Goal: Task Accomplishment & Management: Use online tool/utility

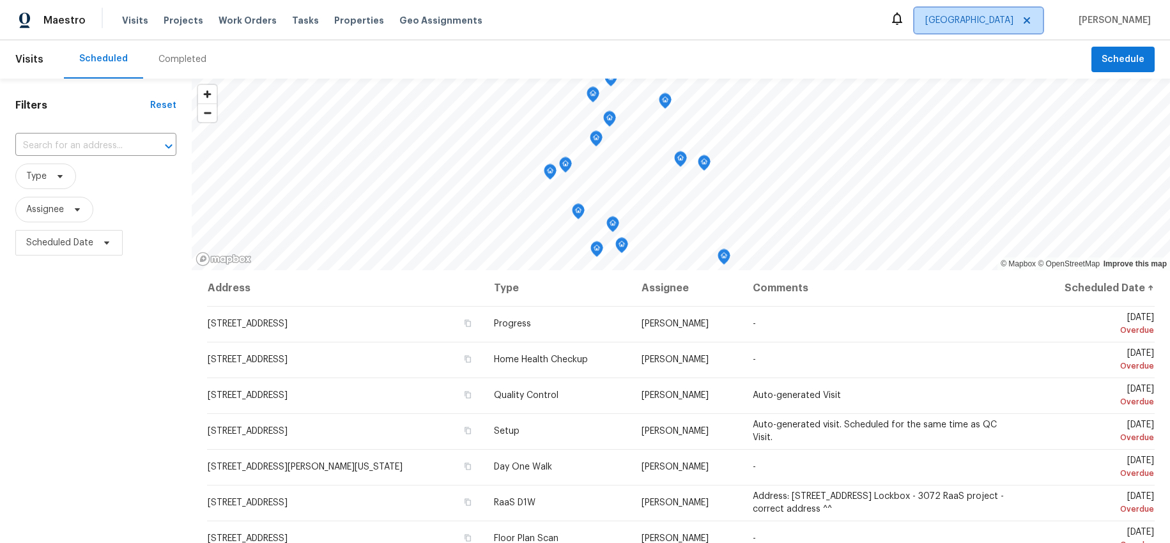
click at [1009, 28] on span "[GEOGRAPHIC_DATA]" at bounding box center [978, 21] width 128 height 26
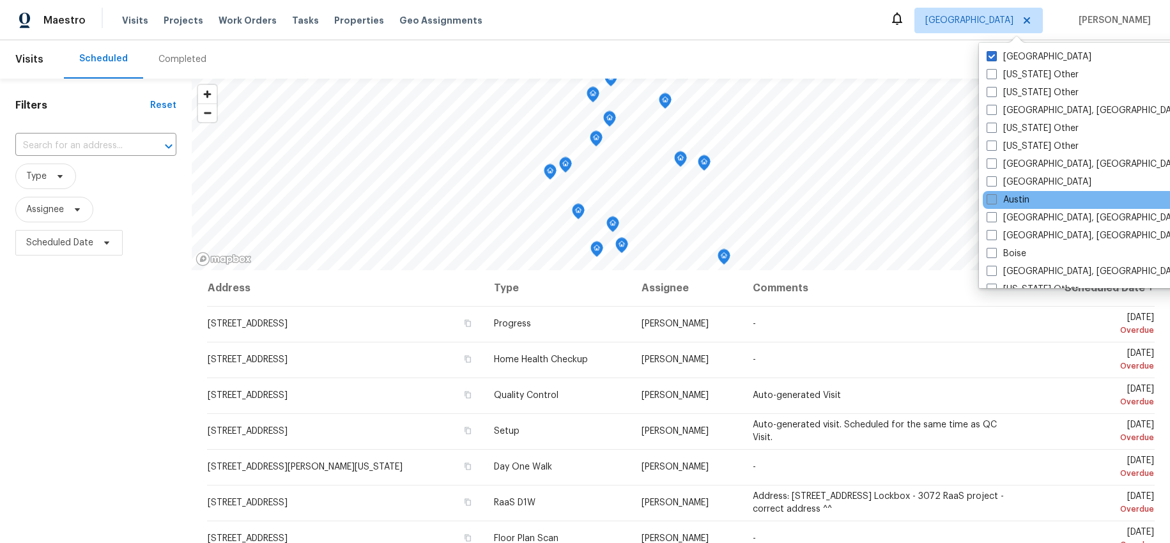
click at [1004, 195] on label "Austin" at bounding box center [1007, 200] width 43 height 13
click at [995, 195] on input "Austin" at bounding box center [990, 198] width 8 height 8
checkbox input "true"
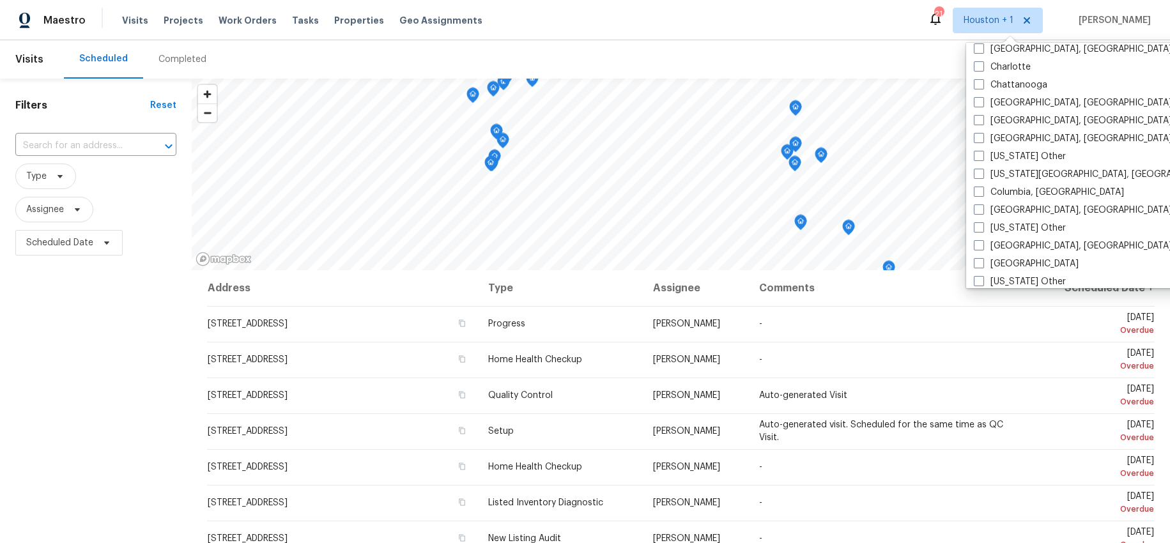
scroll to position [277, 0]
click at [995, 247] on label "[GEOGRAPHIC_DATA], [GEOGRAPHIC_DATA]" at bounding box center [1072, 245] width 198 height 13
click at [982, 247] on input "[GEOGRAPHIC_DATA], [GEOGRAPHIC_DATA]" at bounding box center [977, 243] width 8 height 8
checkbox input "true"
click at [982, 267] on label "[GEOGRAPHIC_DATA]" at bounding box center [1024, 263] width 105 height 13
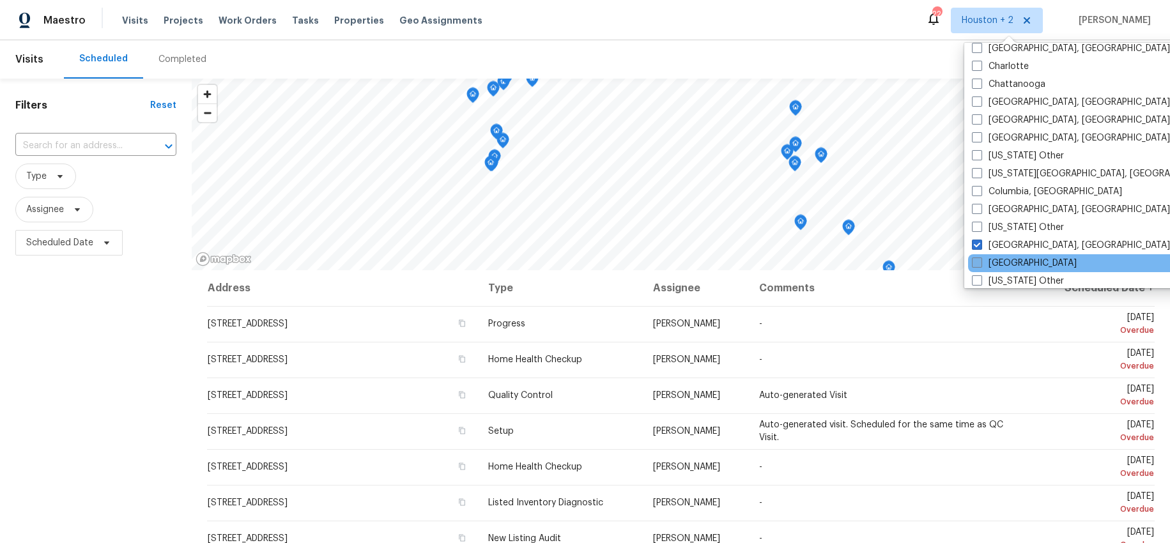
click at [980, 265] on input "[GEOGRAPHIC_DATA]" at bounding box center [976, 261] width 8 height 8
checkbox input "true"
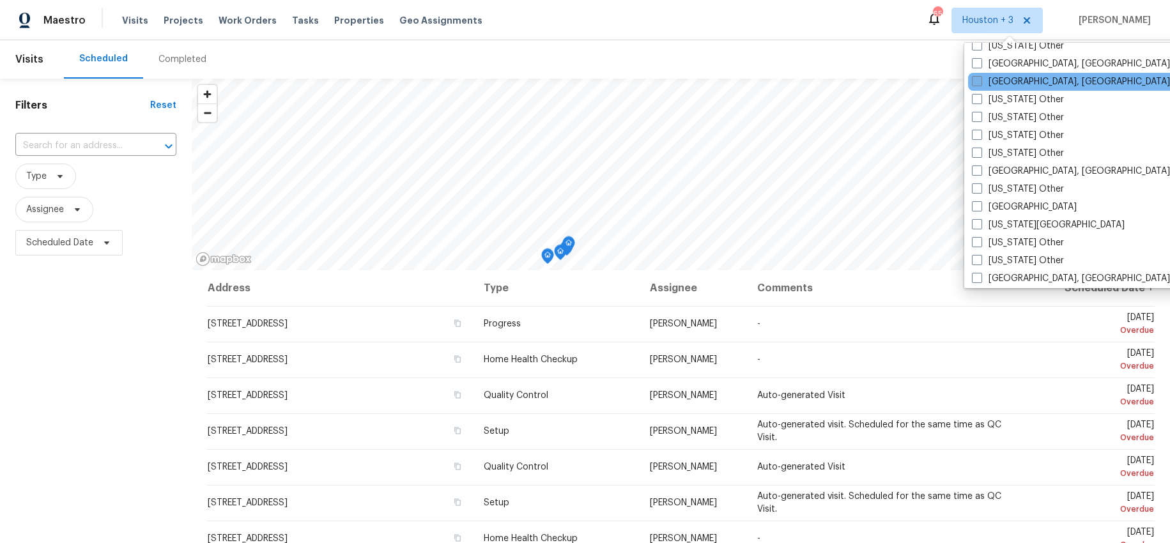
scroll to position [625, 0]
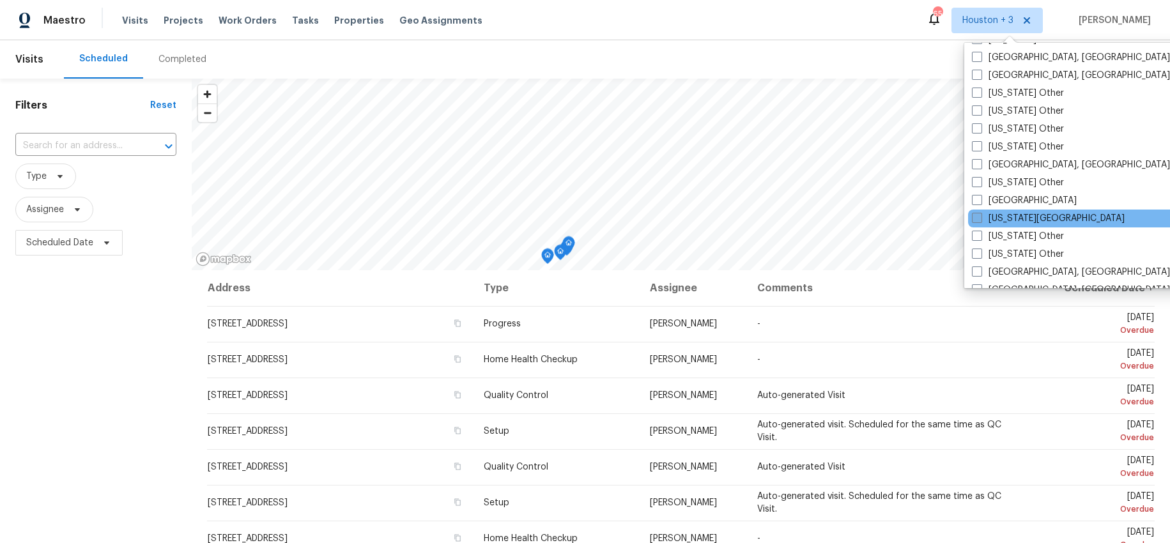
click at [1007, 217] on label "[US_STATE][GEOGRAPHIC_DATA]" at bounding box center [1048, 218] width 153 height 13
click at [980, 217] on input "[US_STATE][GEOGRAPHIC_DATA]" at bounding box center [976, 216] width 8 height 8
checkbox input "true"
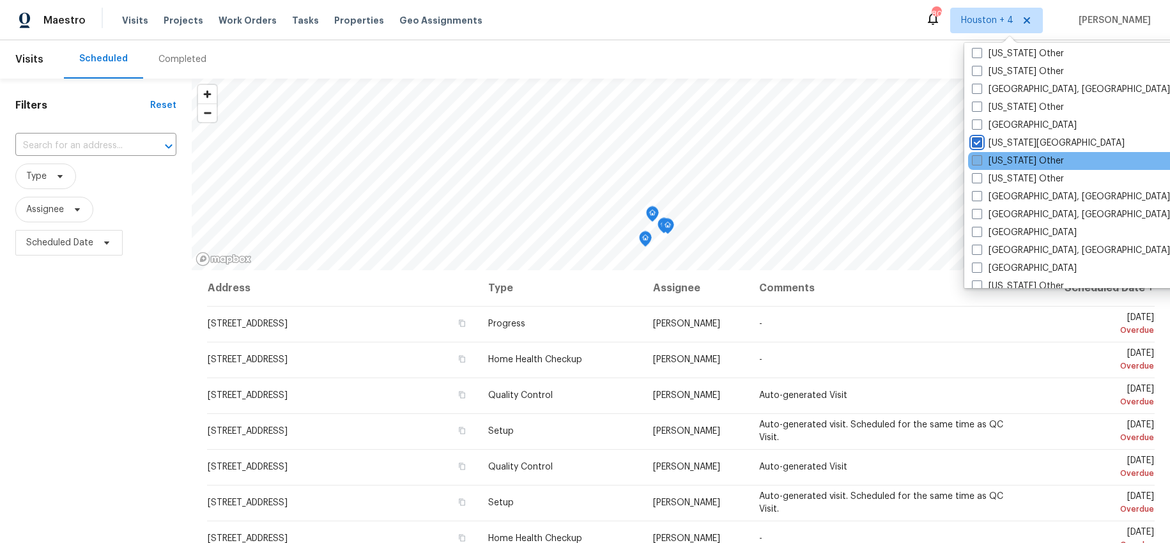
scroll to position [702, 0]
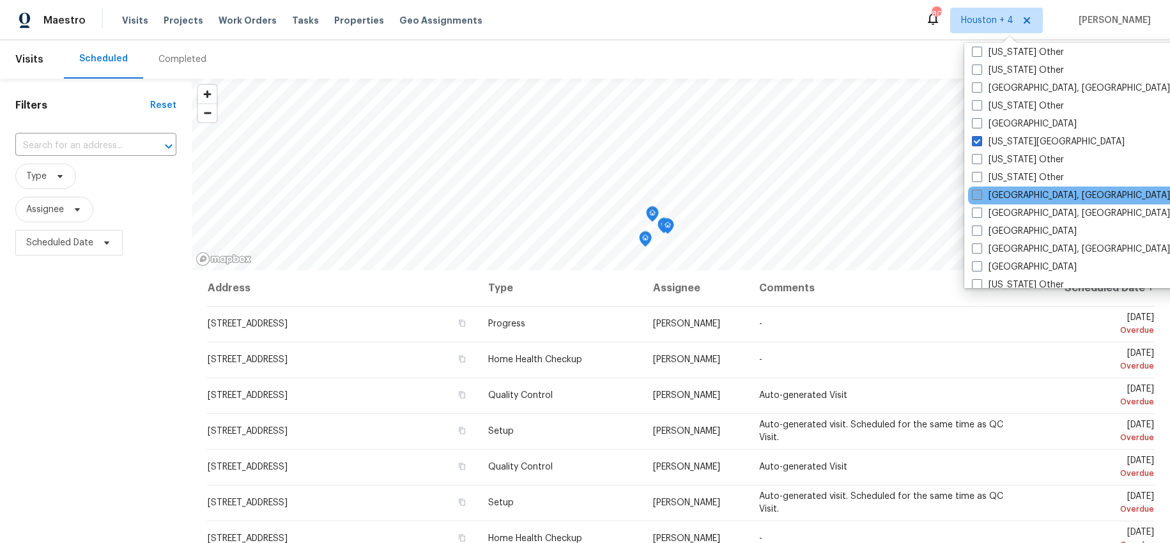
click at [1000, 195] on label "[GEOGRAPHIC_DATA], [GEOGRAPHIC_DATA]" at bounding box center [1071, 195] width 198 height 13
click at [980, 195] on input "[GEOGRAPHIC_DATA], [GEOGRAPHIC_DATA]" at bounding box center [976, 193] width 8 height 8
checkbox input "true"
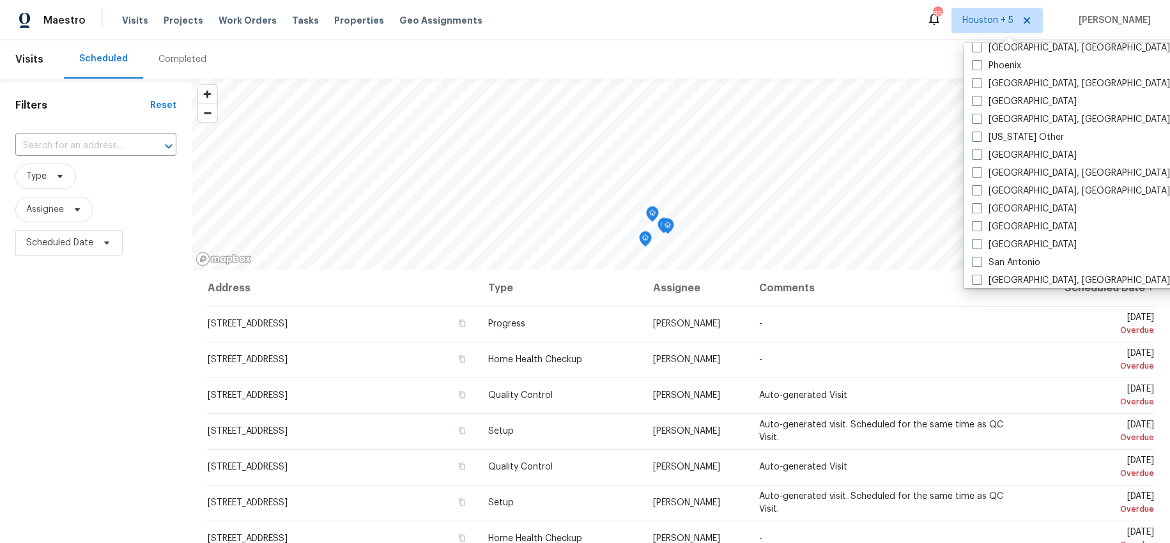
scroll to position [1521, 0]
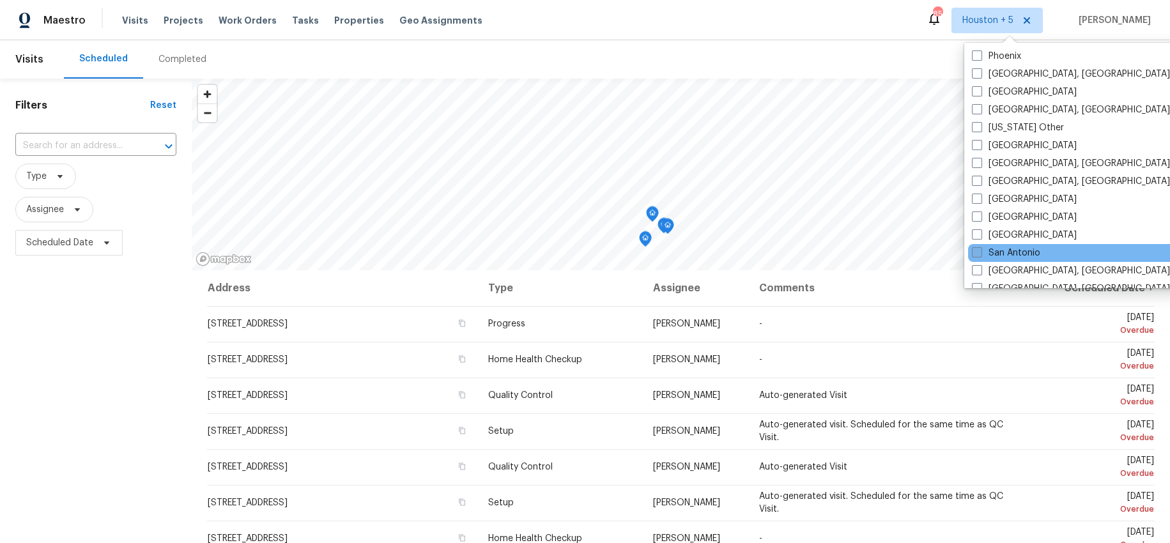
click at [989, 253] on label "San Antonio" at bounding box center [1006, 253] width 68 height 13
click at [980, 253] on input "San Antonio" at bounding box center [976, 251] width 8 height 8
checkbox input "true"
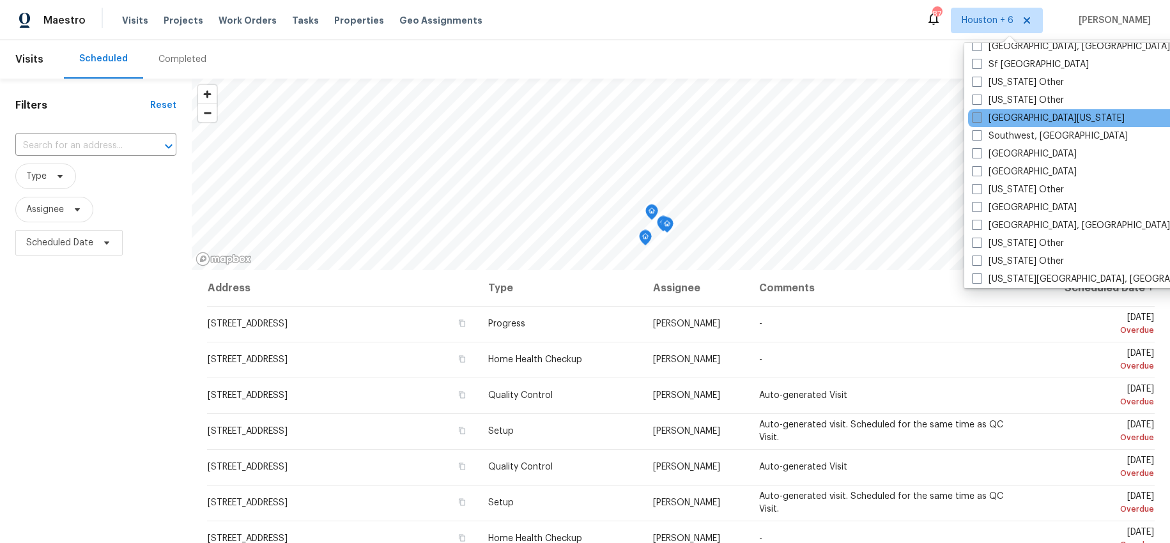
scroll to position [1767, 0]
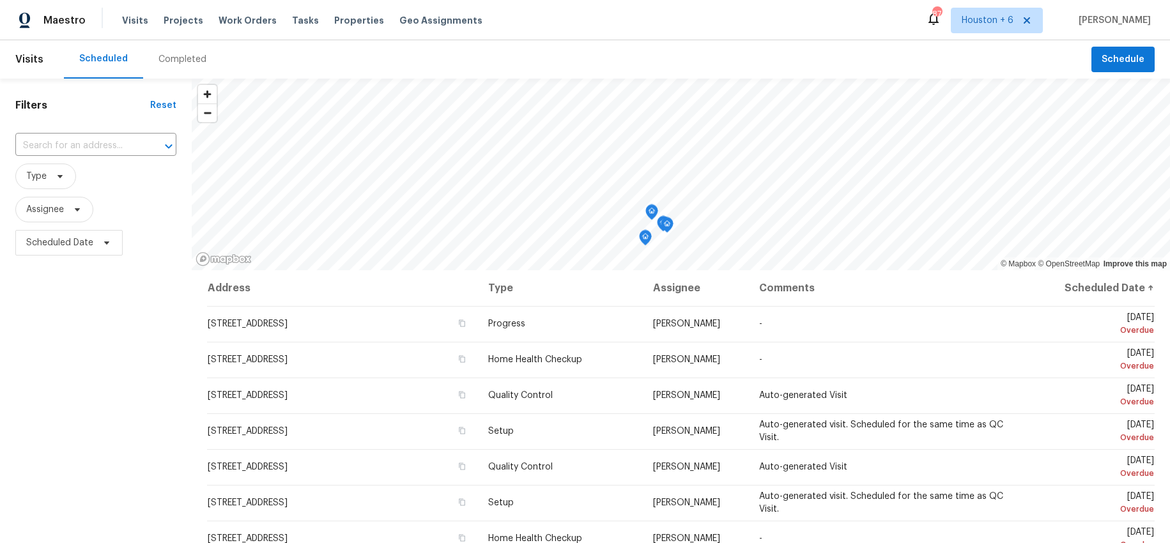
click at [832, 13] on div "Maestro Visits Projects Work Orders Tasks Properties Geo Assignments 87 [GEOGRA…" at bounding box center [585, 20] width 1170 height 40
click at [73, 214] on icon at bounding box center [77, 209] width 10 height 10
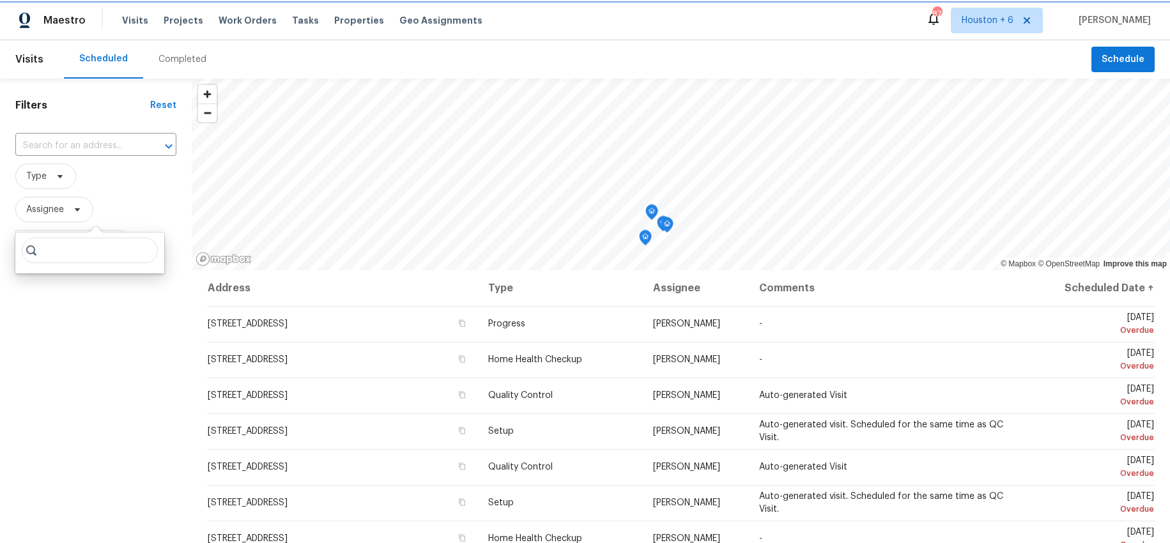
click at [73, 214] on icon at bounding box center [77, 209] width 10 height 10
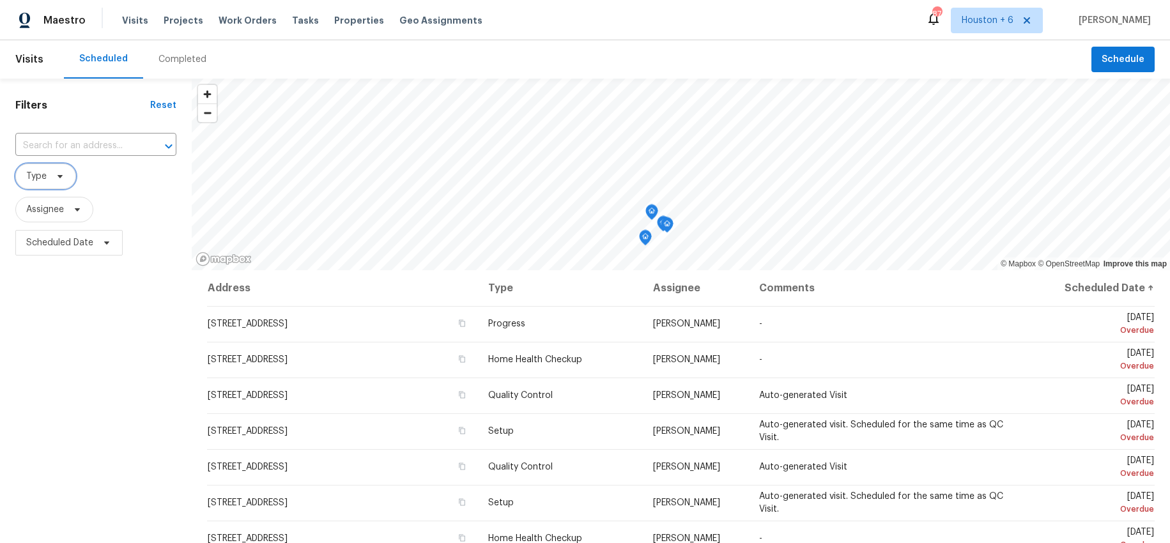
click at [56, 179] on icon at bounding box center [60, 176] width 10 height 10
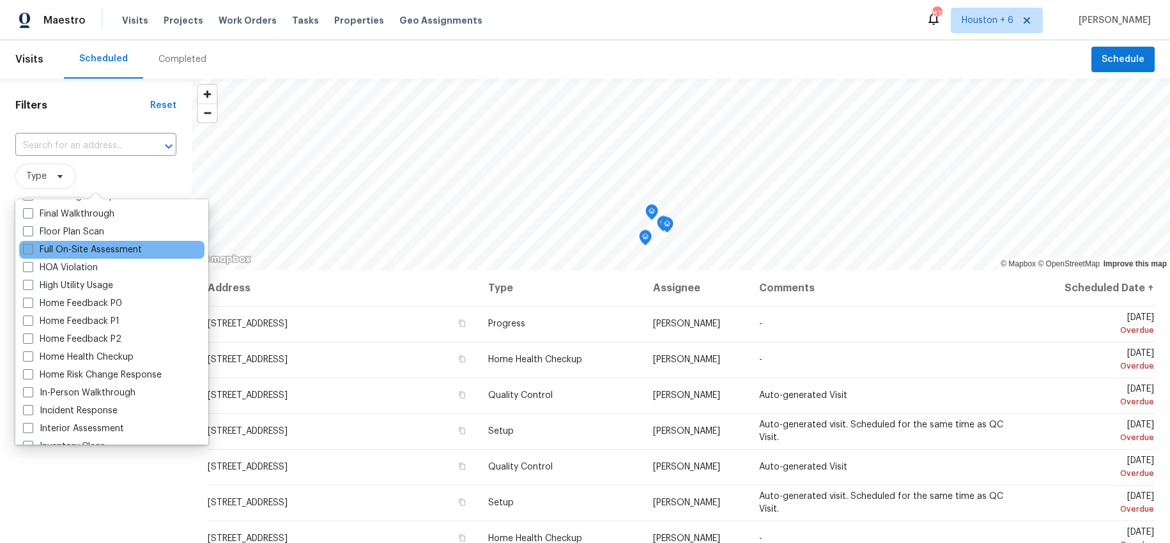
scroll to position [324, 0]
click at [105, 392] on label "In-Person Walkthrough" at bounding box center [79, 387] width 112 height 13
click at [31, 390] on input "In-Person Walkthrough" at bounding box center [27, 385] width 8 height 8
checkbox input "true"
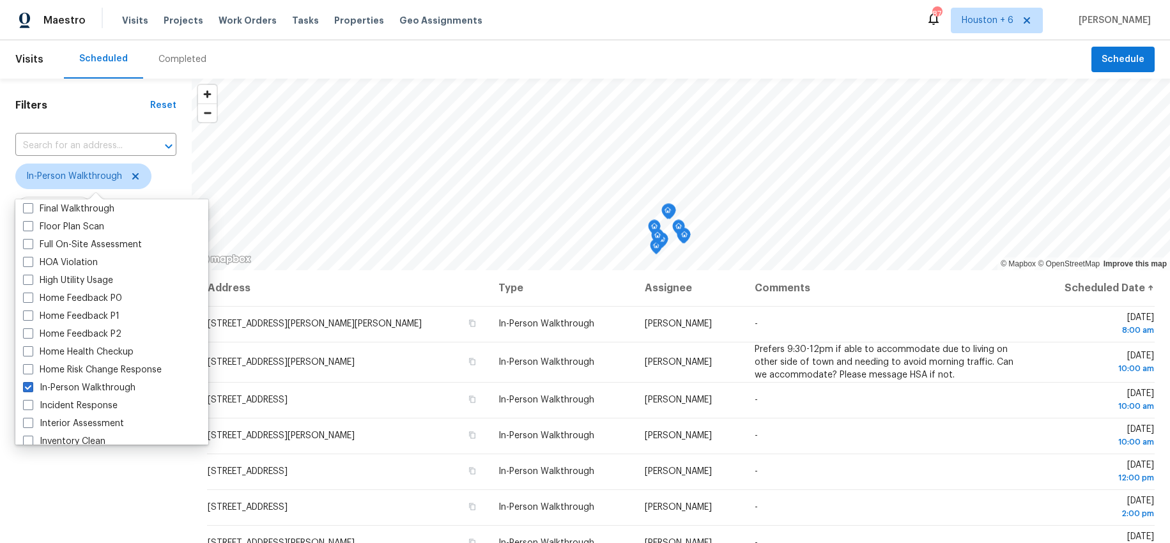
click at [111, 105] on h1 "Filters" at bounding box center [82, 105] width 135 height 13
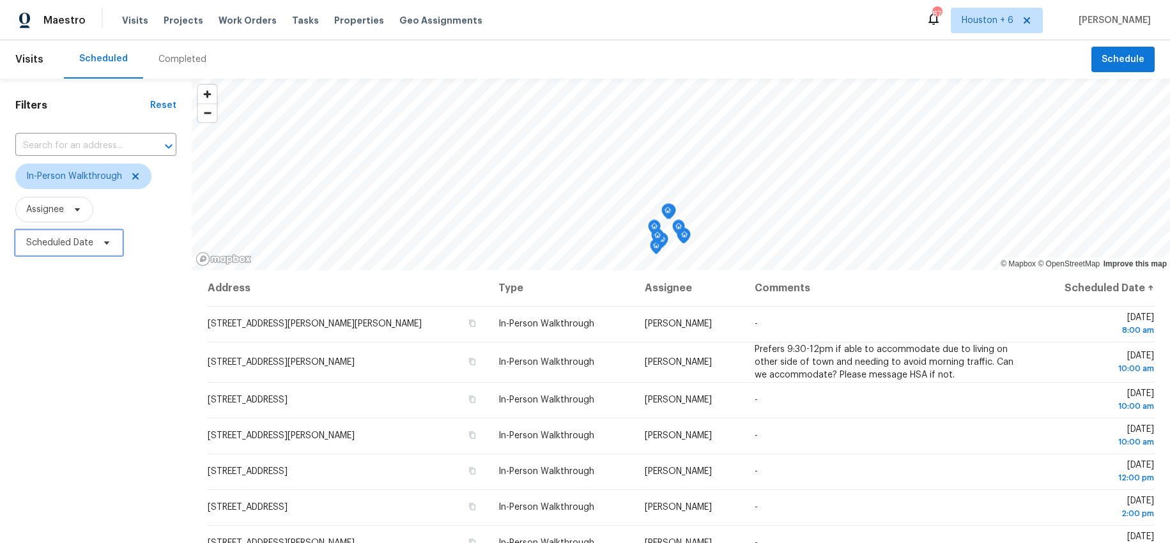
click at [105, 236] on span "Scheduled Date" at bounding box center [68, 243] width 107 height 26
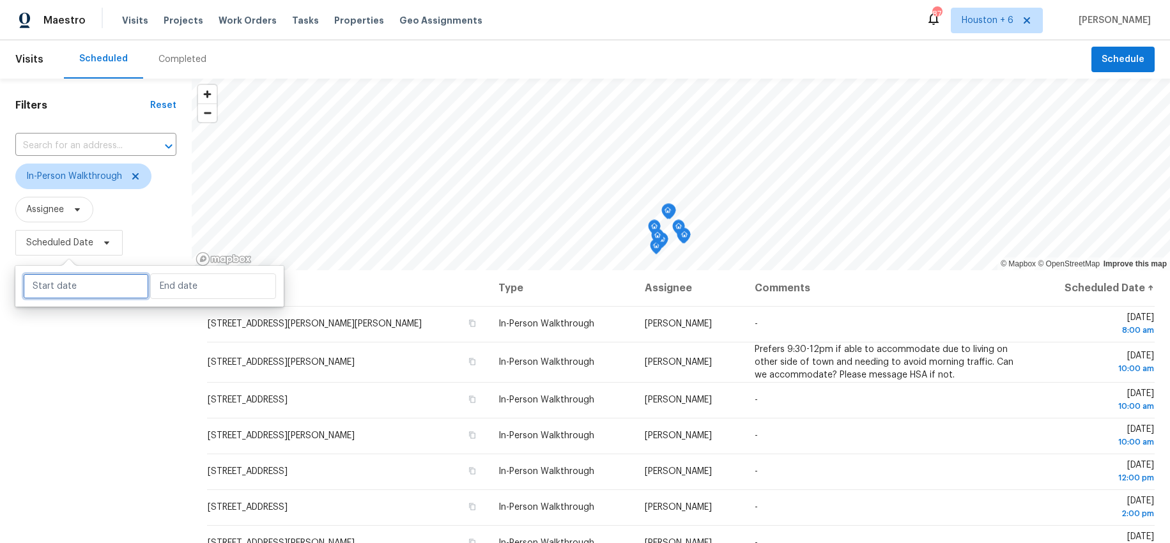
click at [93, 286] on input "text" at bounding box center [86, 286] width 126 height 26
select select "9"
select select "2025"
select select "10"
select select "2025"
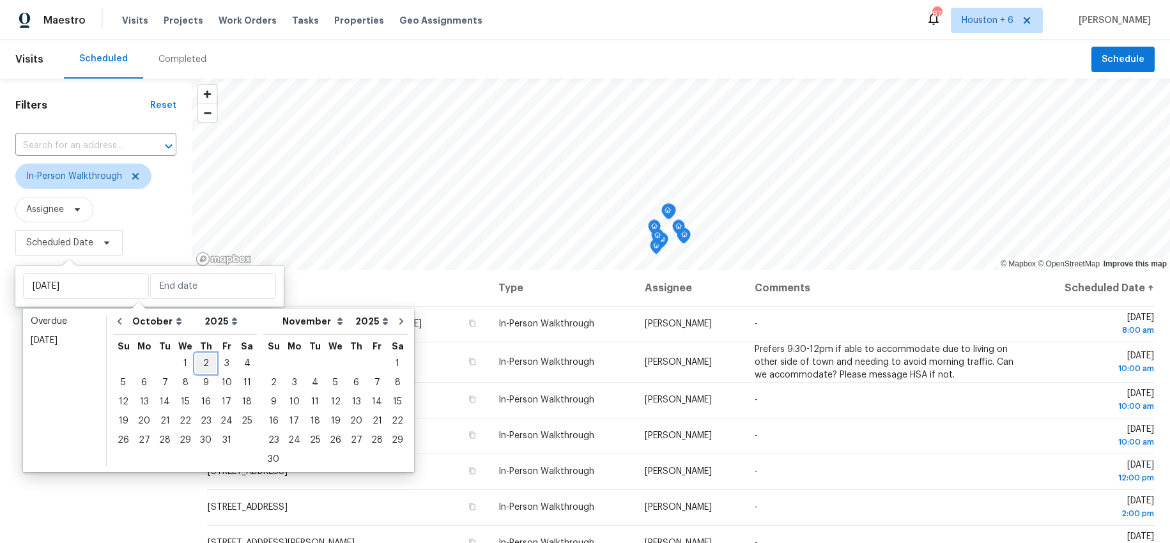
click at [197, 363] on div "2" at bounding box center [205, 363] width 20 height 18
type input "[DATE]"
click at [179, 381] on div "8" at bounding box center [185, 383] width 20 height 18
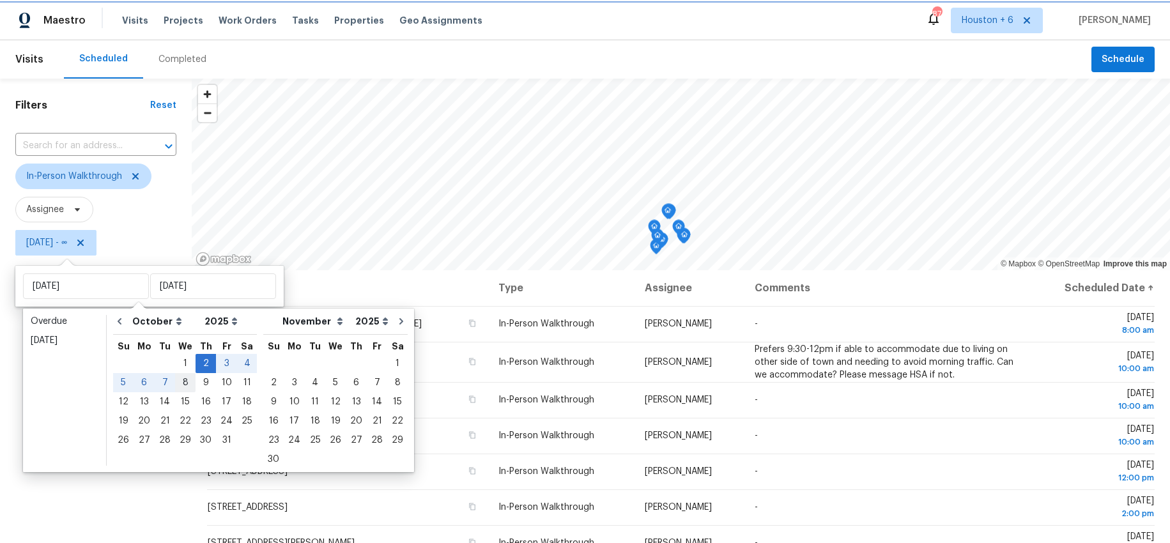
type input "[DATE]"
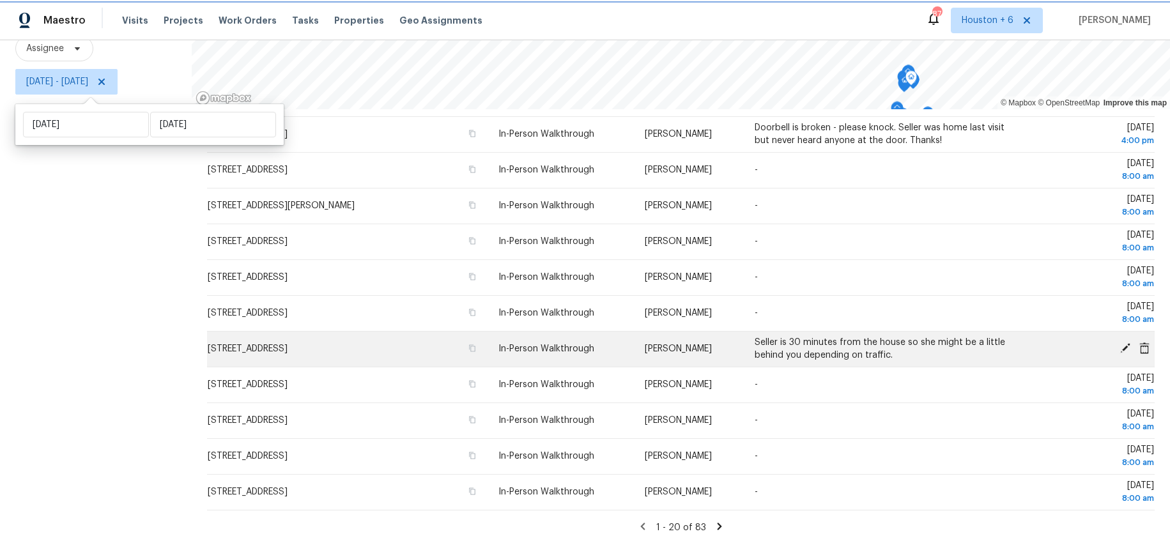
scroll to position [162, 0]
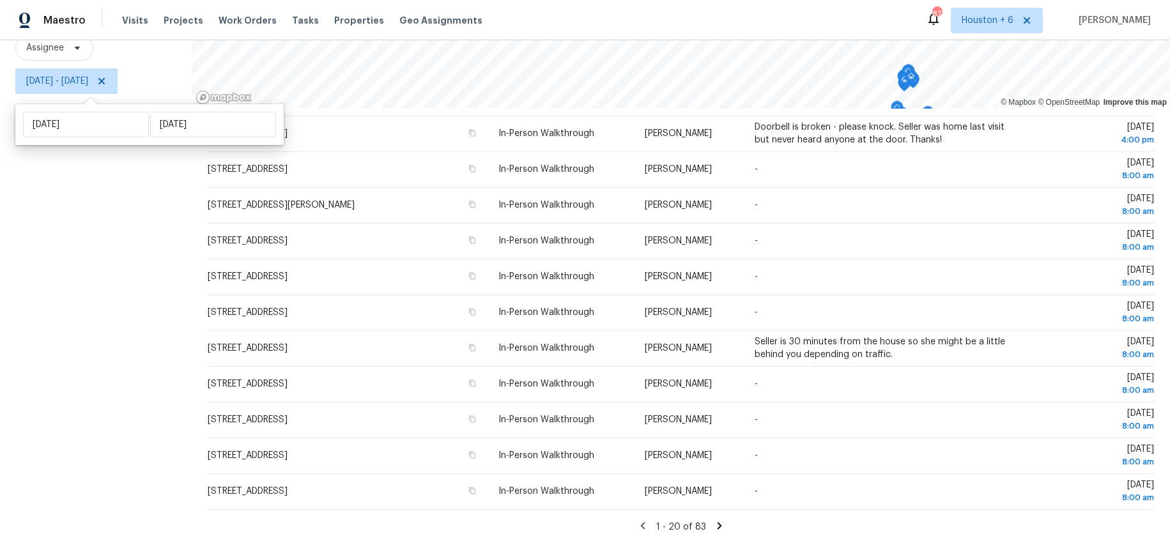
click at [718, 526] on icon at bounding box center [719, 525] width 4 height 7
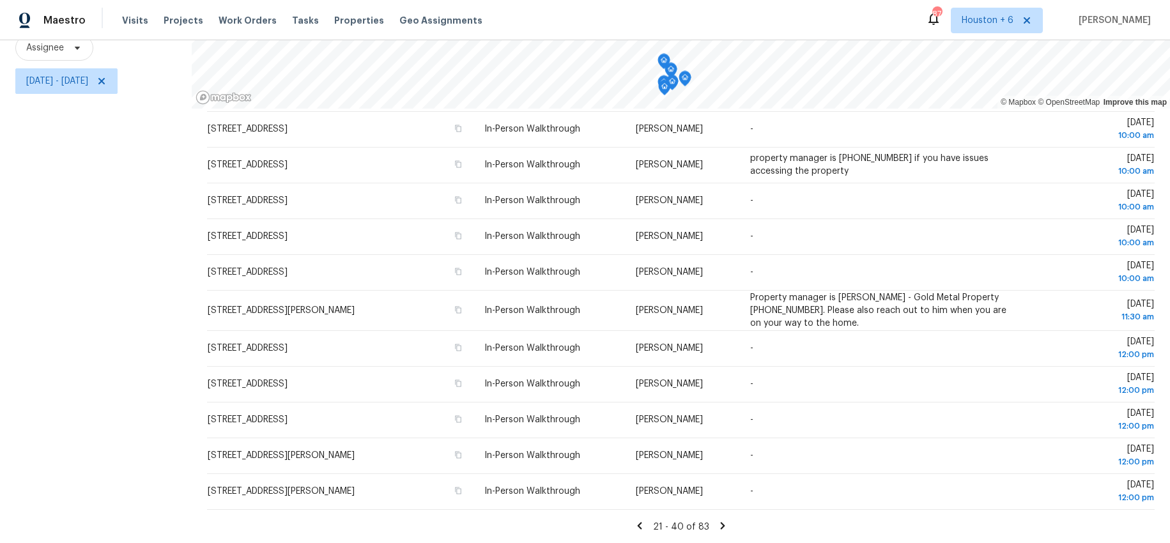
click at [720, 526] on icon at bounding box center [722, 525] width 4 height 7
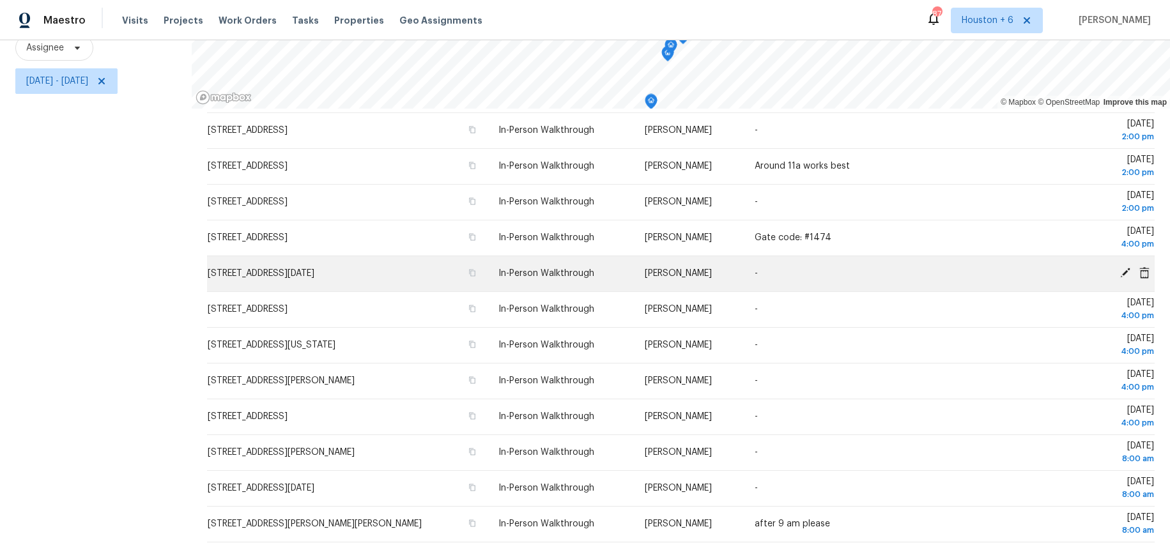
scroll to position [248, 0]
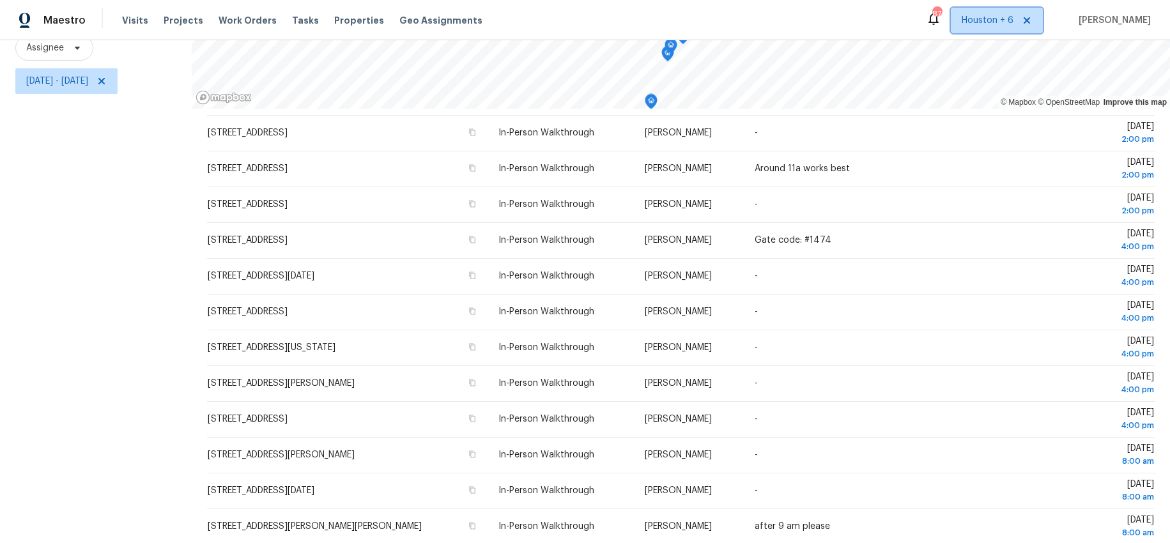
click at [1008, 19] on span "Houston + 6" at bounding box center [987, 20] width 52 height 13
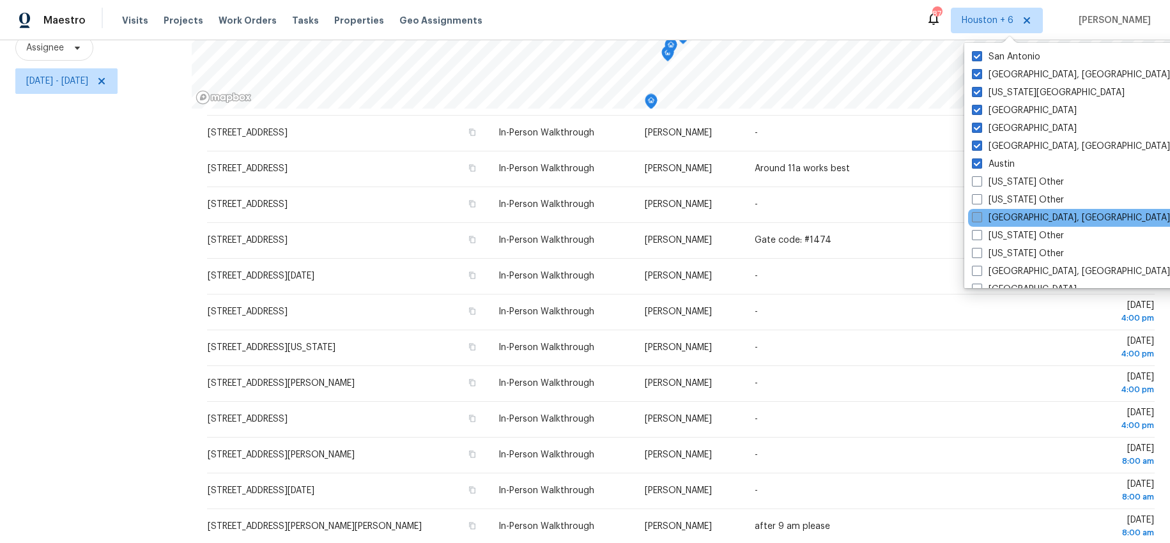
click at [975, 218] on span at bounding box center [977, 217] width 10 height 10
click at [975, 218] on input "[GEOGRAPHIC_DATA], [GEOGRAPHIC_DATA]" at bounding box center [976, 215] width 8 height 8
checkbox input "true"
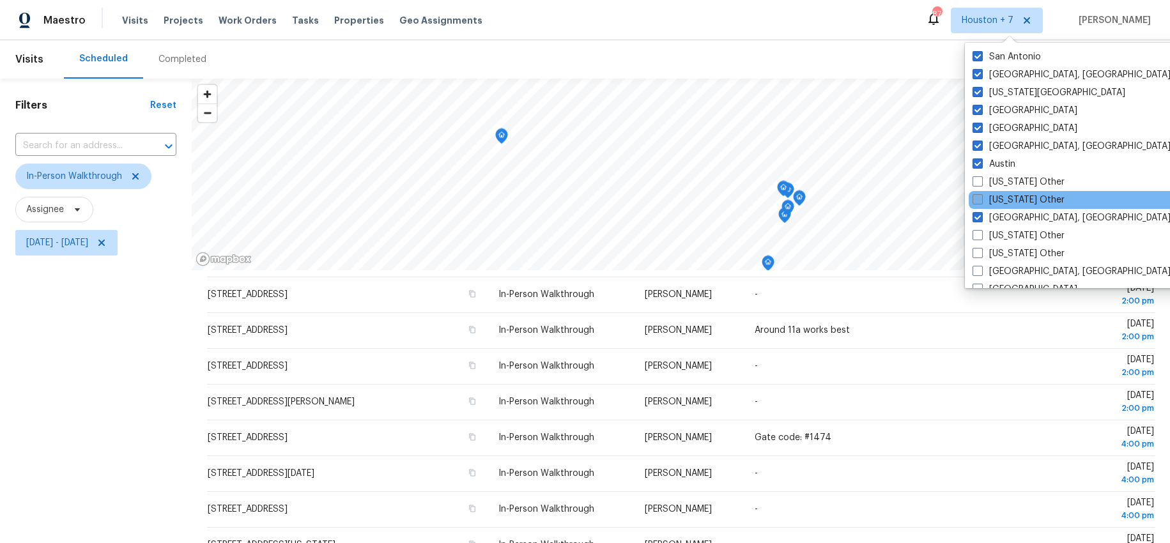
click at [974, 199] on span at bounding box center [977, 199] width 10 height 10
click at [974, 199] on input "[US_STATE] Other" at bounding box center [976, 198] width 8 height 8
checkbox input "true"
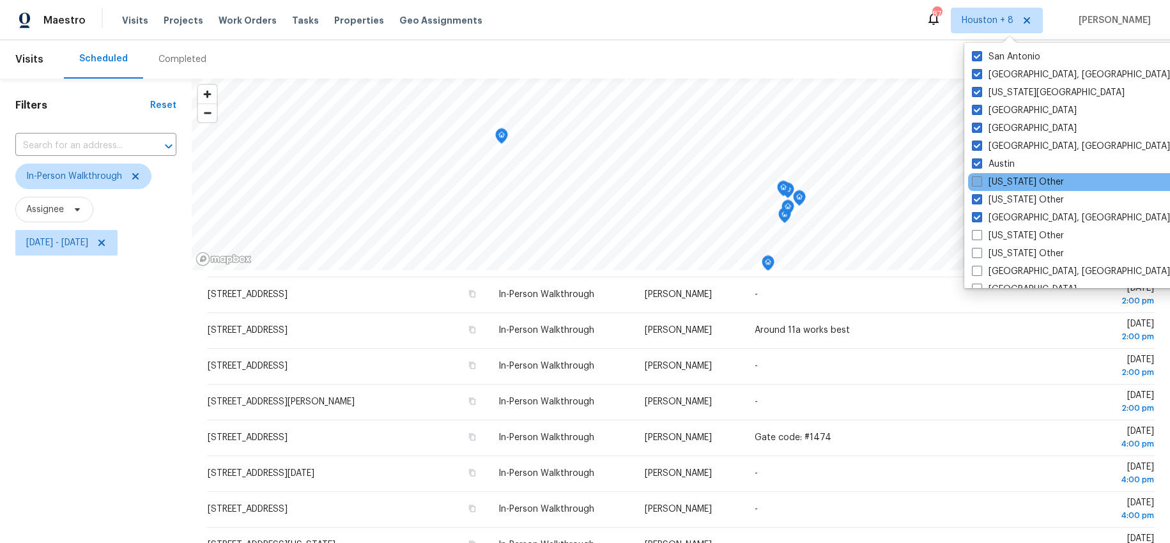
click at [973, 180] on span at bounding box center [977, 181] width 10 height 10
click at [973, 180] on input "[US_STATE] Other" at bounding box center [976, 180] width 8 height 8
checkbox input "true"
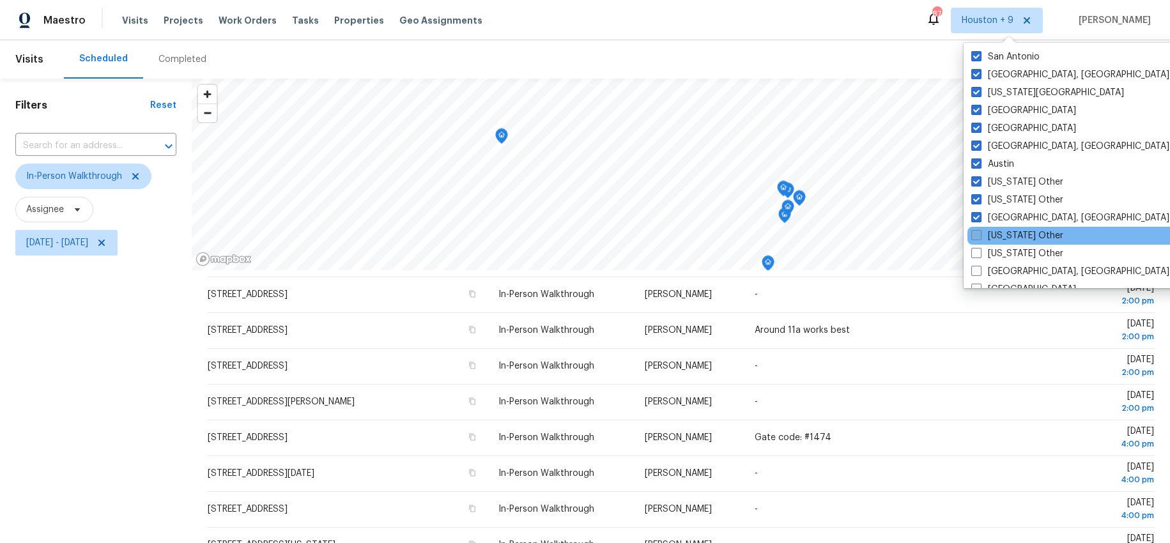
click at [983, 236] on label "[US_STATE] Other" at bounding box center [1017, 235] width 92 height 13
click at [979, 236] on input "[US_STATE] Other" at bounding box center [975, 233] width 8 height 8
checkbox input "true"
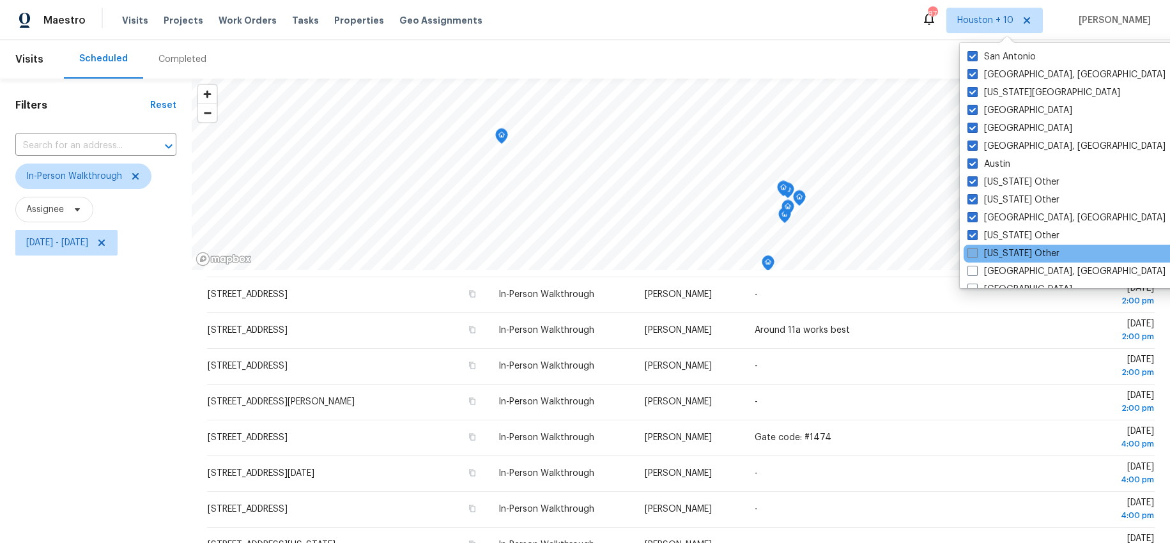
click at [979, 251] on label "[US_STATE] Other" at bounding box center [1013, 253] width 92 height 13
click at [975, 251] on input "[US_STATE] Other" at bounding box center [971, 251] width 8 height 8
checkbox input "true"
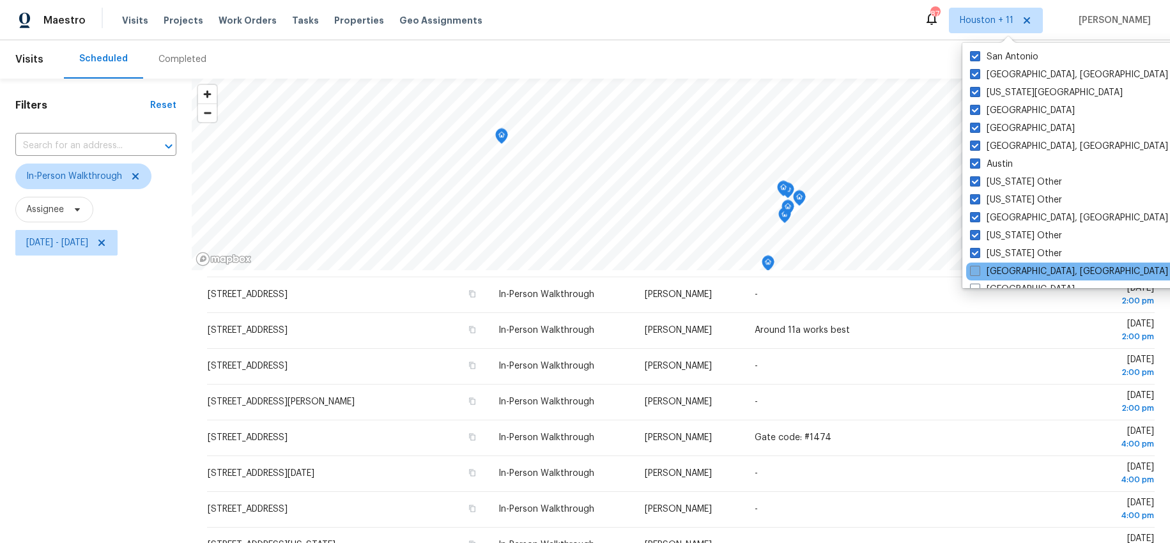
click at [979, 271] on span at bounding box center [975, 271] width 10 height 10
click at [978, 271] on input "[GEOGRAPHIC_DATA], [GEOGRAPHIC_DATA]" at bounding box center [974, 269] width 8 height 8
checkbox input "true"
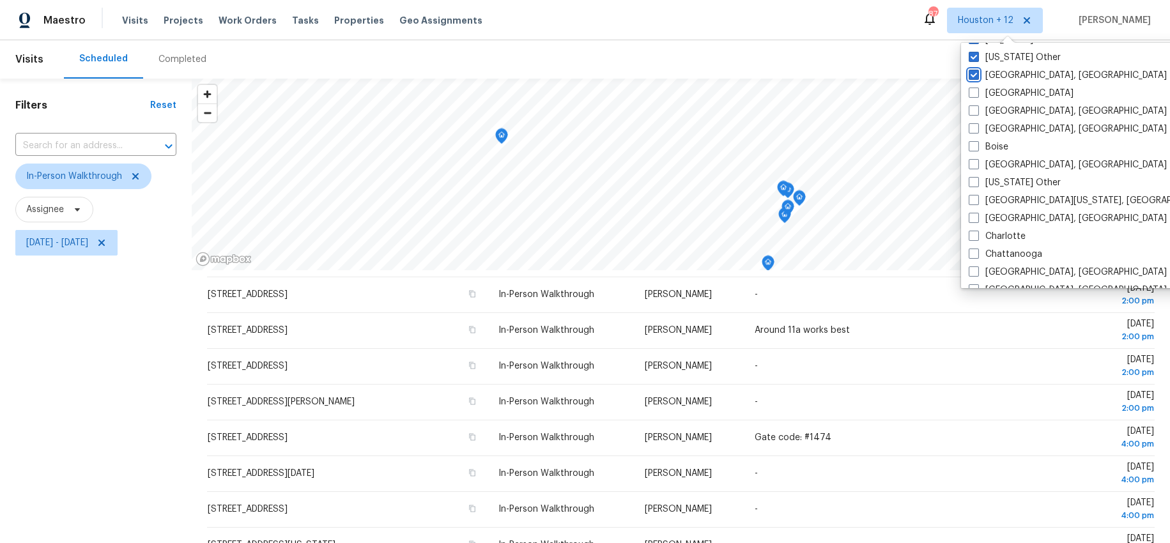
scroll to position [197, 0]
click at [975, 88] on span at bounding box center [973, 92] width 10 height 10
click at [975, 88] on input "[GEOGRAPHIC_DATA]" at bounding box center [972, 90] width 8 height 8
checkbox input "true"
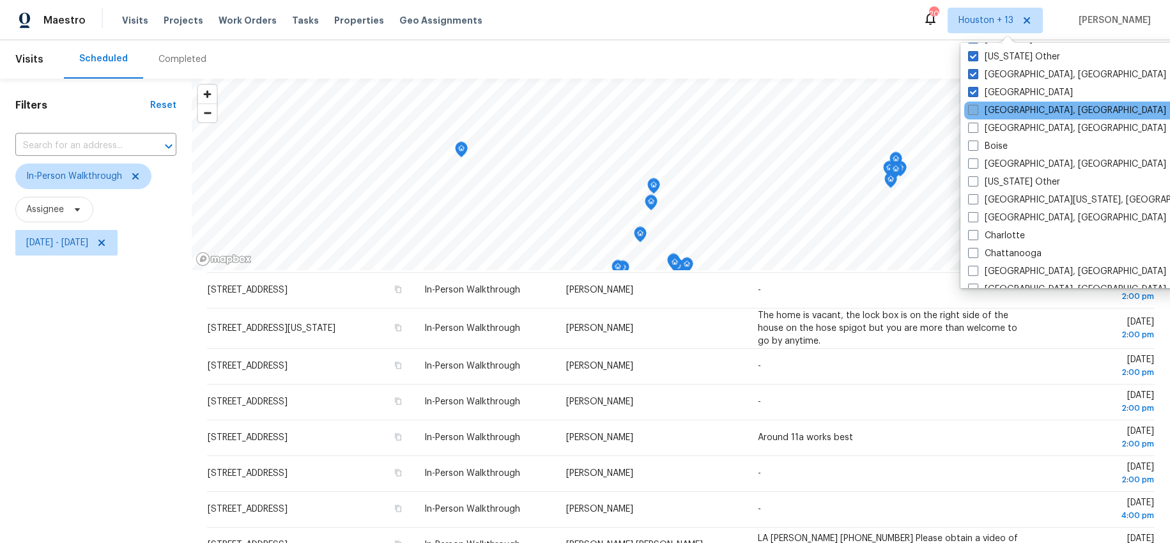
click at [974, 108] on span at bounding box center [973, 110] width 10 height 10
click at [974, 108] on input "[GEOGRAPHIC_DATA], [GEOGRAPHIC_DATA]" at bounding box center [972, 108] width 8 height 8
checkbox input "true"
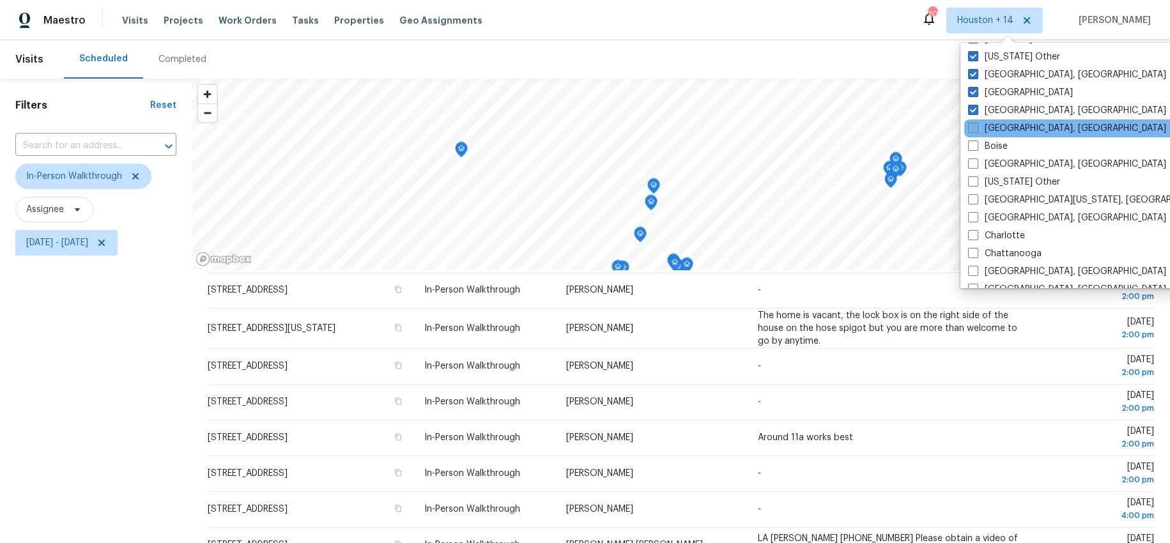
click at [975, 128] on span at bounding box center [973, 128] width 10 height 10
click at [975, 128] on input "[GEOGRAPHIC_DATA], [GEOGRAPHIC_DATA]" at bounding box center [972, 126] width 8 height 8
checkbox input "true"
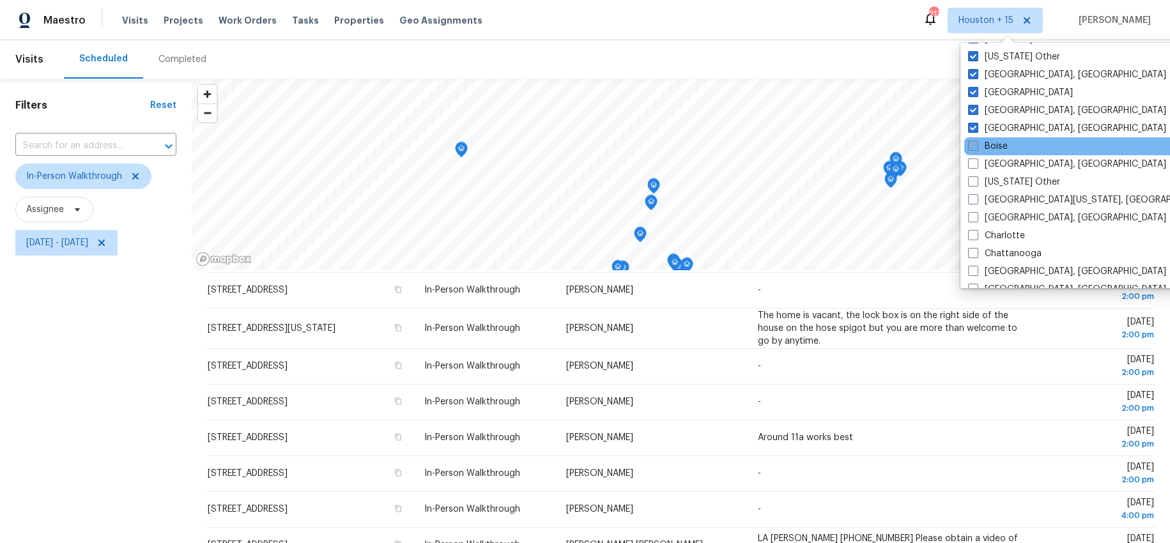
click at [975, 144] on span at bounding box center [973, 146] width 10 height 10
click at [975, 144] on input "Boise" at bounding box center [972, 144] width 8 height 8
checkbox input "true"
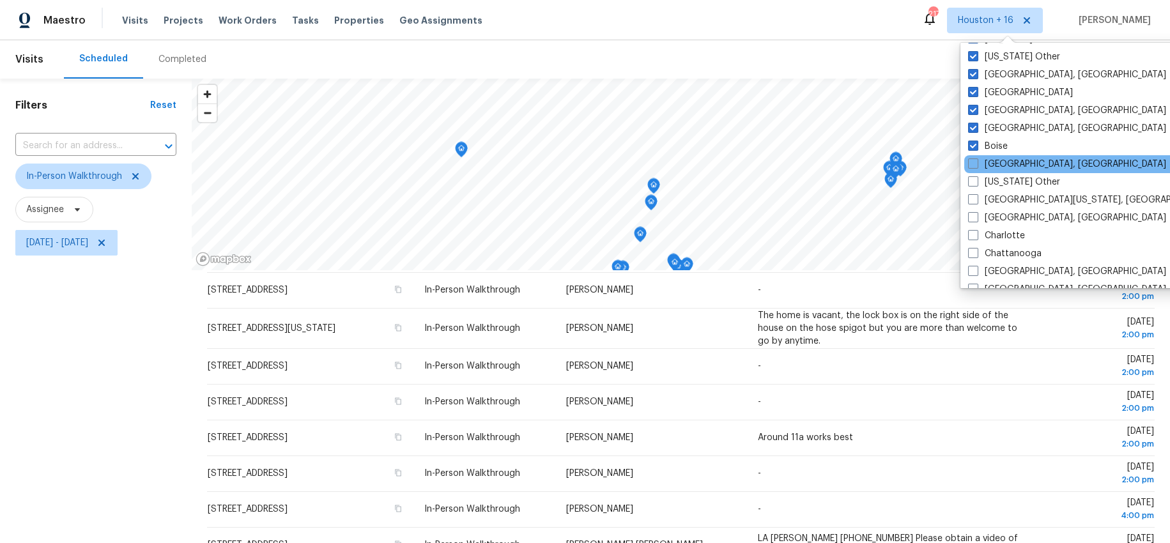
click at [974, 156] on div "[GEOGRAPHIC_DATA], [GEOGRAPHIC_DATA]" at bounding box center [1092, 164] width 257 height 18
click at [975, 165] on span at bounding box center [973, 163] width 10 height 10
click at [975, 165] on input "[GEOGRAPHIC_DATA], [GEOGRAPHIC_DATA]" at bounding box center [972, 162] width 8 height 8
checkbox input "true"
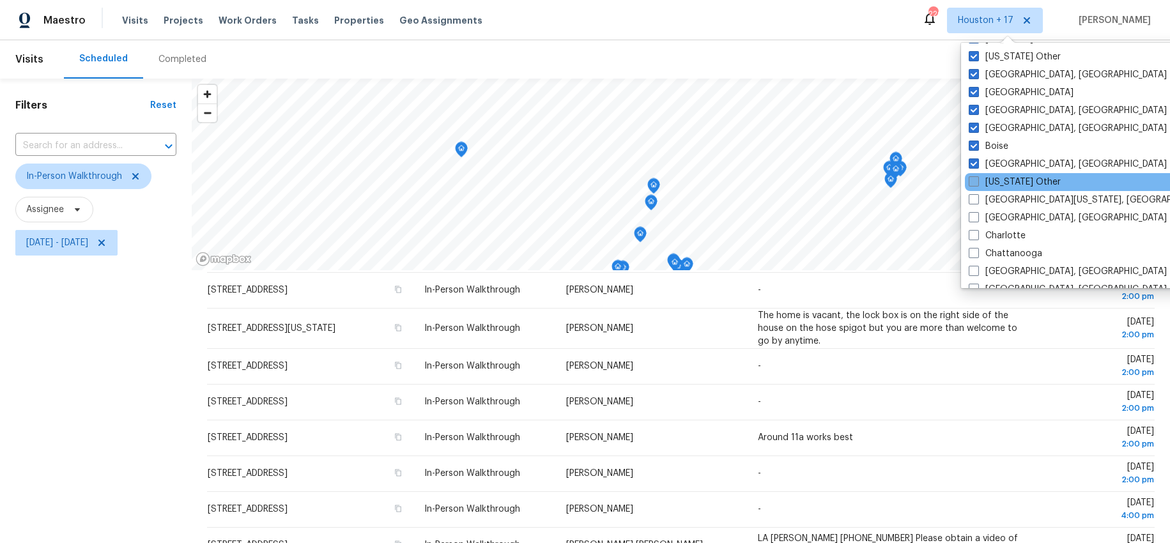
click at [975, 183] on span at bounding box center [973, 181] width 10 height 10
click at [975, 183] on input "[US_STATE] Other" at bounding box center [972, 180] width 8 height 8
checkbox input "true"
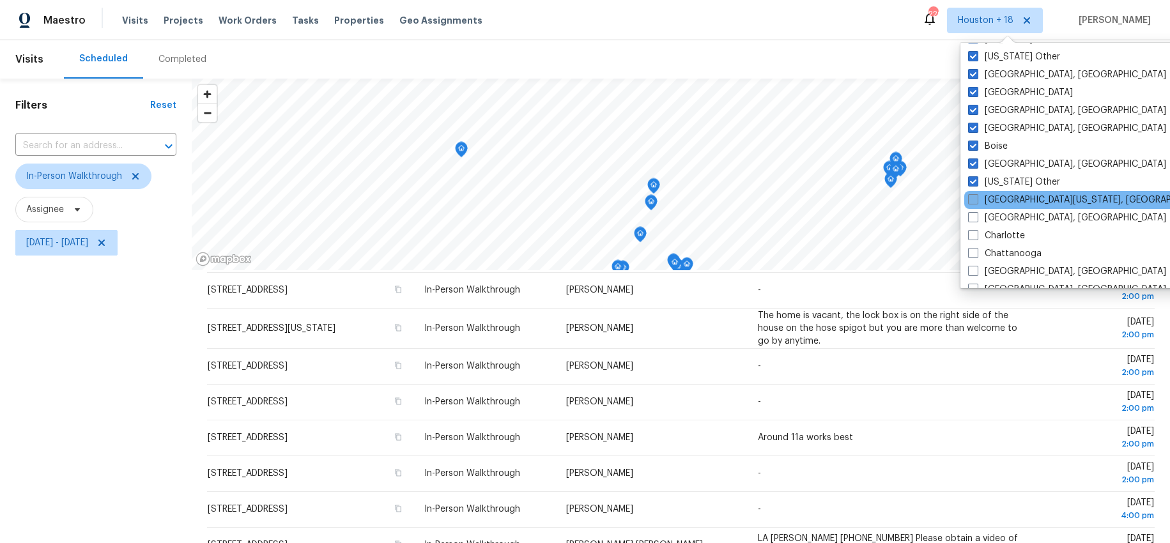
click at [975, 199] on span at bounding box center [973, 199] width 10 height 10
click at [975, 199] on input "[GEOGRAPHIC_DATA][US_STATE], [GEOGRAPHIC_DATA]" at bounding box center [972, 198] width 8 height 8
checkbox input "true"
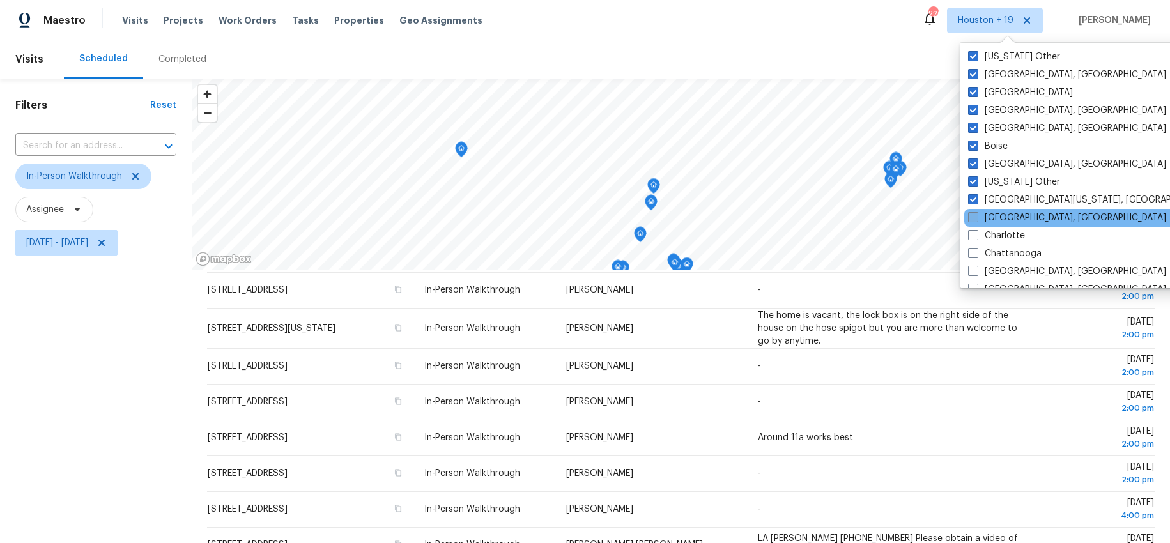
click at [974, 215] on span at bounding box center [973, 217] width 10 height 10
click at [974, 215] on input "[GEOGRAPHIC_DATA], [GEOGRAPHIC_DATA]" at bounding box center [972, 215] width 8 height 8
checkbox input "true"
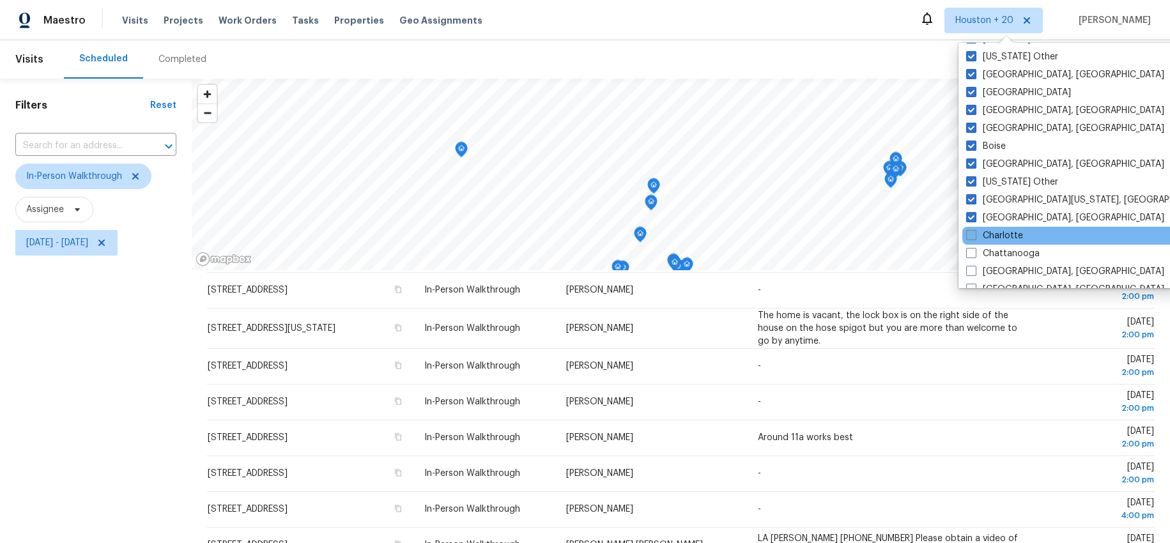
click at [971, 234] on span at bounding box center [971, 235] width 10 height 10
click at [971, 234] on input "Charlotte" at bounding box center [970, 233] width 8 height 8
checkbox input "true"
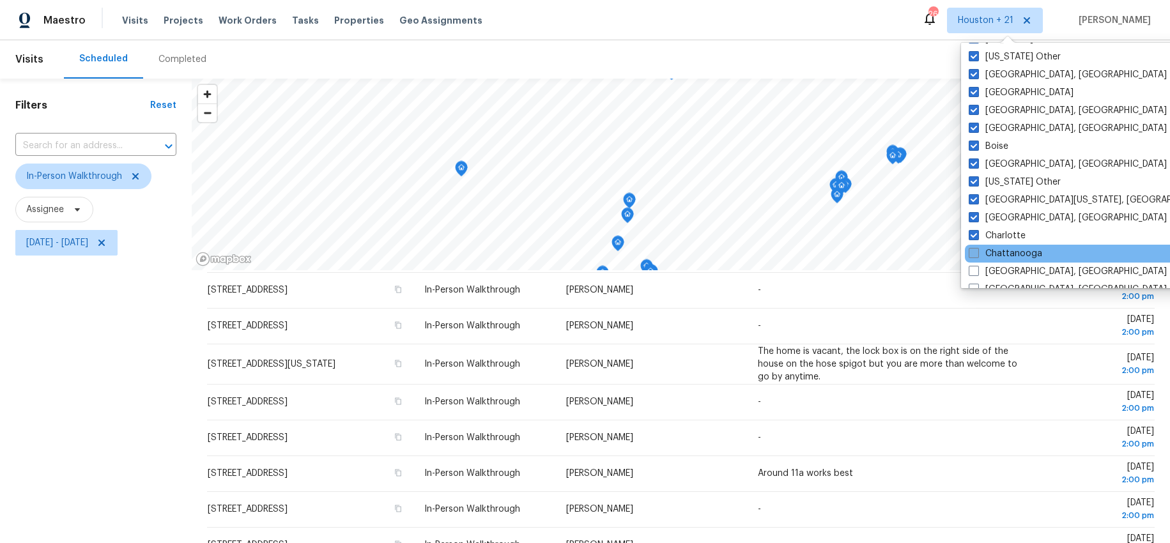
click at [971, 249] on span at bounding box center [973, 253] width 10 height 10
click at [971, 249] on input "Chattanooga" at bounding box center [972, 251] width 8 height 8
checkbox input "true"
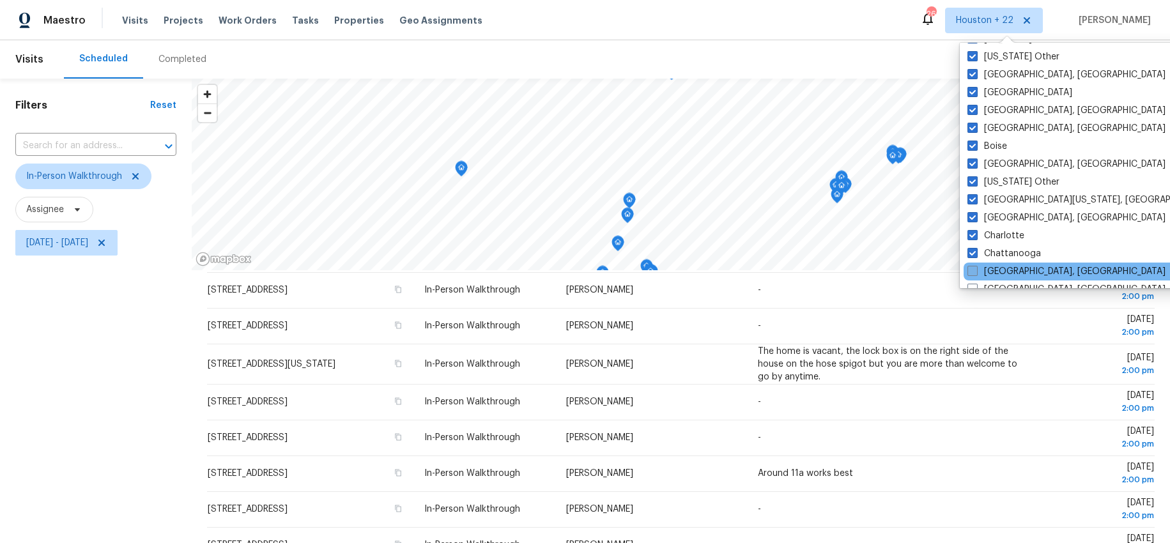
click at [972, 266] on span at bounding box center [972, 271] width 10 height 10
click at [972, 266] on input "[GEOGRAPHIC_DATA], [GEOGRAPHIC_DATA]" at bounding box center [971, 269] width 8 height 8
checkbox input "true"
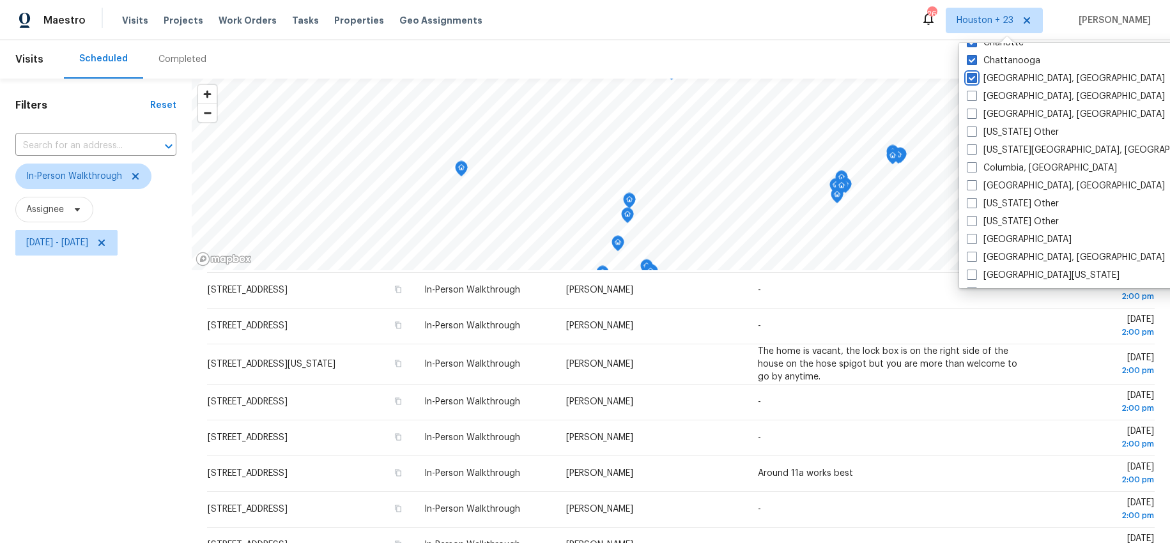
scroll to position [391, 0]
click at [966, 98] on span at bounding box center [971, 94] width 10 height 10
click at [966, 97] on input "[GEOGRAPHIC_DATA], [GEOGRAPHIC_DATA]" at bounding box center [970, 93] width 8 height 8
checkbox input "true"
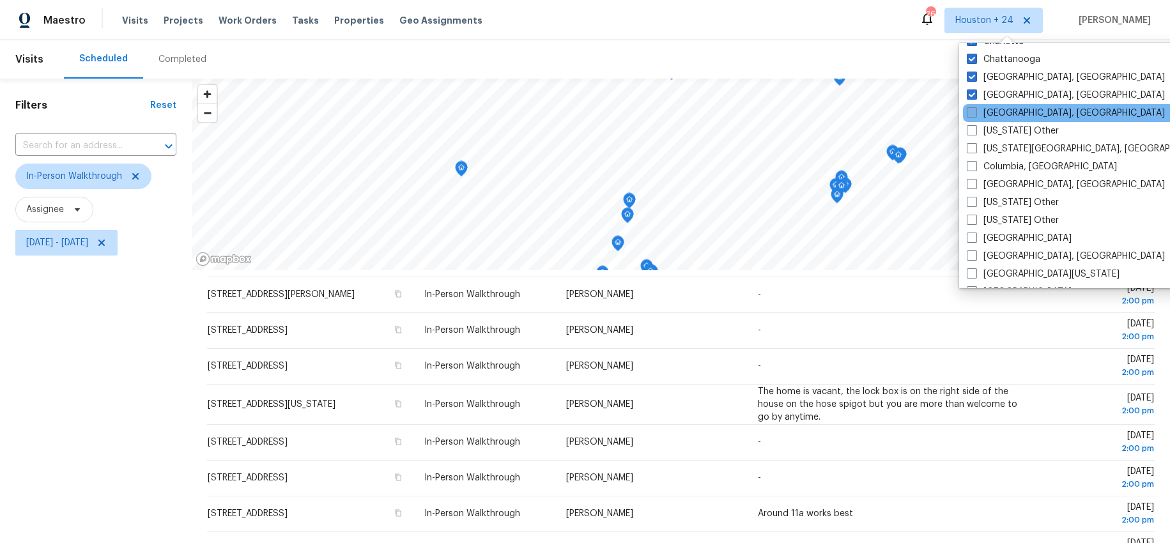
click at [973, 108] on span at bounding box center [971, 112] width 10 height 10
click at [973, 108] on input "[GEOGRAPHIC_DATA], [GEOGRAPHIC_DATA]" at bounding box center [970, 111] width 8 height 8
checkbox input "true"
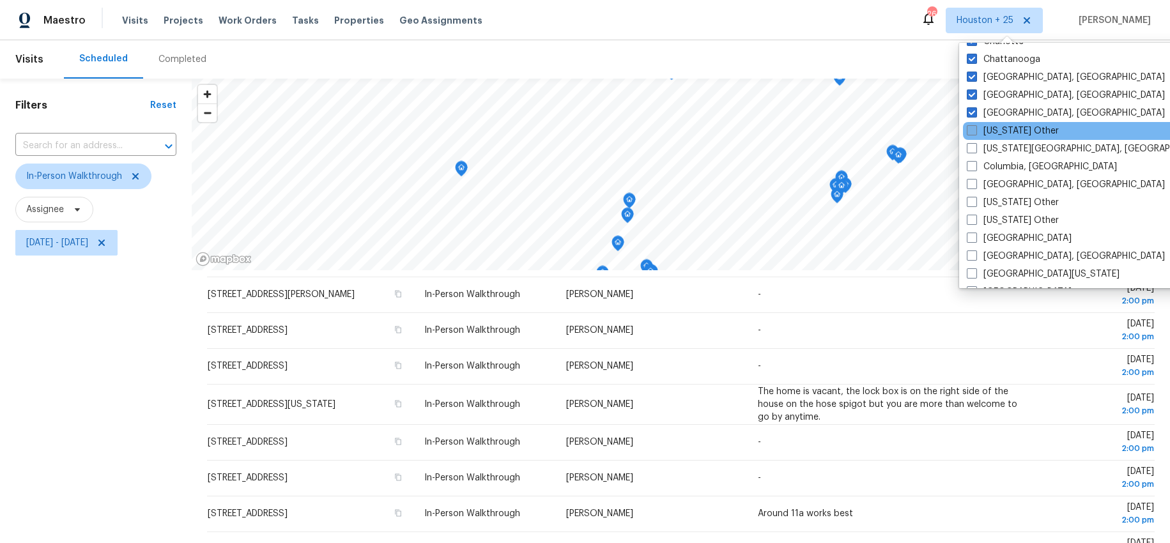
click at [975, 127] on span at bounding box center [971, 130] width 10 height 10
click at [975, 127] on input "[US_STATE] Other" at bounding box center [970, 129] width 8 height 8
checkbox input "true"
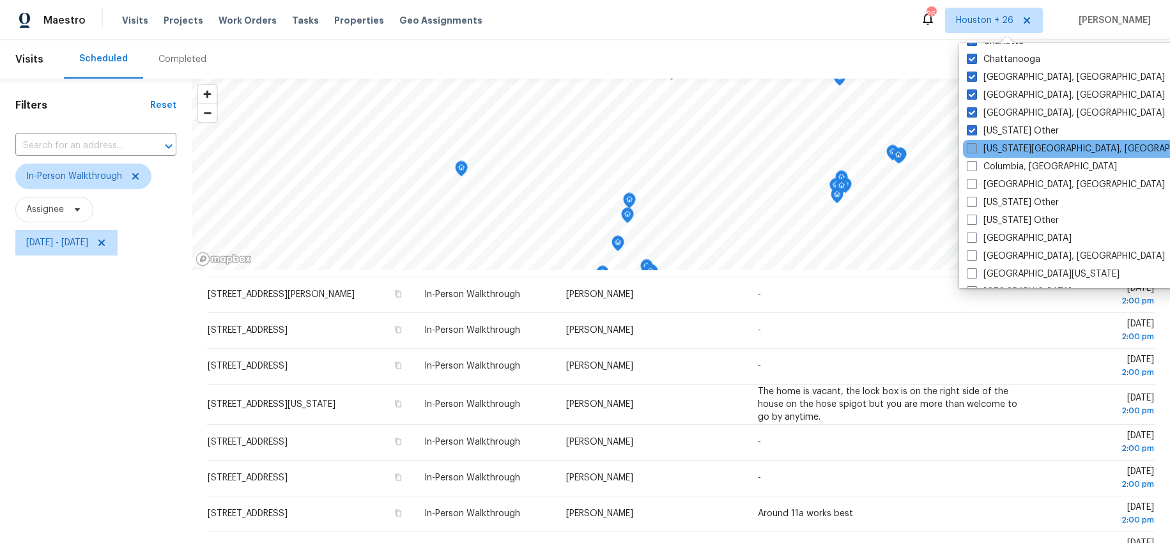
click at [974, 149] on span at bounding box center [971, 148] width 10 height 10
click at [974, 149] on input "[US_STATE][GEOGRAPHIC_DATA], [GEOGRAPHIC_DATA]" at bounding box center [970, 146] width 8 height 8
checkbox input "true"
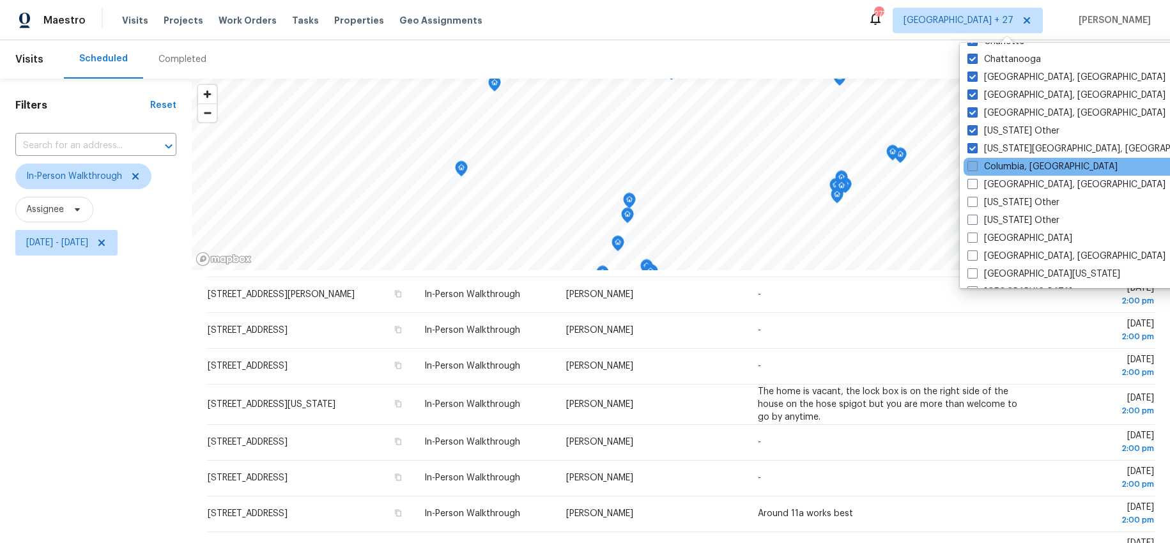
click at [973, 168] on span at bounding box center [972, 166] width 10 height 10
click at [973, 168] on input "Columbia, [GEOGRAPHIC_DATA]" at bounding box center [971, 164] width 8 height 8
checkbox input "true"
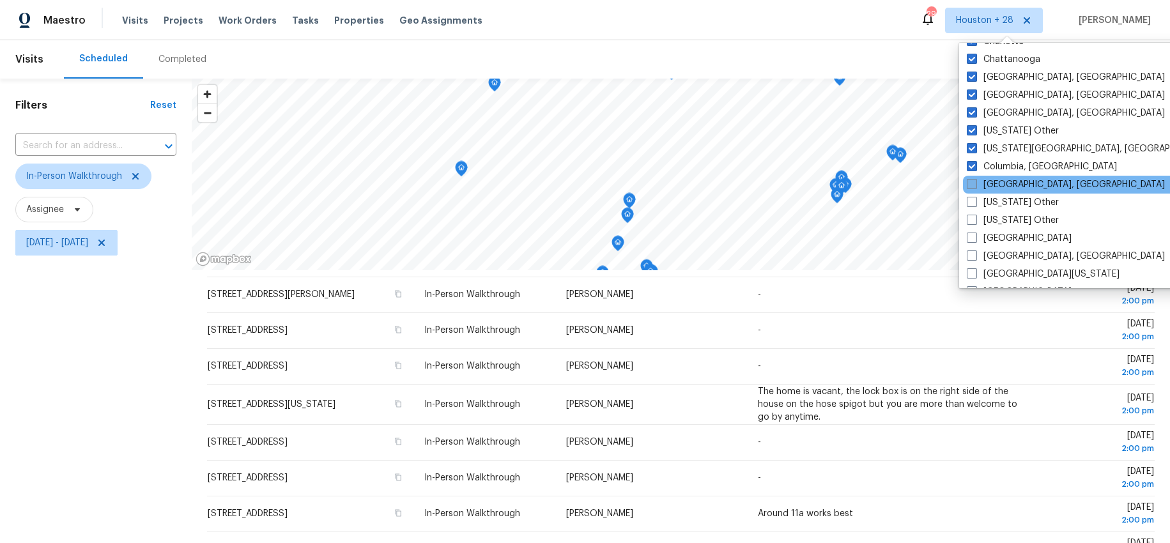
click at [973, 184] on span at bounding box center [971, 184] width 10 height 10
click at [973, 184] on input "[GEOGRAPHIC_DATA], [GEOGRAPHIC_DATA]" at bounding box center [970, 182] width 8 height 8
checkbox input "true"
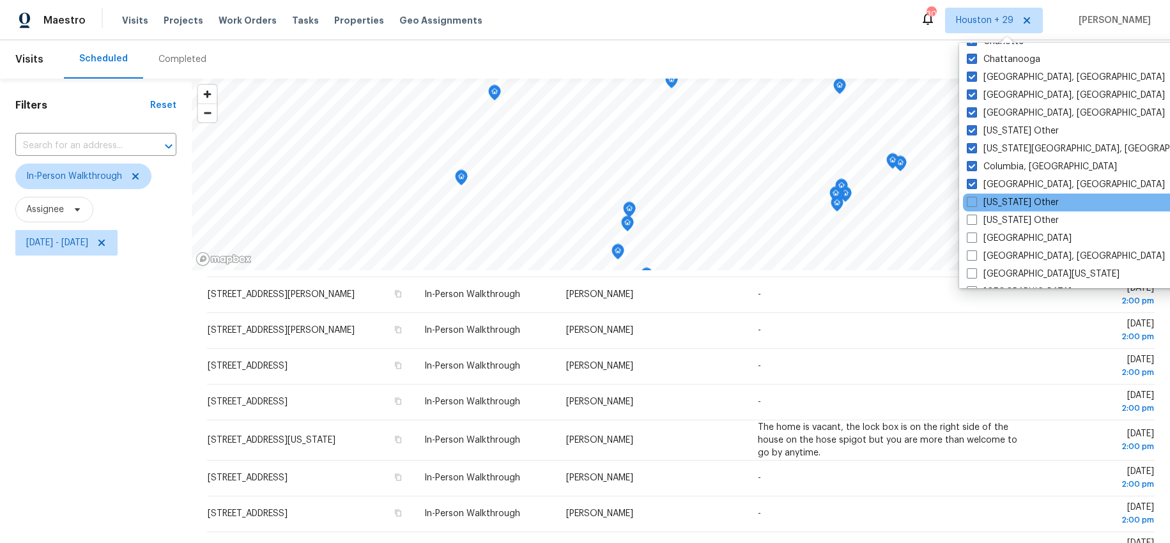
click at [974, 195] on div "[US_STATE] Other" at bounding box center [1091, 203] width 257 height 18
click at [975, 203] on span at bounding box center [971, 202] width 10 height 10
click at [975, 203] on input "[US_STATE] Other" at bounding box center [970, 200] width 8 height 8
checkbox input "true"
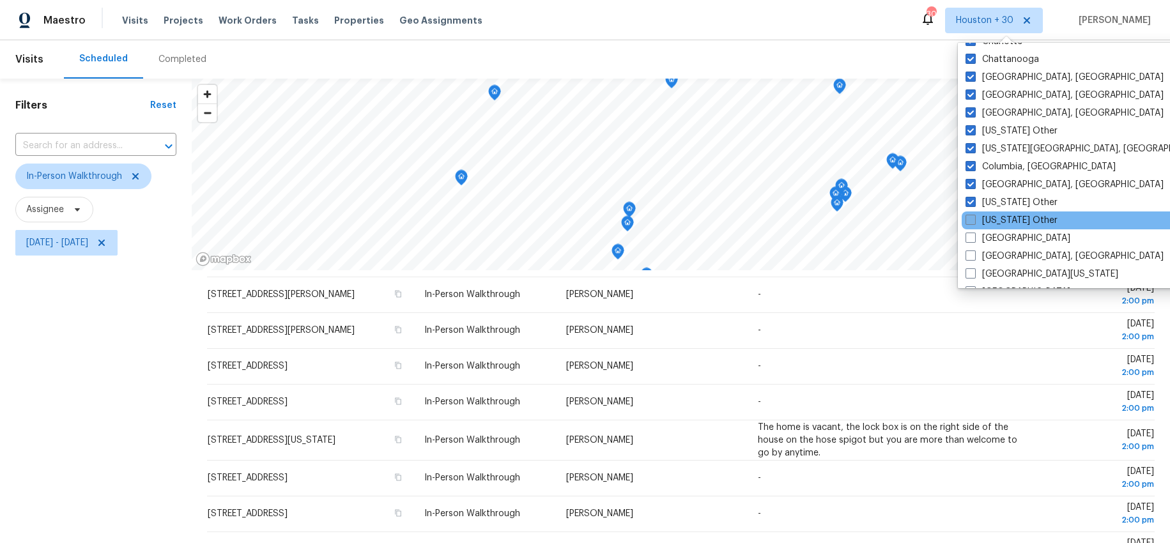
click at [974, 220] on span at bounding box center [970, 220] width 10 height 10
click at [973, 220] on input "[US_STATE] Other" at bounding box center [969, 218] width 8 height 8
checkbox input "true"
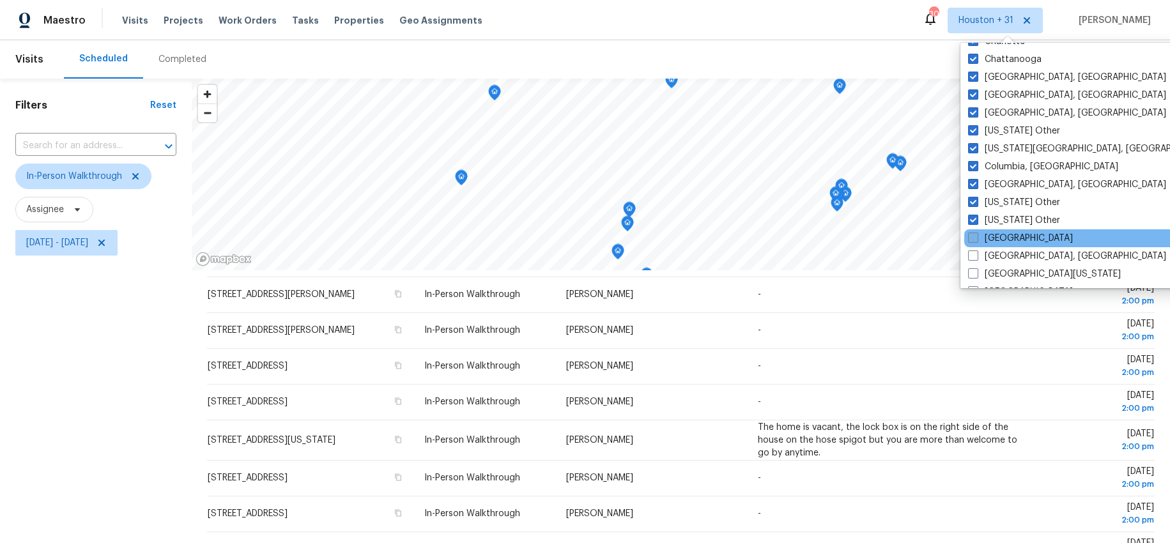
click at [973, 233] on span at bounding box center [973, 237] width 10 height 10
click at [973, 233] on input "[GEOGRAPHIC_DATA]" at bounding box center [972, 236] width 8 height 8
checkbox input "true"
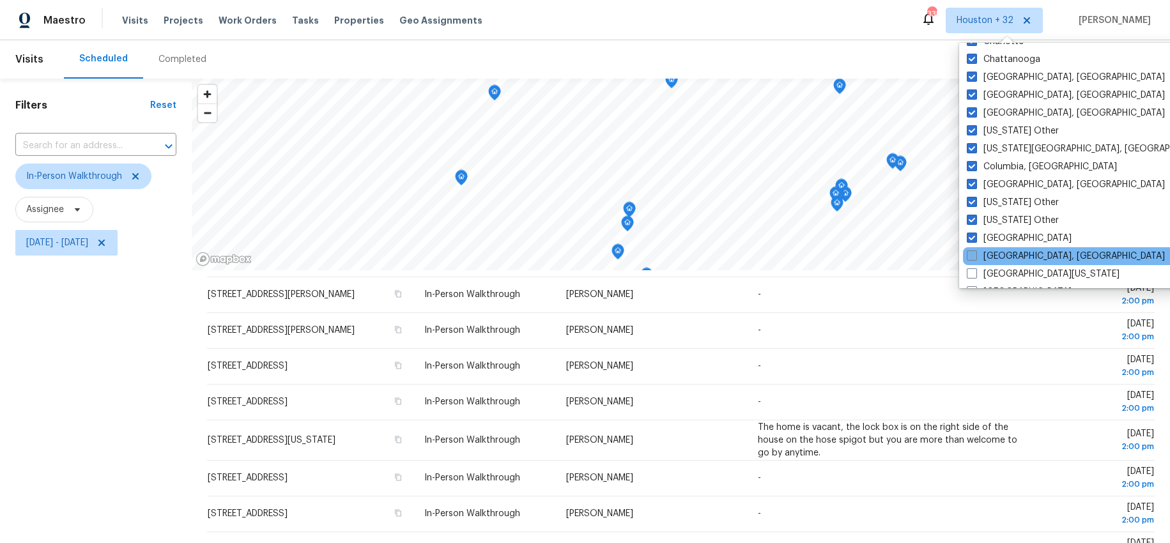
click at [973, 250] on span at bounding box center [971, 255] width 10 height 10
click at [973, 250] on input "[GEOGRAPHIC_DATA], [GEOGRAPHIC_DATA]" at bounding box center [970, 254] width 8 height 8
checkbox input "true"
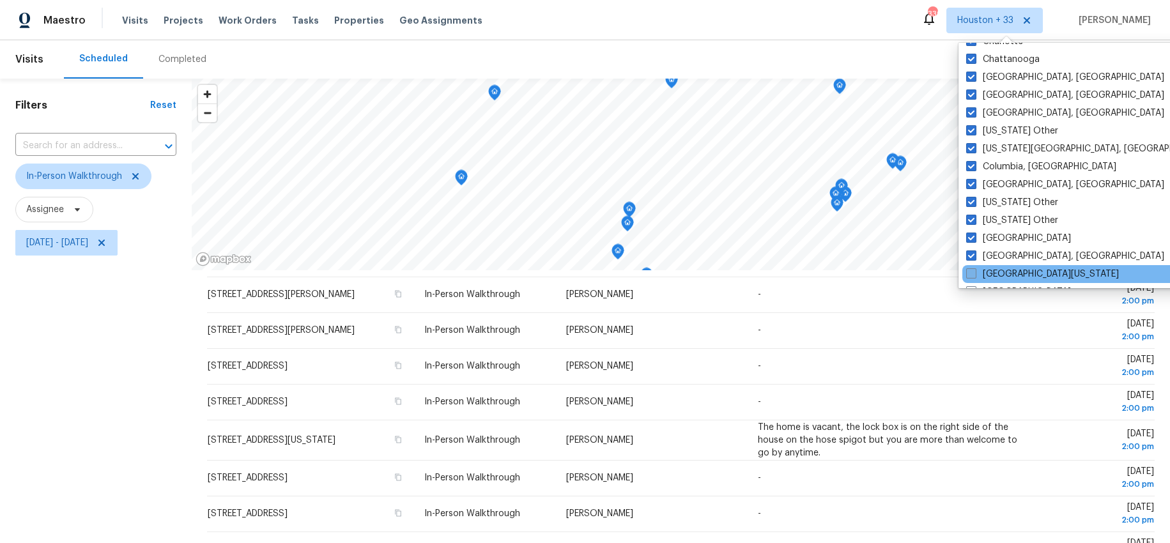
click at [972, 273] on span at bounding box center [971, 273] width 10 height 10
click at [972, 273] on input "[GEOGRAPHIC_DATA][US_STATE]" at bounding box center [970, 272] width 8 height 8
checkbox input "true"
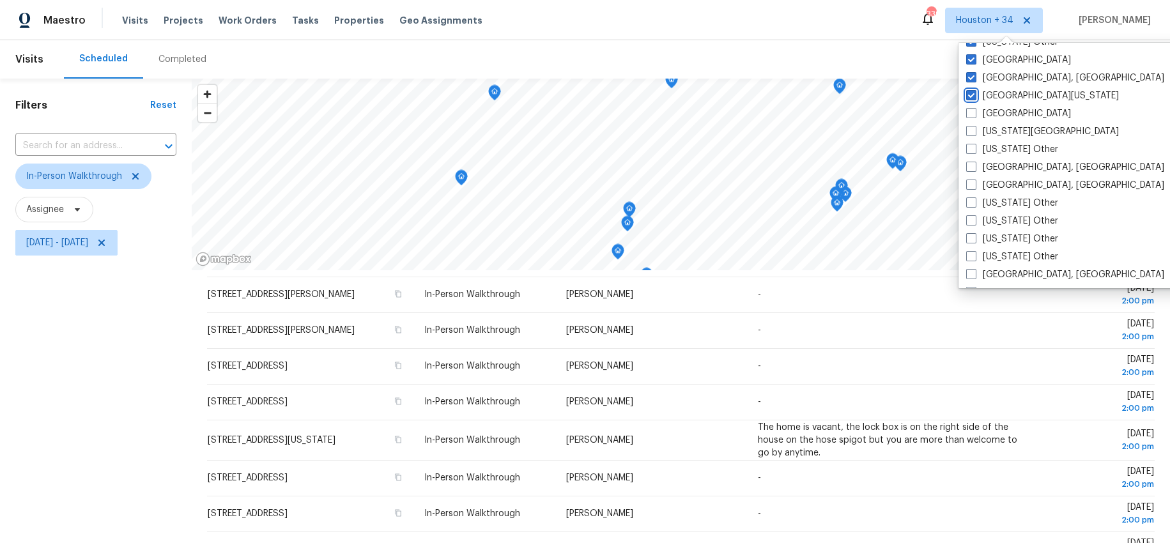
scroll to position [579, 0]
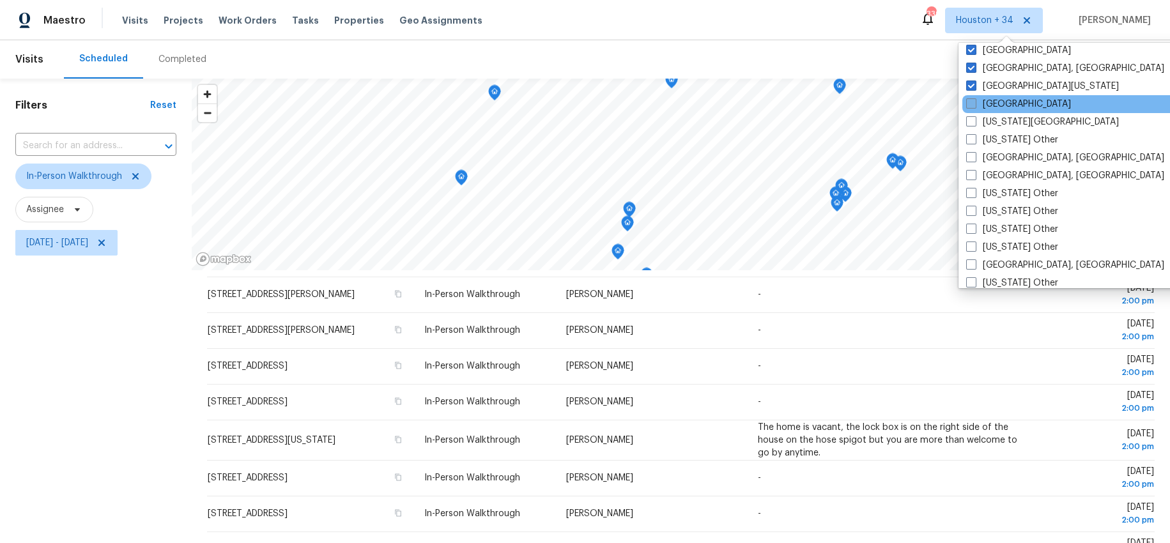
click at [985, 104] on label "[GEOGRAPHIC_DATA]" at bounding box center [1018, 104] width 105 height 13
click at [974, 104] on input "[GEOGRAPHIC_DATA]" at bounding box center [970, 102] width 8 height 8
checkbox input "true"
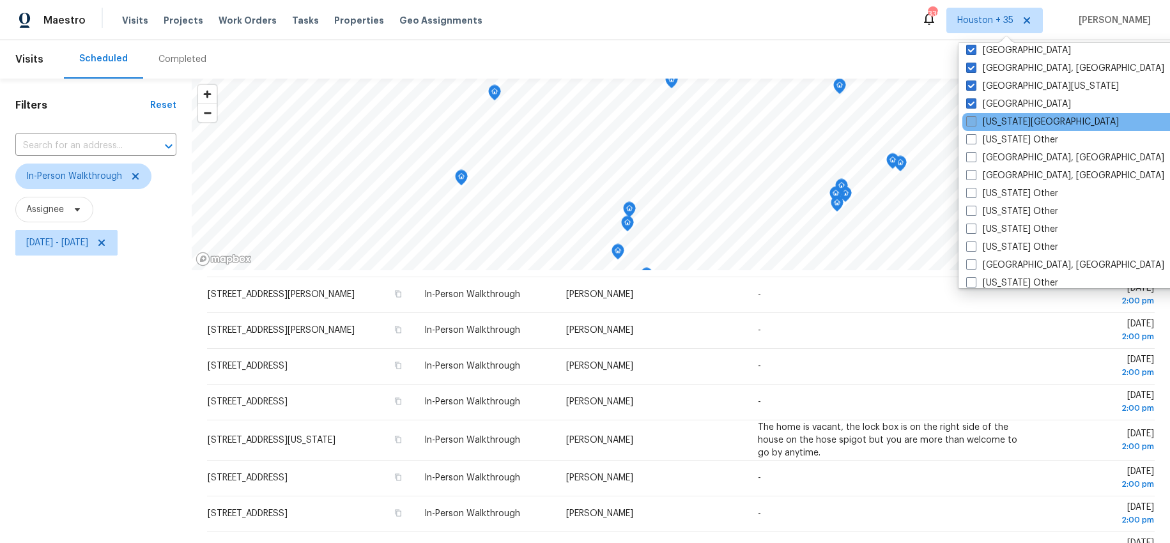
click at [983, 124] on label "[US_STATE][GEOGRAPHIC_DATA]" at bounding box center [1042, 122] width 153 height 13
click at [974, 124] on input "[US_STATE][GEOGRAPHIC_DATA]" at bounding box center [970, 120] width 8 height 8
checkbox input "true"
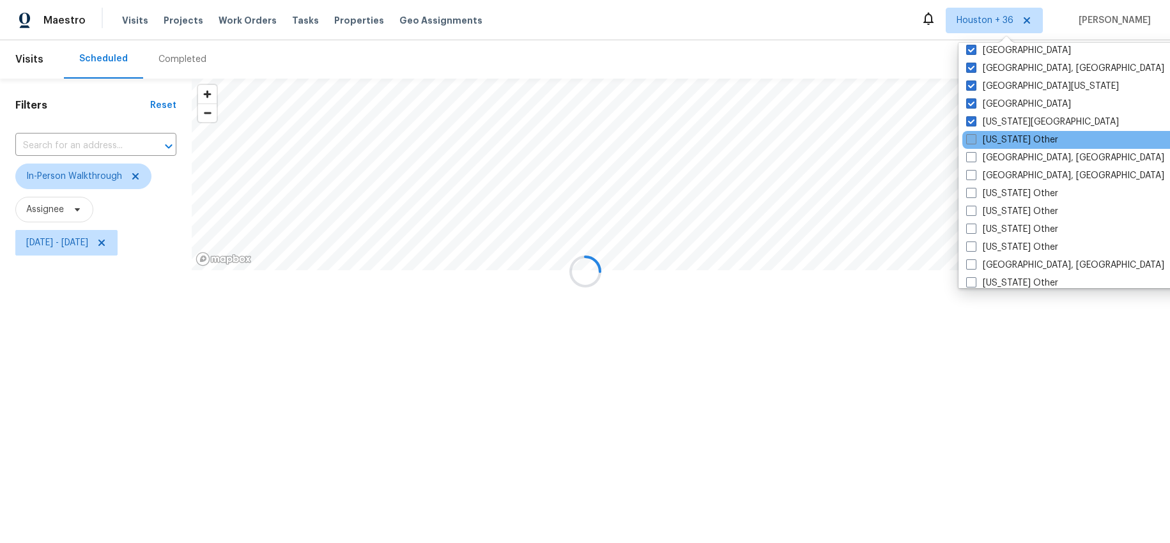
click at [980, 139] on label "[US_STATE] Other" at bounding box center [1012, 139] width 92 height 13
click at [974, 139] on input "[US_STATE] Other" at bounding box center [970, 137] width 8 height 8
checkbox input "true"
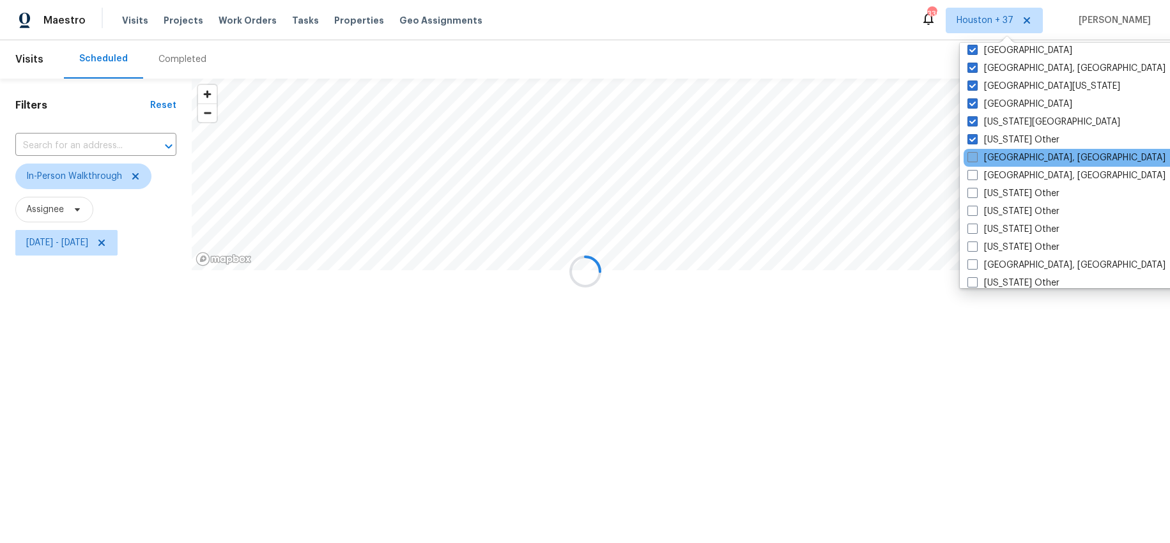
click at [979, 153] on label "[GEOGRAPHIC_DATA], [GEOGRAPHIC_DATA]" at bounding box center [1066, 157] width 198 height 13
click at [975, 153] on input "[GEOGRAPHIC_DATA], [GEOGRAPHIC_DATA]" at bounding box center [971, 155] width 8 height 8
checkbox input "true"
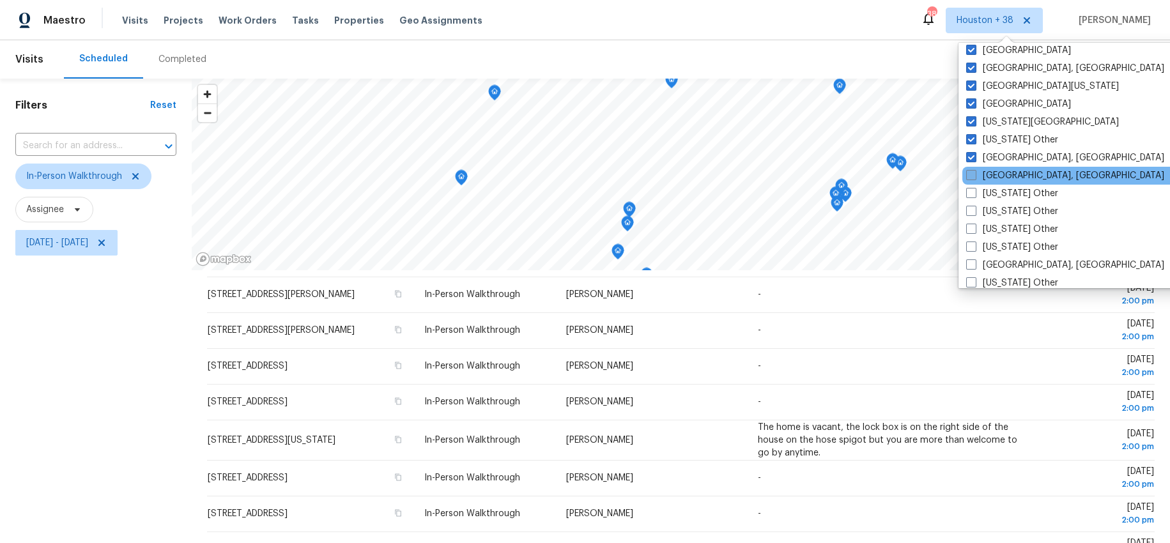
click at [979, 181] on label "[GEOGRAPHIC_DATA], [GEOGRAPHIC_DATA]" at bounding box center [1065, 175] width 198 height 13
click at [974, 178] on input "[GEOGRAPHIC_DATA], [GEOGRAPHIC_DATA]" at bounding box center [970, 173] width 8 height 8
checkbox input "true"
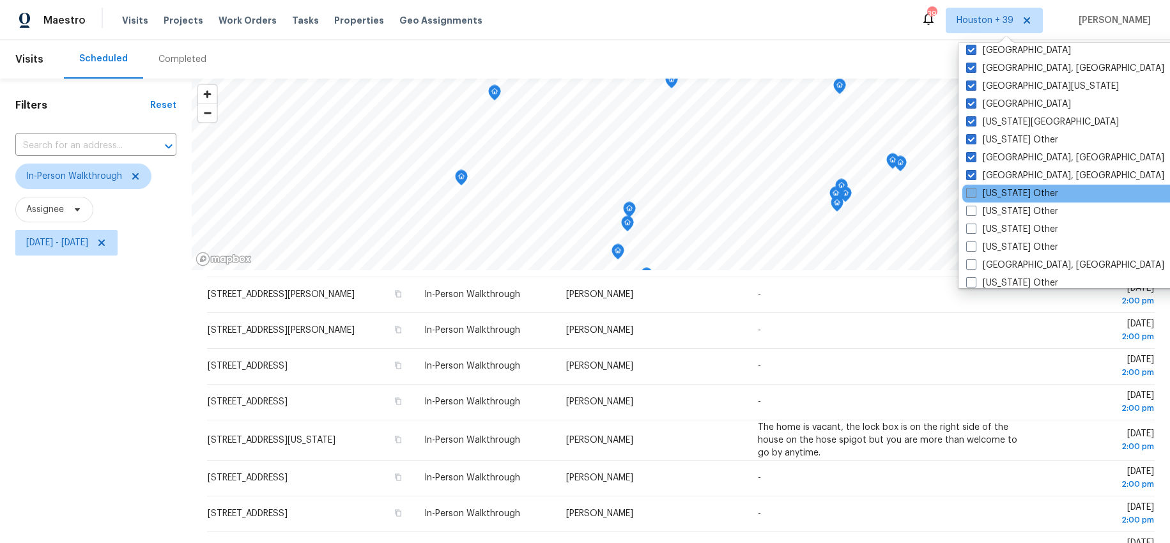
click at [979, 194] on label "[US_STATE] Other" at bounding box center [1012, 193] width 92 height 13
click at [974, 194] on input "[US_STATE] Other" at bounding box center [970, 191] width 8 height 8
checkbox input "true"
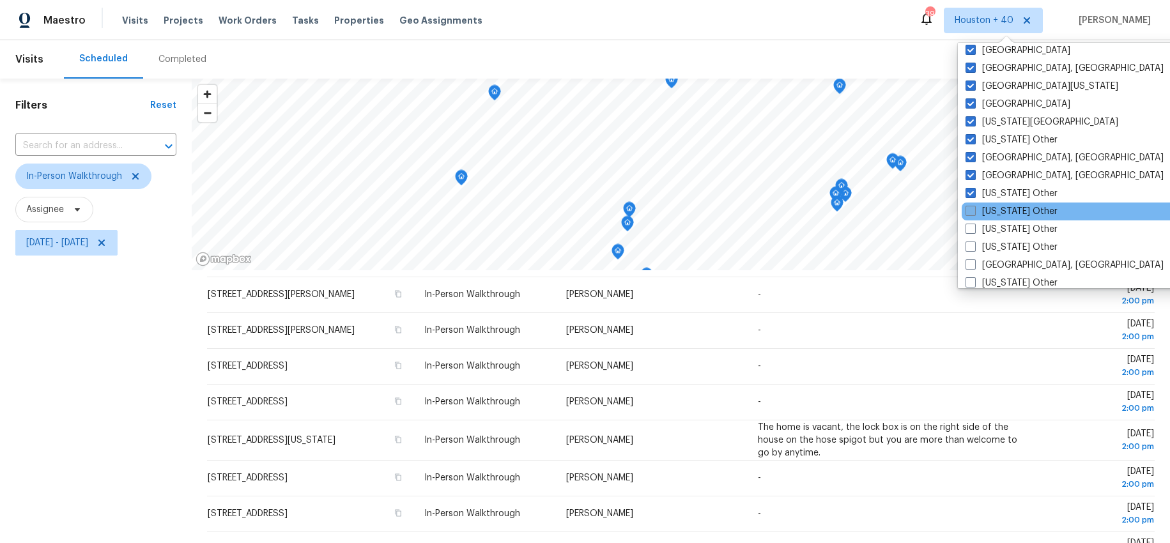
click at [978, 209] on label "[US_STATE] Other" at bounding box center [1011, 211] width 92 height 13
click at [973, 209] on input "[US_STATE] Other" at bounding box center [969, 209] width 8 height 8
checkbox input "true"
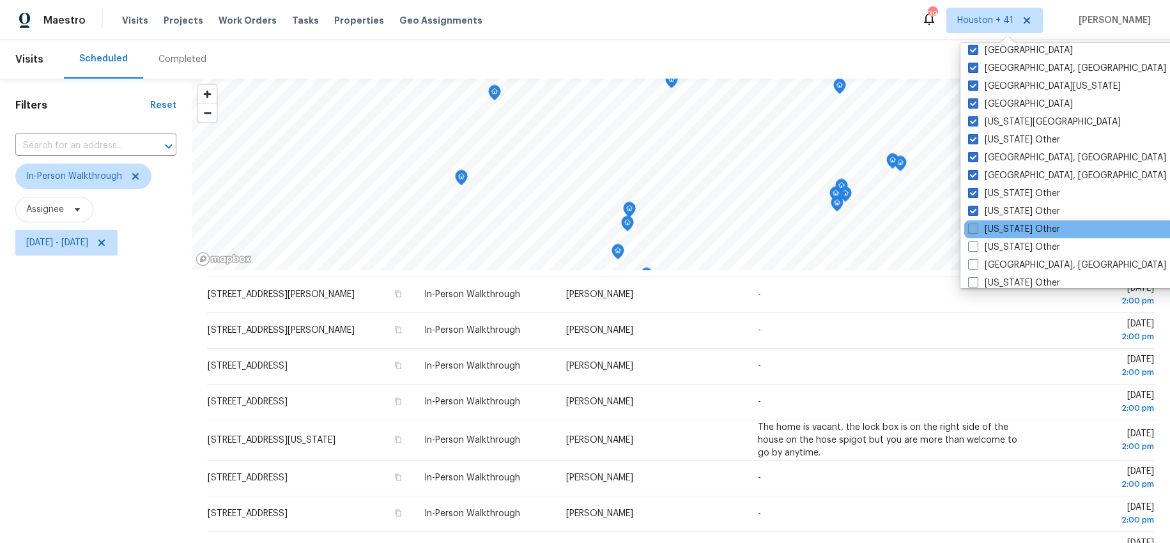
click at [975, 227] on span at bounding box center [973, 229] width 10 height 10
click at [975, 227] on input "[US_STATE] Other" at bounding box center [972, 227] width 8 height 8
checkbox input "true"
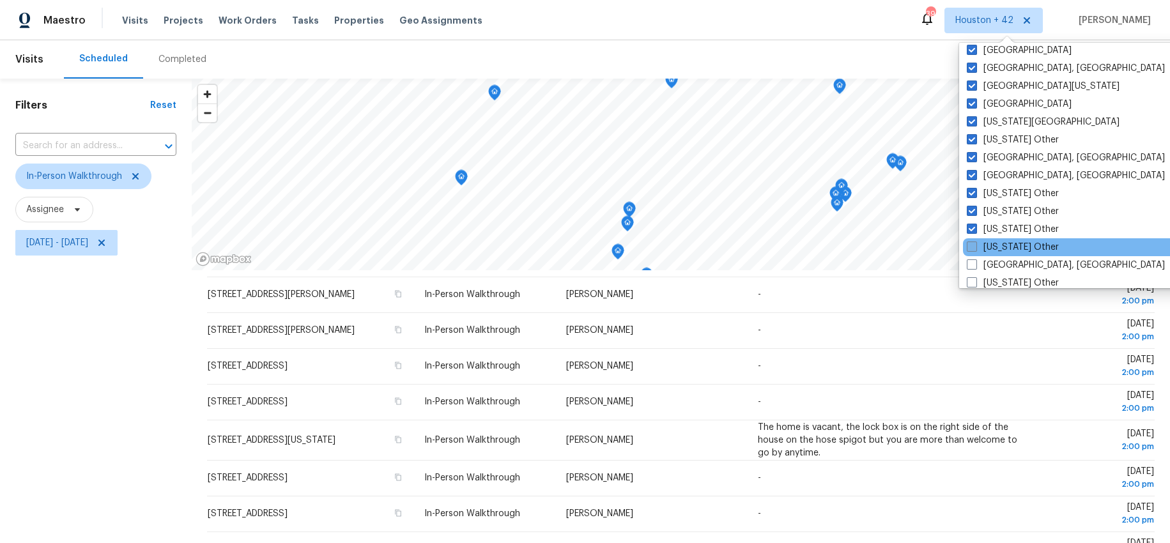
click at [973, 246] on span at bounding box center [971, 246] width 10 height 10
click at [973, 246] on input "[US_STATE] Other" at bounding box center [970, 245] width 8 height 8
checkbox input "true"
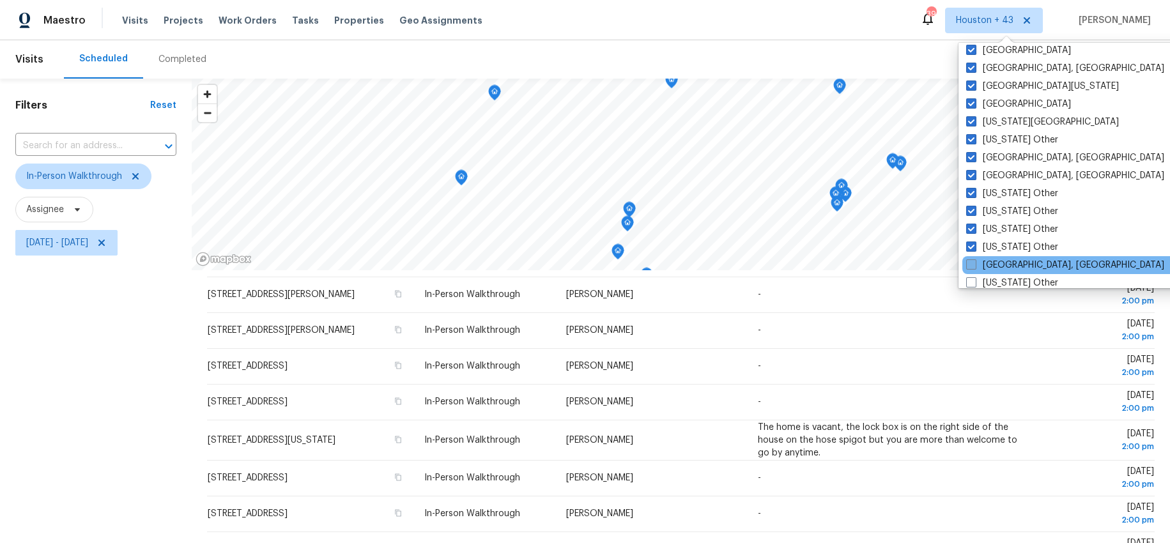
click at [975, 260] on span at bounding box center [971, 264] width 10 height 10
click at [974, 260] on input "[GEOGRAPHIC_DATA], [GEOGRAPHIC_DATA]" at bounding box center [970, 263] width 8 height 8
checkbox input "true"
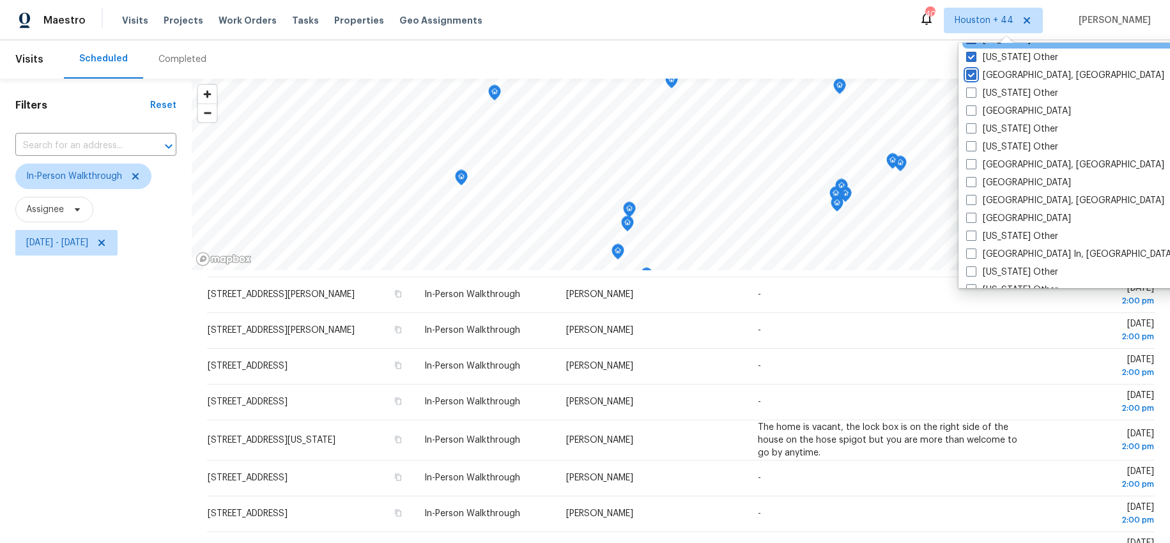
scroll to position [798, 0]
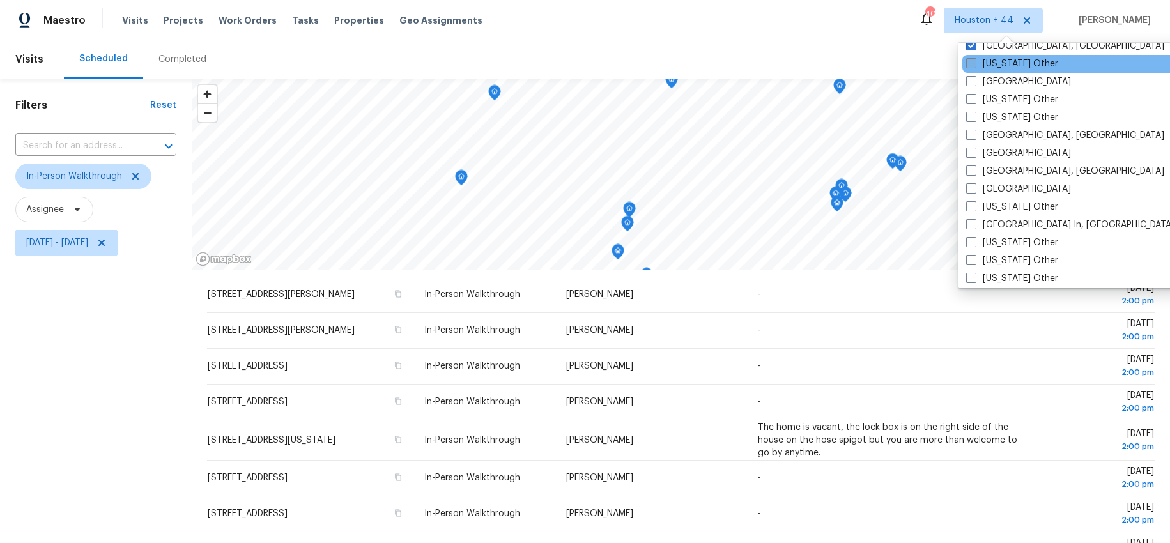
click at [990, 59] on label "[US_STATE] Other" at bounding box center [1012, 63] width 92 height 13
click at [974, 59] on input "[US_STATE] Other" at bounding box center [970, 61] width 8 height 8
checkbox input "true"
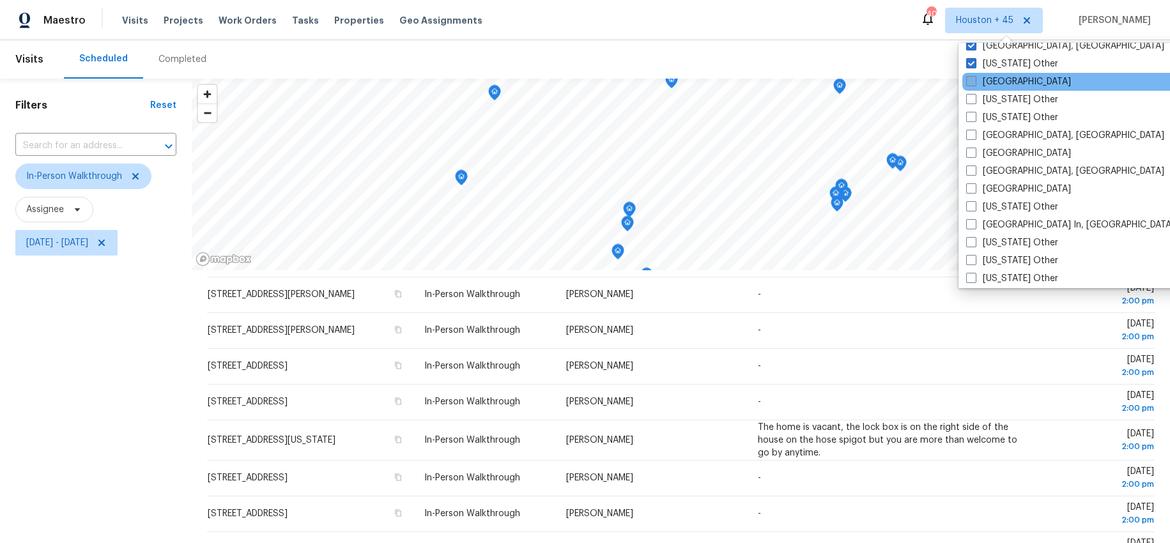
click at [987, 82] on label "[GEOGRAPHIC_DATA]" at bounding box center [1018, 81] width 105 height 13
click at [974, 82] on input "[GEOGRAPHIC_DATA]" at bounding box center [970, 79] width 8 height 8
checkbox input "true"
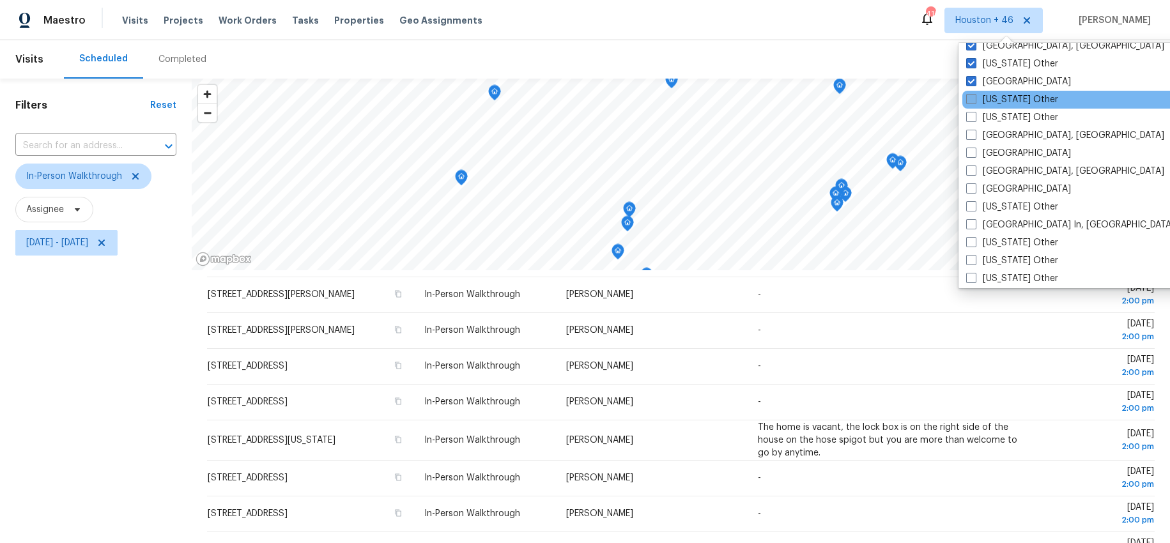
click at [989, 96] on label "[US_STATE] Other" at bounding box center [1012, 99] width 92 height 13
click at [974, 96] on input "[US_STATE] Other" at bounding box center [970, 97] width 8 height 8
checkbox input "true"
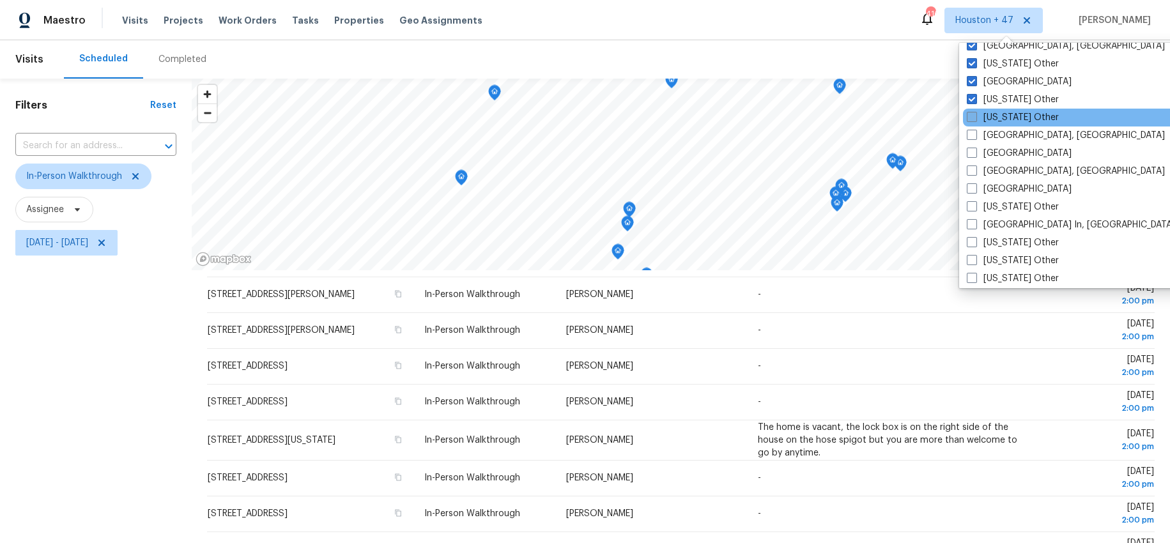
click at [989, 115] on label "[US_STATE] Other" at bounding box center [1012, 117] width 92 height 13
click at [975, 115] on input "[US_STATE] Other" at bounding box center [970, 115] width 8 height 8
checkbox input "true"
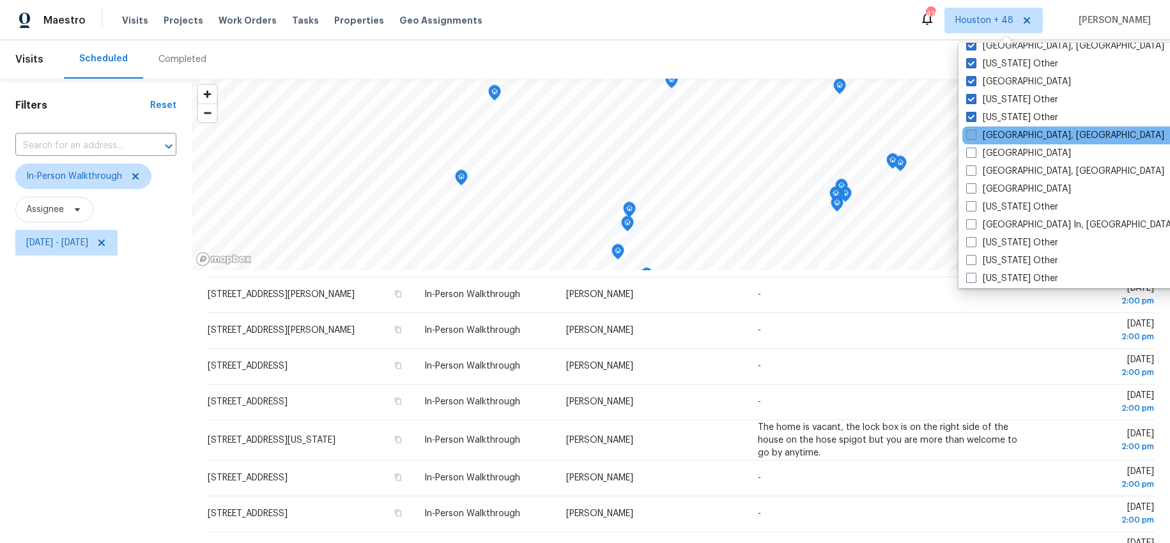
click at [997, 137] on label "[GEOGRAPHIC_DATA], [GEOGRAPHIC_DATA]" at bounding box center [1065, 135] width 198 height 13
click at [974, 137] on input "[GEOGRAPHIC_DATA], [GEOGRAPHIC_DATA]" at bounding box center [970, 133] width 8 height 8
checkbox input "true"
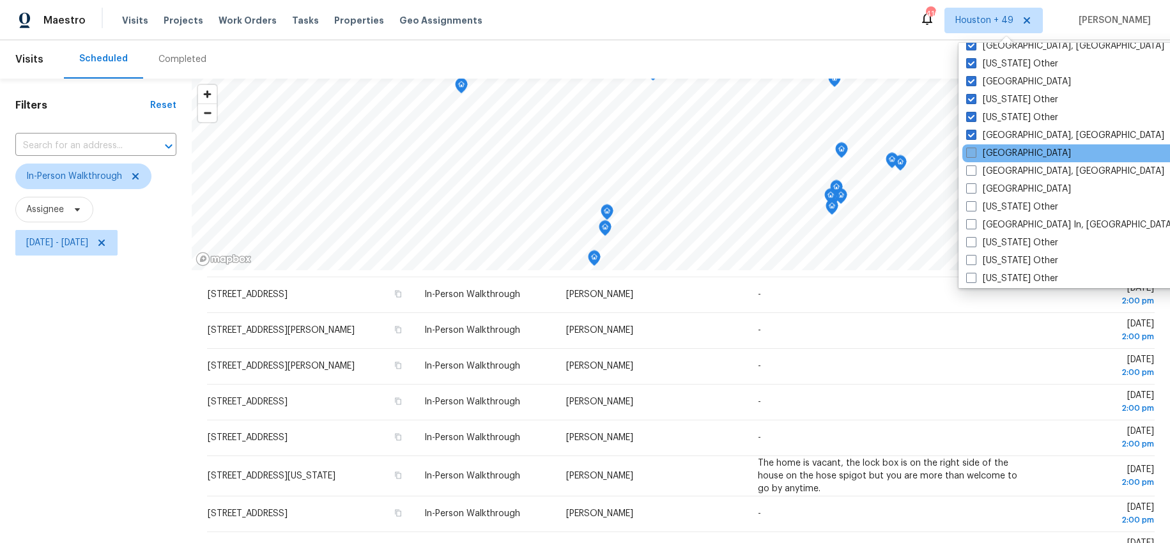
click at [1002, 153] on label "[GEOGRAPHIC_DATA]" at bounding box center [1018, 153] width 105 height 13
click at [974, 153] on input "[GEOGRAPHIC_DATA]" at bounding box center [970, 151] width 8 height 8
checkbox input "true"
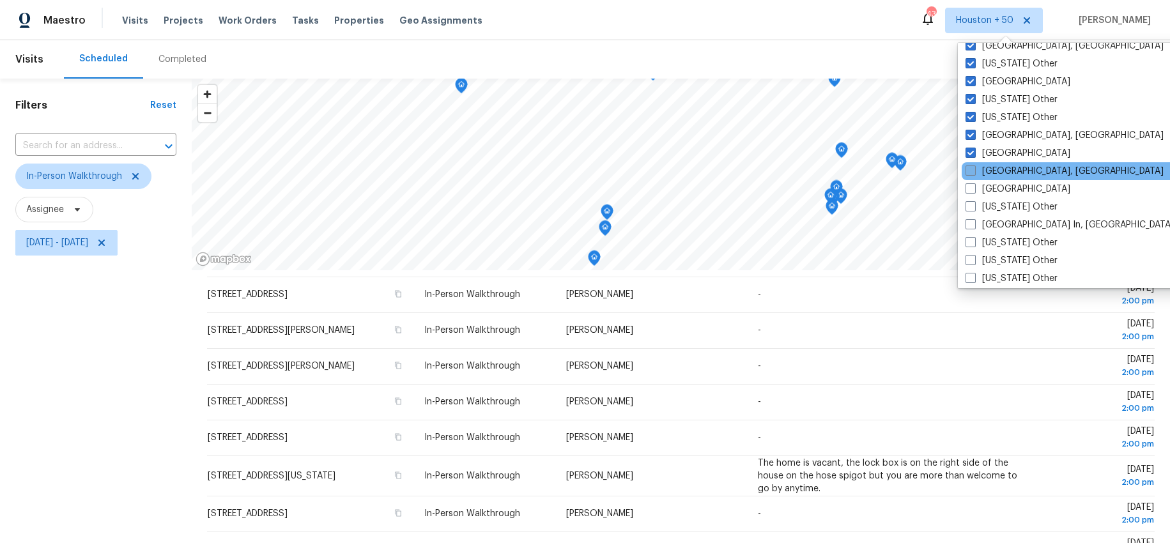
click at [1000, 169] on label "[GEOGRAPHIC_DATA], [GEOGRAPHIC_DATA]" at bounding box center [1064, 171] width 198 height 13
click at [973, 169] on input "[GEOGRAPHIC_DATA], [GEOGRAPHIC_DATA]" at bounding box center [969, 169] width 8 height 8
checkbox input "true"
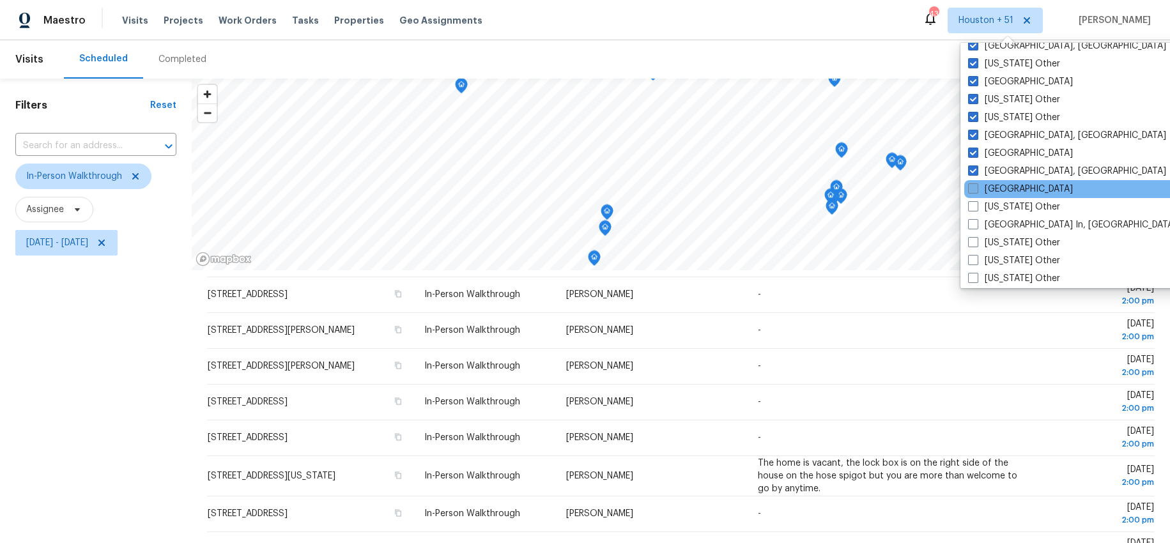
click at [999, 187] on label "[GEOGRAPHIC_DATA]" at bounding box center [1020, 189] width 105 height 13
click at [976, 187] on input "[GEOGRAPHIC_DATA]" at bounding box center [972, 187] width 8 height 8
checkbox input "true"
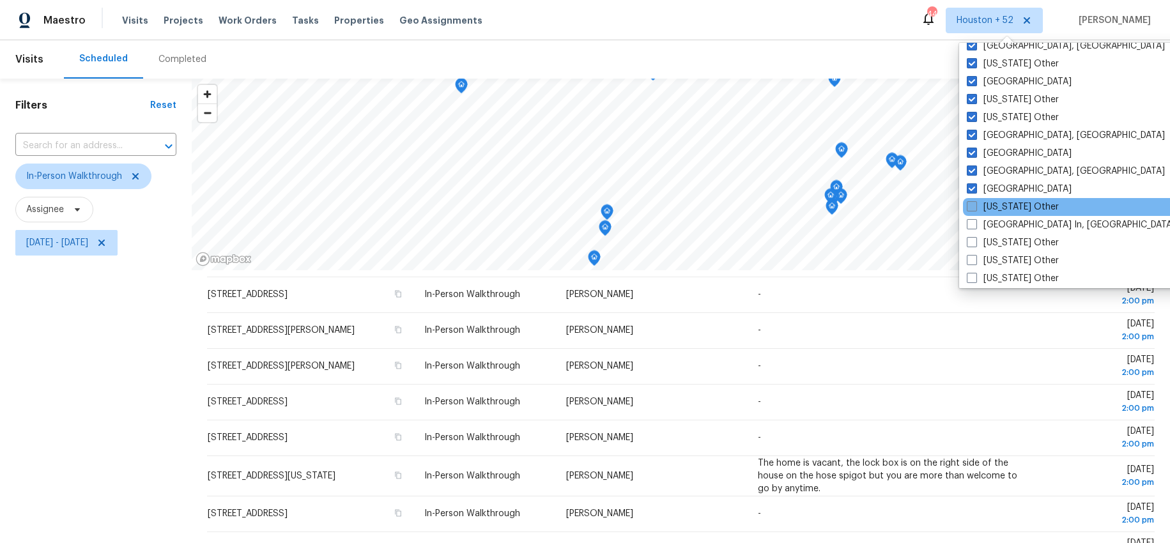
click at [1000, 202] on label "[US_STATE] Other" at bounding box center [1012, 207] width 92 height 13
click at [975, 202] on input "[US_STATE] Other" at bounding box center [970, 205] width 8 height 8
checkbox input "true"
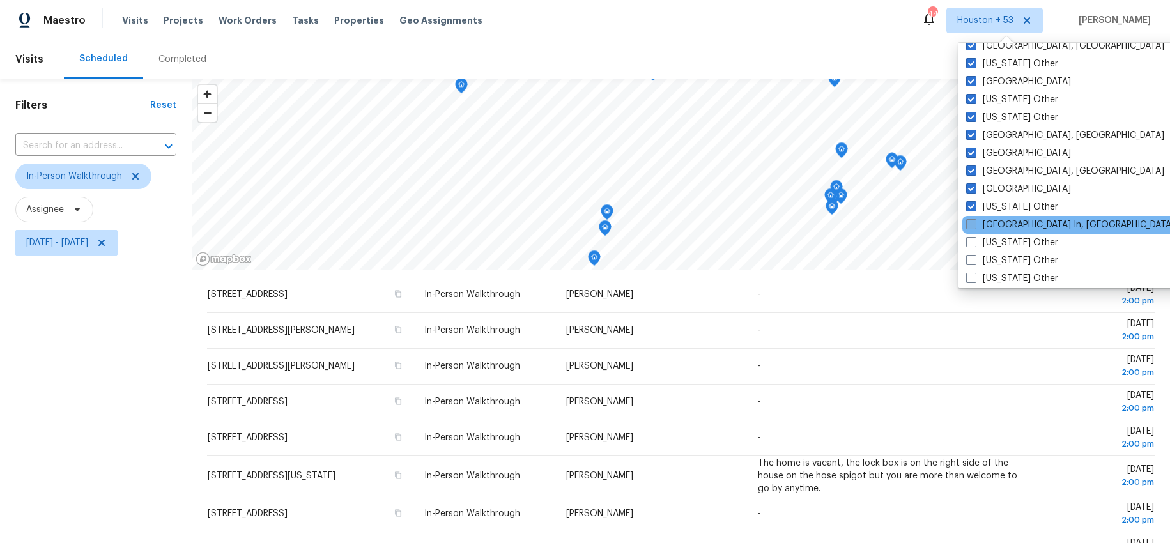
click at [998, 229] on label "[GEOGRAPHIC_DATA] In, [GEOGRAPHIC_DATA]" at bounding box center [1070, 224] width 208 height 13
click at [974, 227] on input "[GEOGRAPHIC_DATA] In, [GEOGRAPHIC_DATA]" at bounding box center [970, 222] width 8 height 8
checkbox input "true"
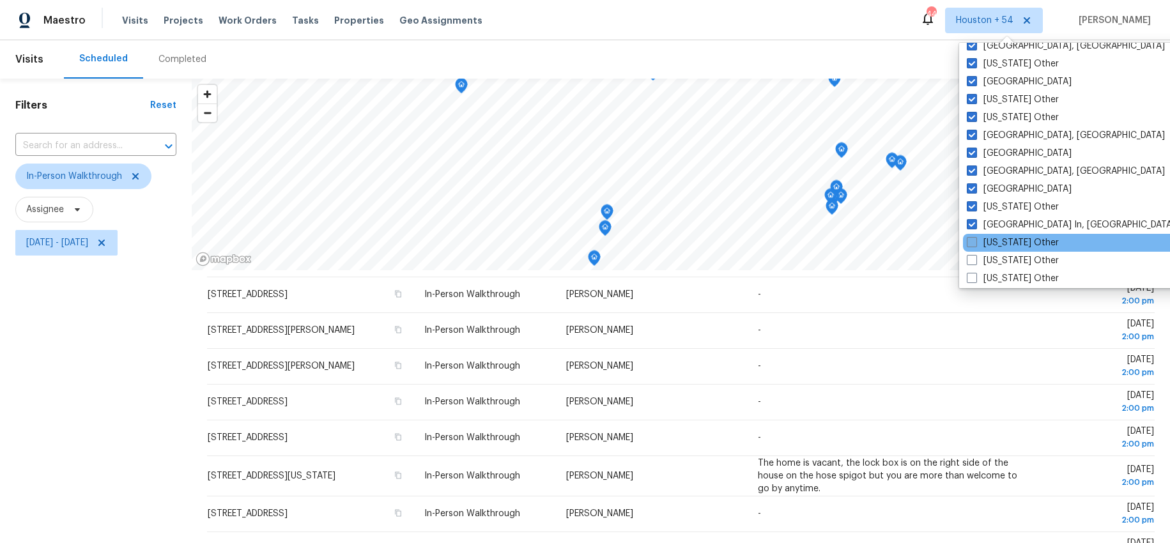
click at [988, 243] on label "[US_STATE] Other" at bounding box center [1012, 242] width 92 height 13
click at [975, 243] on input "[US_STATE] Other" at bounding box center [970, 240] width 8 height 8
checkbox input "true"
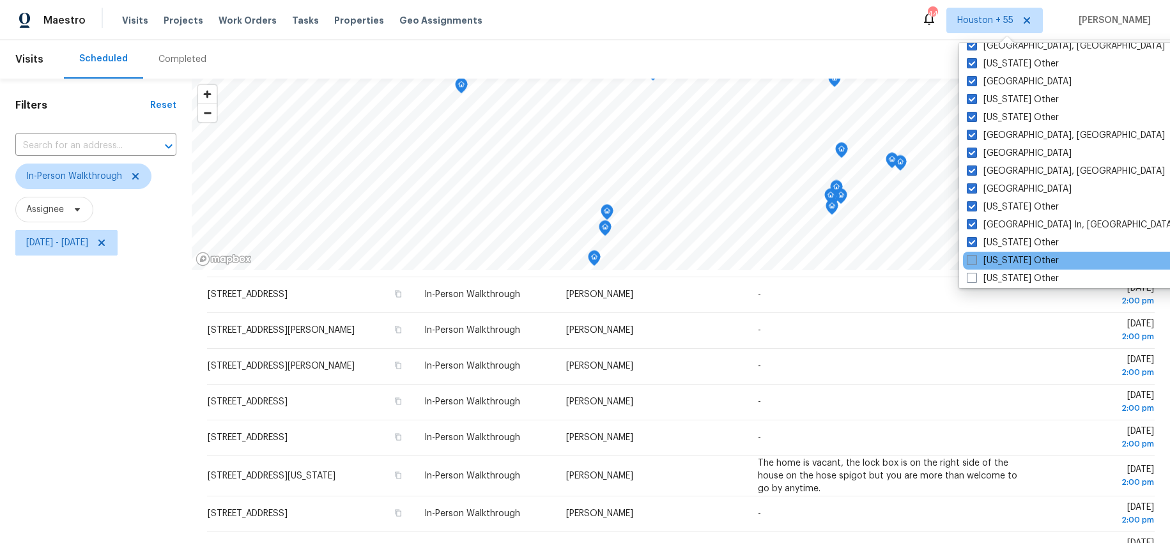
click at [987, 259] on label "[US_STATE] Other" at bounding box center [1012, 260] width 92 height 13
click at [975, 259] on input "[US_STATE] Other" at bounding box center [970, 258] width 8 height 8
checkbox input "true"
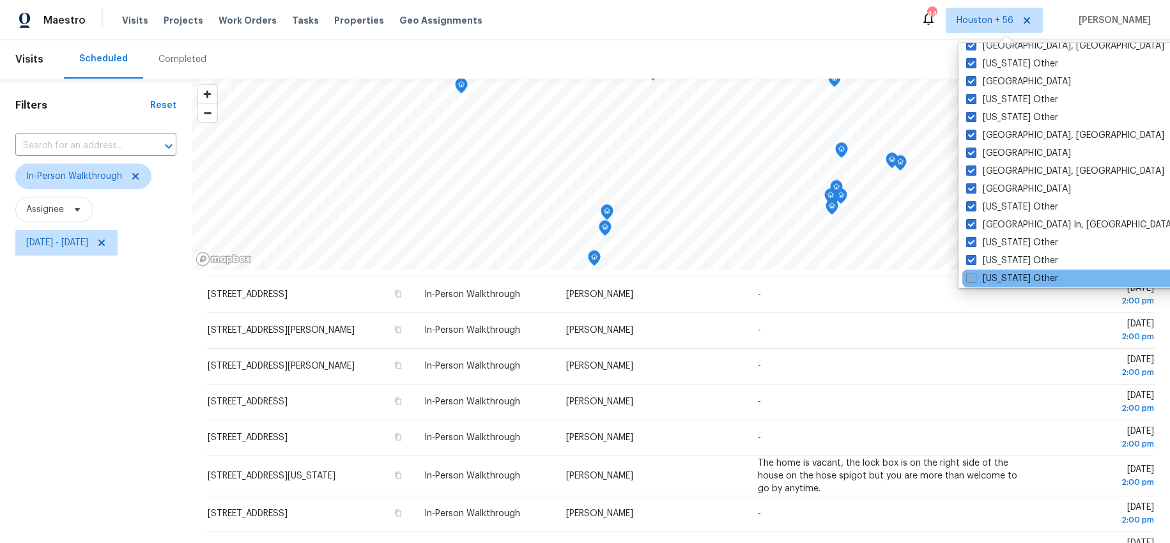
click at [984, 272] on label "[US_STATE] Other" at bounding box center [1012, 278] width 92 height 13
click at [974, 272] on input "[US_STATE] Other" at bounding box center [970, 276] width 8 height 8
checkbox input "true"
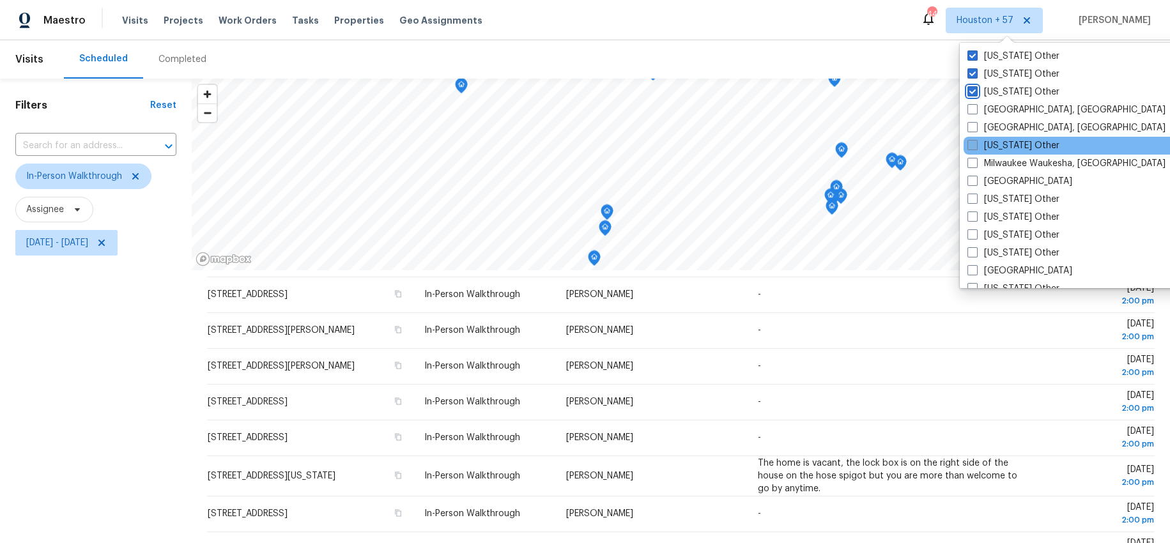
scroll to position [987, 0]
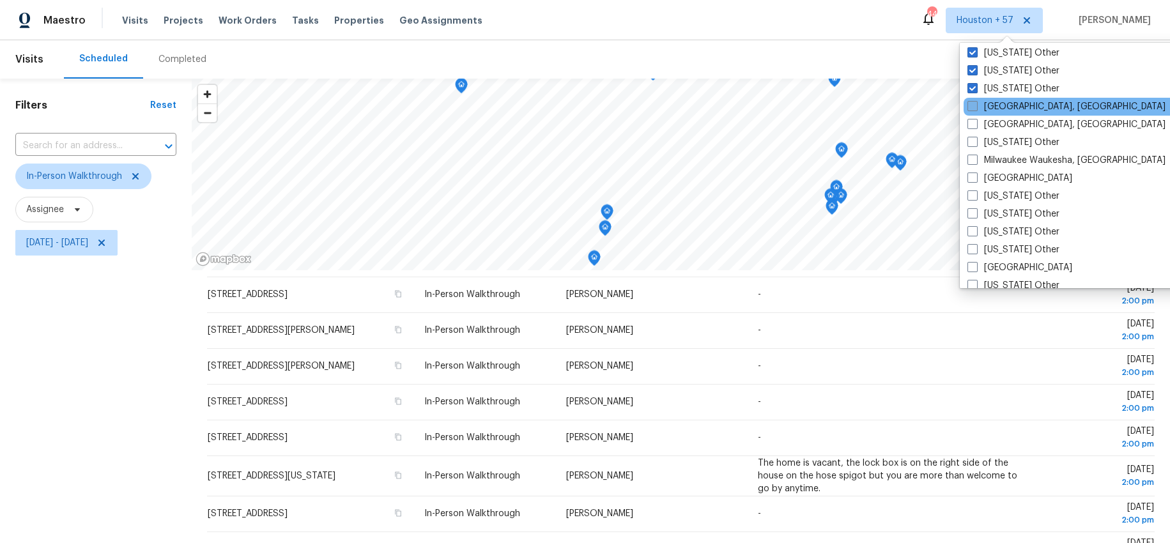
click at [995, 111] on label "[GEOGRAPHIC_DATA], [GEOGRAPHIC_DATA]" at bounding box center [1066, 106] width 198 height 13
click at [975, 109] on input "[GEOGRAPHIC_DATA], [GEOGRAPHIC_DATA]" at bounding box center [971, 104] width 8 height 8
checkbox input "true"
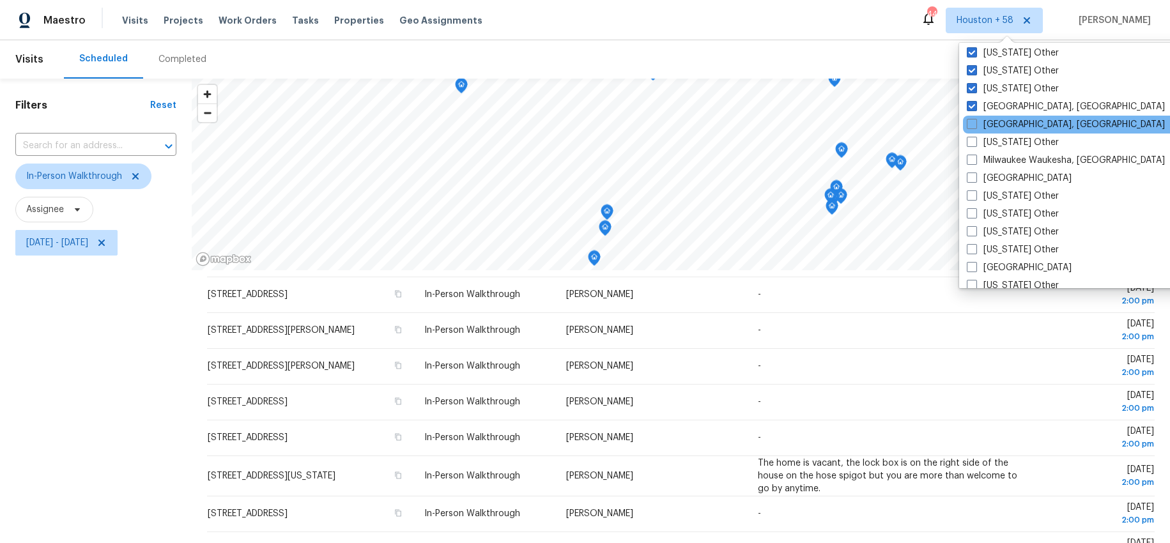
click at [989, 131] on div "[GEOGRAPHIC_DATA], [GEOGRAPHIC_DATA]" at bounding box center [1091, 125] width 257 height 18
click at [972, 124] on span at bounding box center [971, 124] width 10 height 10
click at [972, 124] on input "[GEOGRAPHIC_DATA], [GEOGRAPHIC_DATA]" at bounding box center [970, 122] width 8 height 8
checkbox input "true"
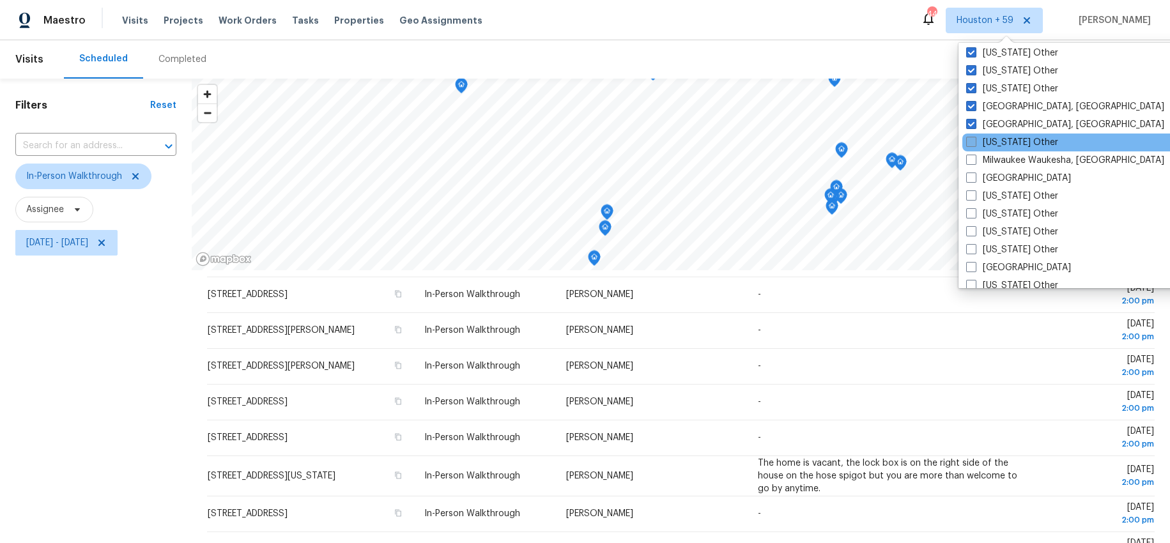
click at [976, 140] on label "[US_STATE] Other" at bounding box center [1012, 142] width 92 height 13
click at [974, 140] on input "[US_STATE] Other" at bounding box center [970, 140] width 8 height 8
checkbox input "true"
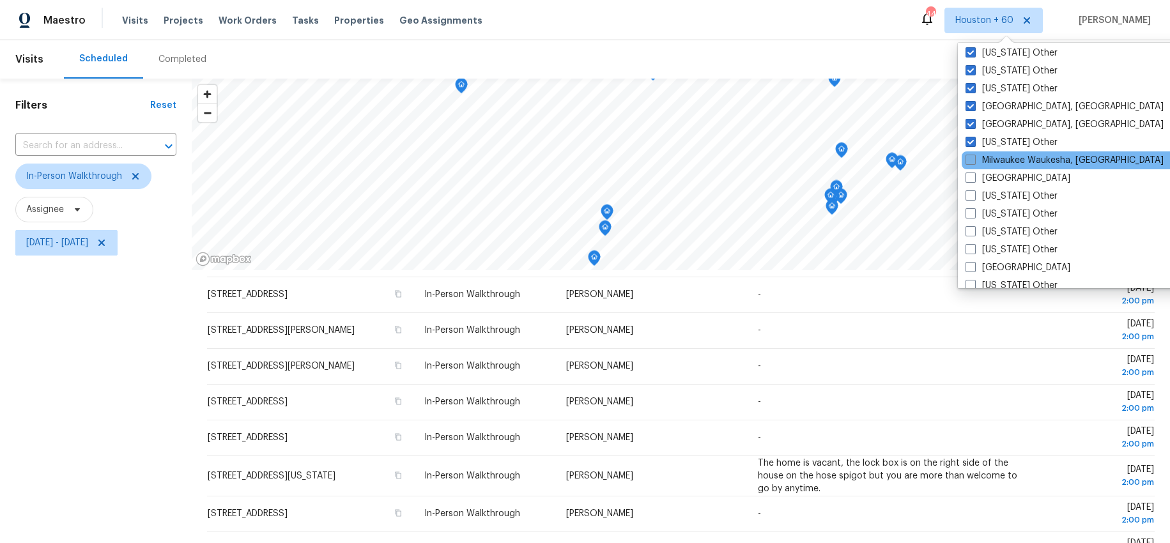
click at [980, 154] on label "Milwaukee Waukesha, [GEOGRAPHIC_DATA]" at bounding box center [1064, 160] width 198 height 13
click at [973, 154] on input "Milwaukee Waukesha, [GEOGRAPHIC_DATA]" at bounding box center [969, 158] width 8 height 8
checkbox input "true"
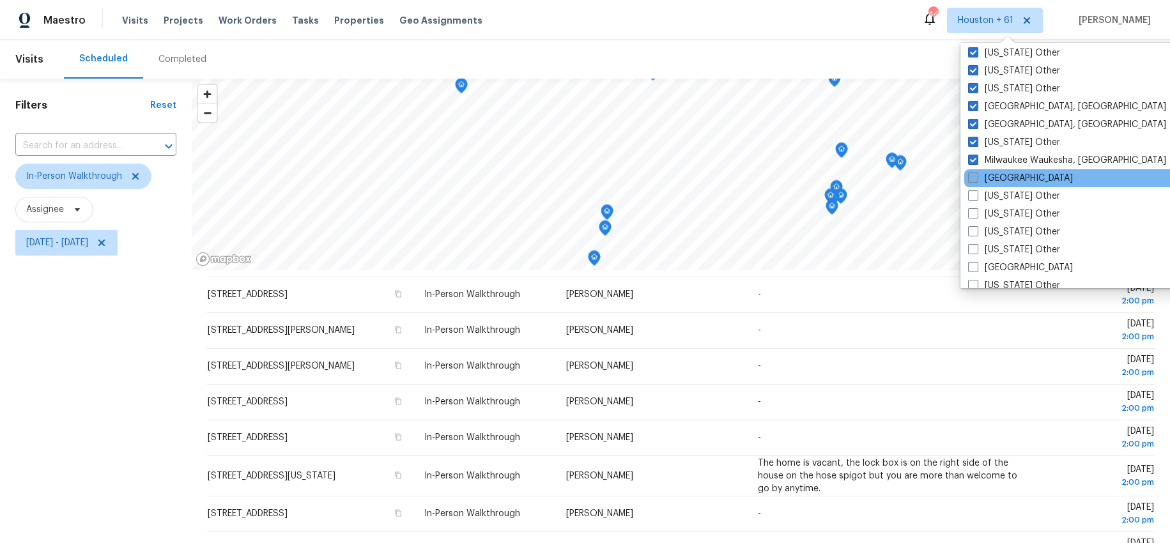
click at [975, 174] on span at bounding box center [973, 177] width 10 height 10
click at [975, 174] on input "[GEOGRAPHIC_DATA]" at bounding box center [972, 176] width 8 height 8
checkbox input "true"
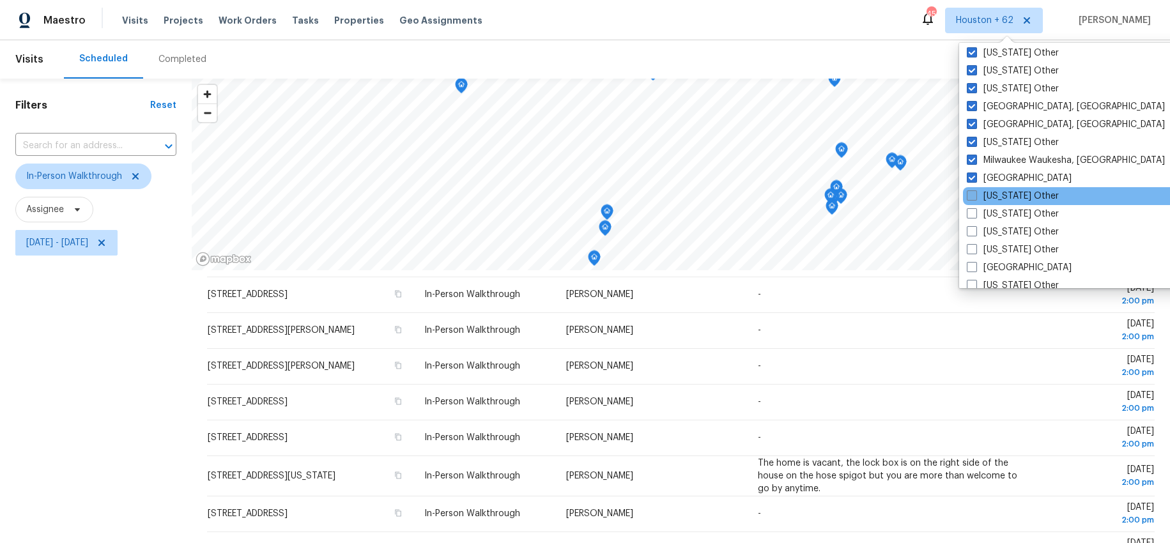
click at [988, 198] on label "[US_STATE] Other" at bounding box center [1012, 196] width 92 height 13
click at [975, 198] on input "[US_STATE] Other" at bounding box center [970, 194] width 8 height 8
checkbox input "true"
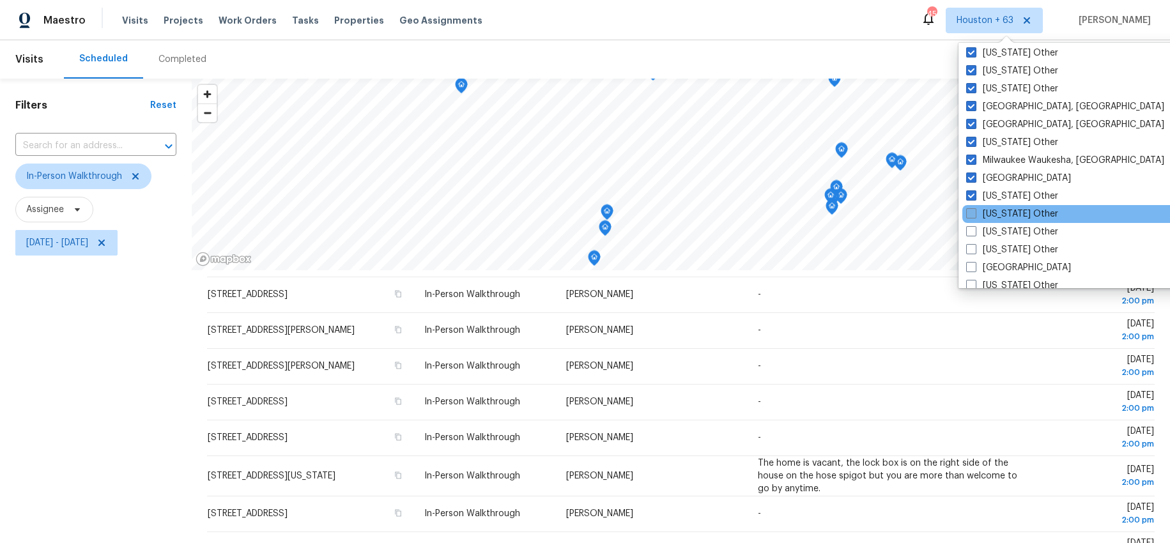
click at [980, 211] on label "[US_STATE] Other" at bounding box center [1012, 214] width 92 height 13
click at [974, 211] on input "[US_STATE] Other" at bounding box center [970, 212] width 8 height 8
checkbox input "true"
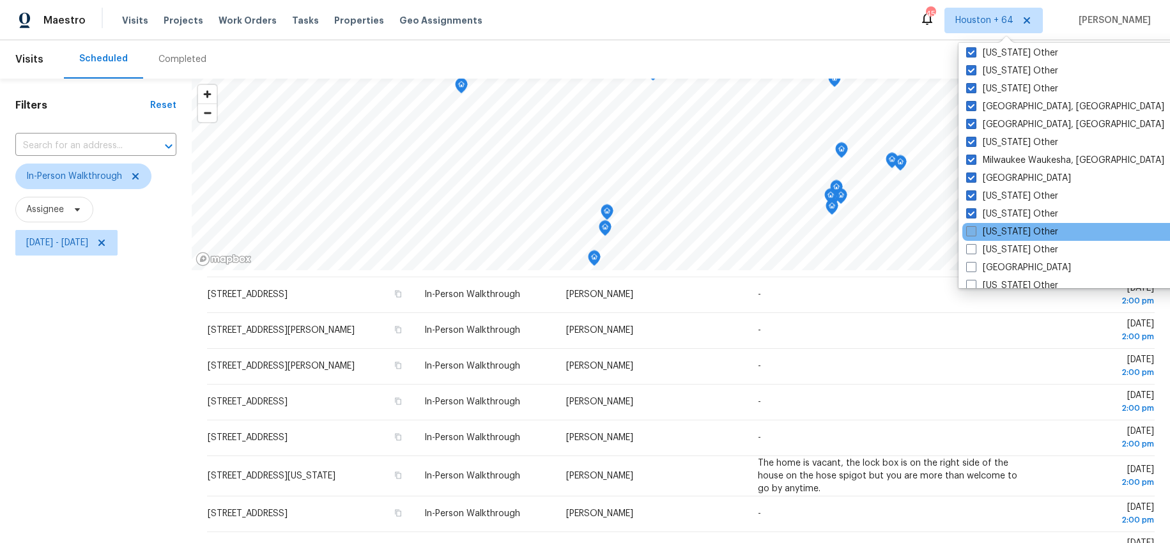
click at [982, 231] on label "[US_STATE] Other" at bounding box center [1012, 231] width 92 height 13
click at [974, 231] on input "[US_STATE] Other" at bounding box center [970, 229] width 8 height 8
checkbox input "true"
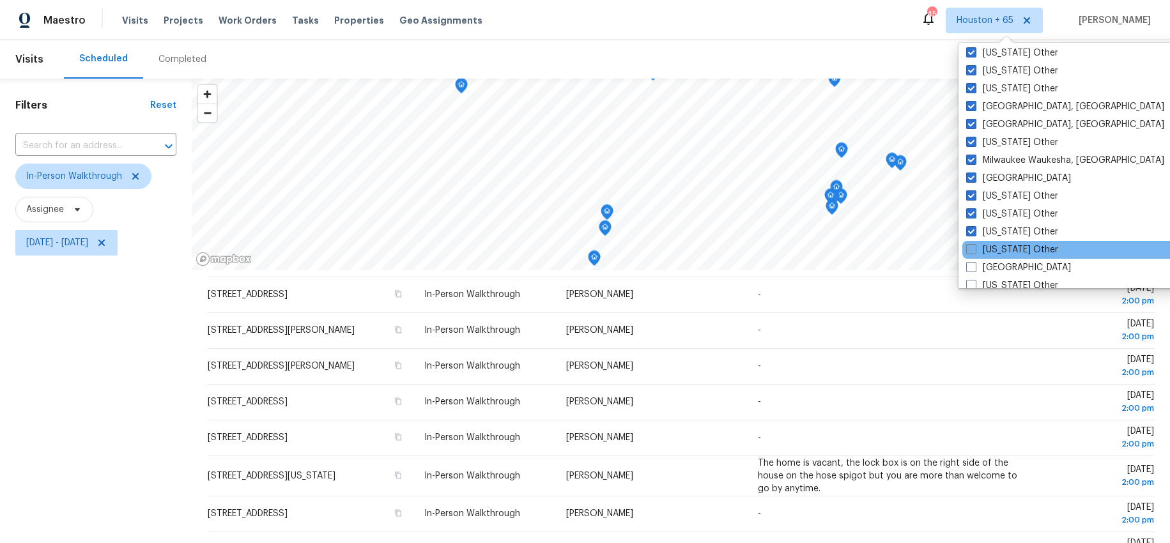
click at [976, 248] on label "[US_STATE] Other" at bounding box center [1012, 249] width 92 height 13
click at [974, 248] on input "[US_STATE] Other" at bounding box center [970, 247] width 8 height 8
checkbox input "true"
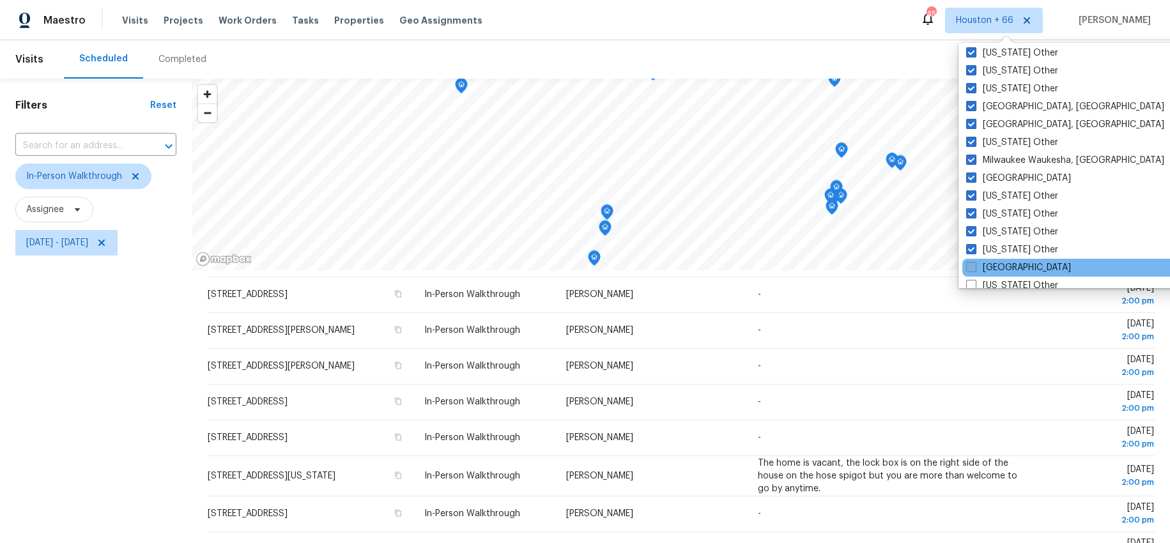
click at [975, 269] on span at bounding box center [971, 267] width 10 height 10
click at [974, 269] on input "[GEOGRAPHIC_DATA]" at bounding box center [970, 265] width 8 height 8
checkbox input "true"
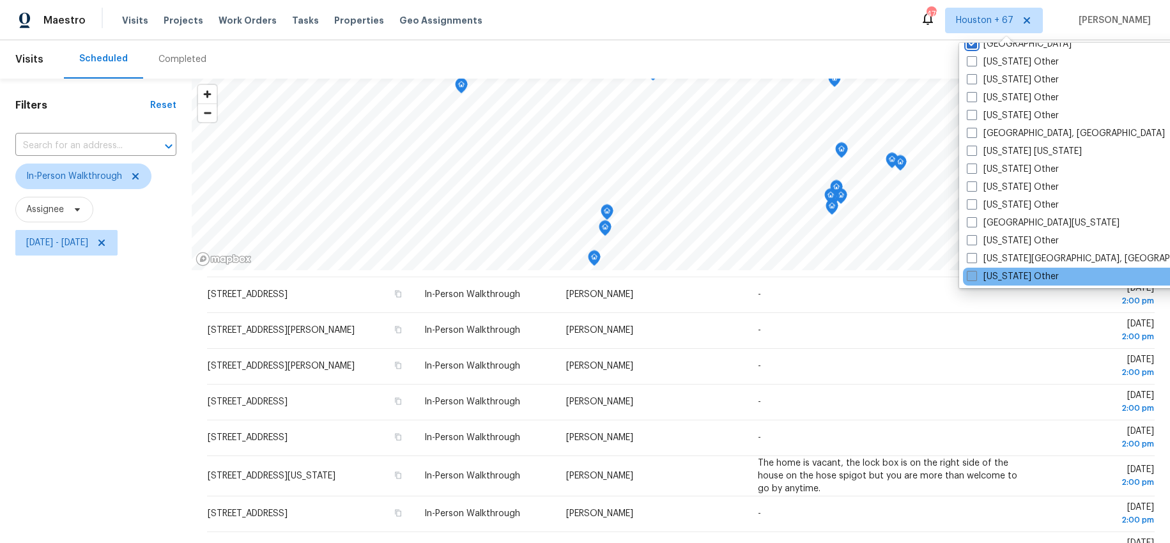
scroll to position [1215, 0]
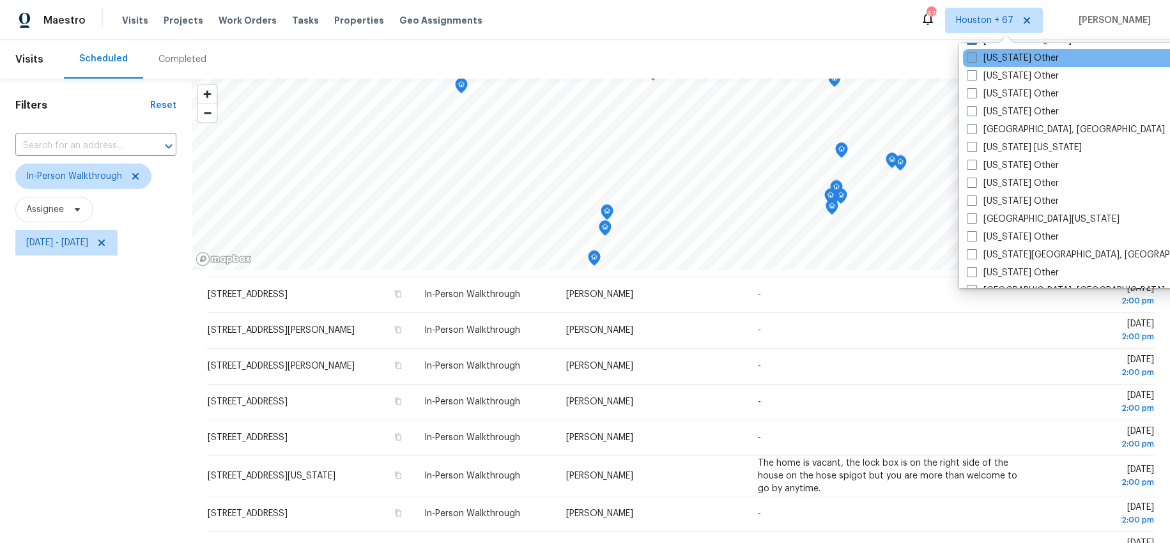
click at [975, 59] on span at bounding box center [971, 57] width 10 height 10
click at [975, 59] on input "[US_STATE] Other" at bounding box center [970, 56] width 8 height 8
checkbox input "true"
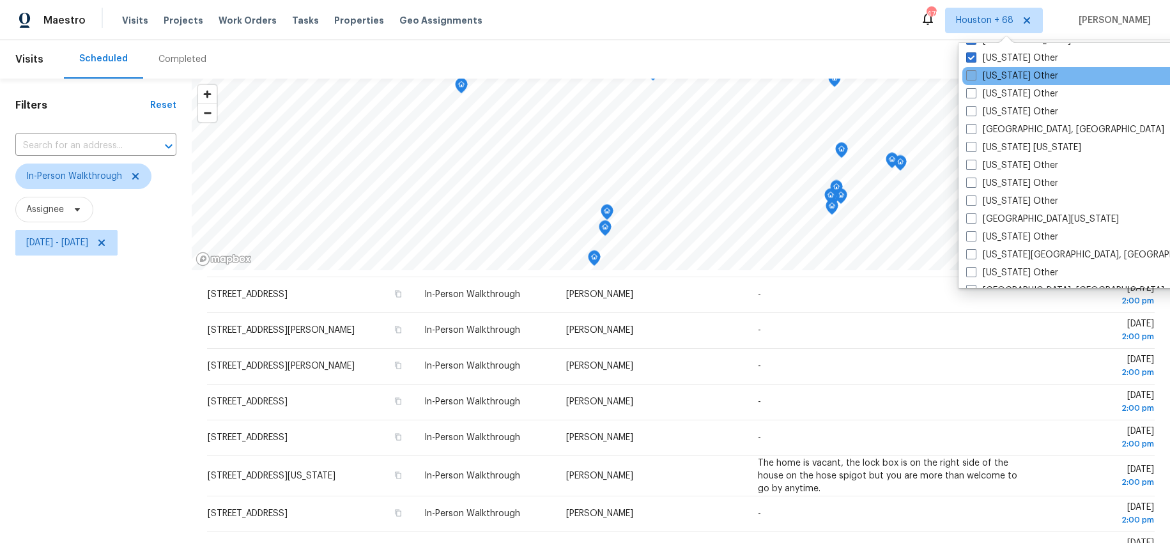
click at [973, 74] on span at bounding box center [971, 75] width 10 height 10
click at [973, 74] on input "[US_STATE] Other" at bounding box center [970, 74] width 8 height 8
checkbox input "true"
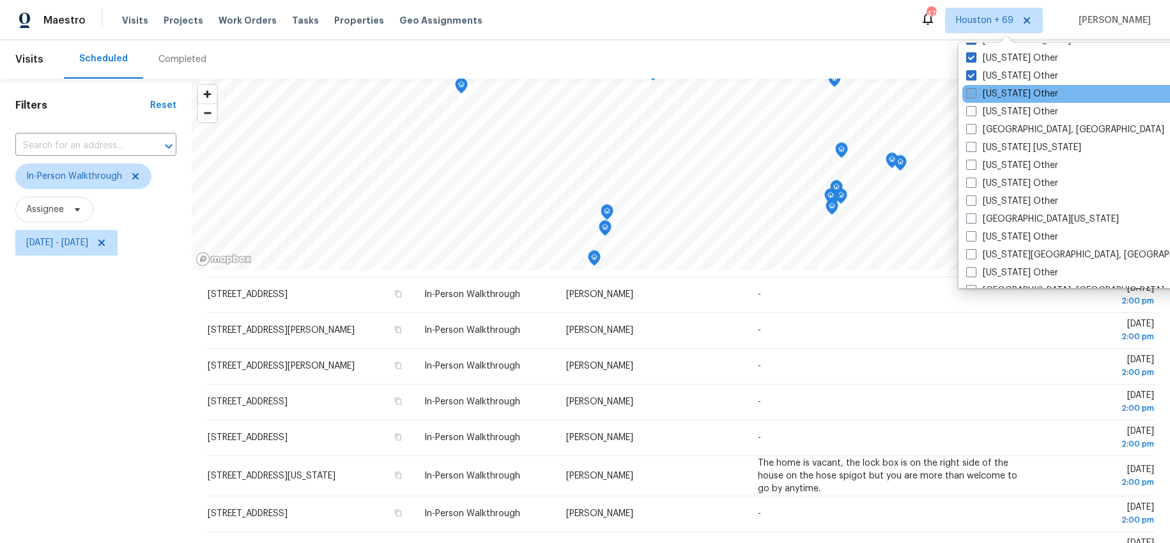
click at [974, 93] on span at bounding box center [971, 93] width 10 height 10
click at [974, 93] on input "[US_STATE] Other" at bounding box center [970, 92] width 8 height 8
checkbox input "true"
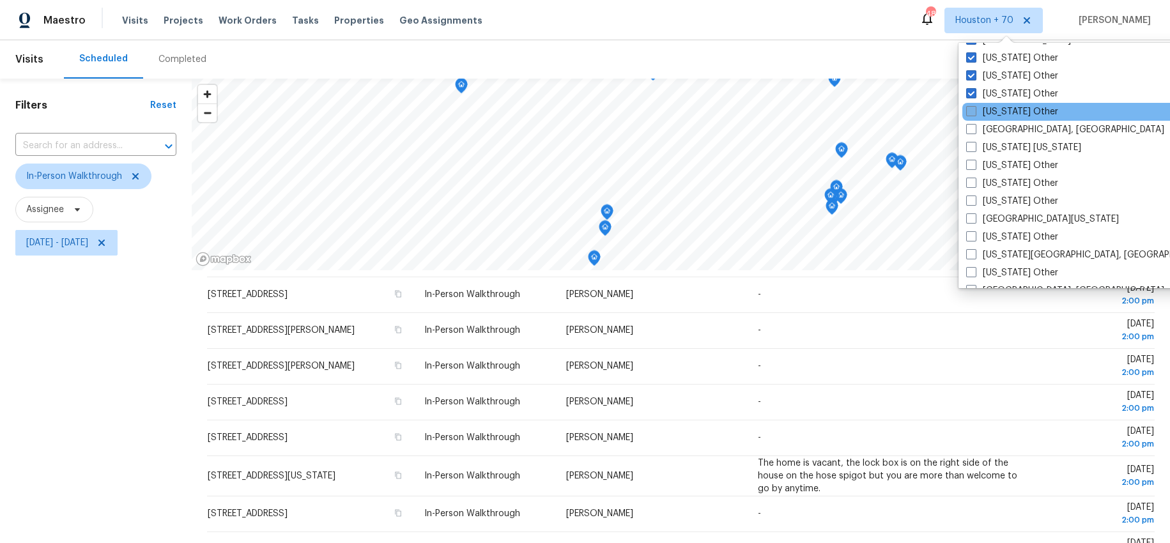
click at [973, 111] on span at bounding box center [971, 111] width 10 height 10
click at [973, 111] on input "[US_STATE] Other" at bounding box center [970, 109] width 8 height 8
checkbox input "true"
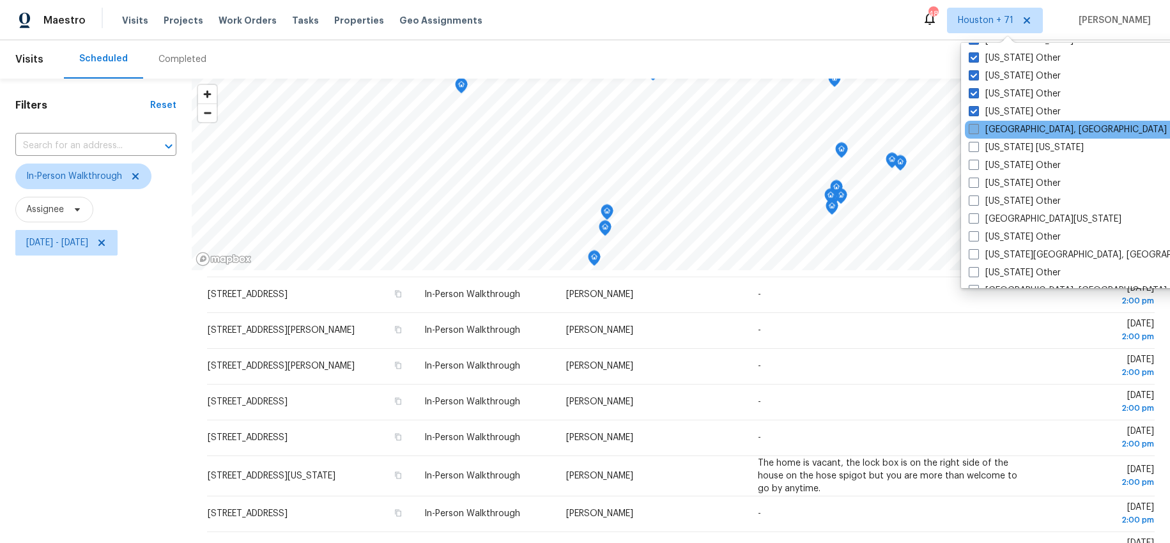
click at [974, 126] on span at bounding box center [973, 129] width 10 height 10
click at [974, 126] on input "[GEOGRAPHIC_DATA], [GEOGRAPHIC_DATA]" at bounding box center [972, 127] width 8 height 8
checkbox input "true"
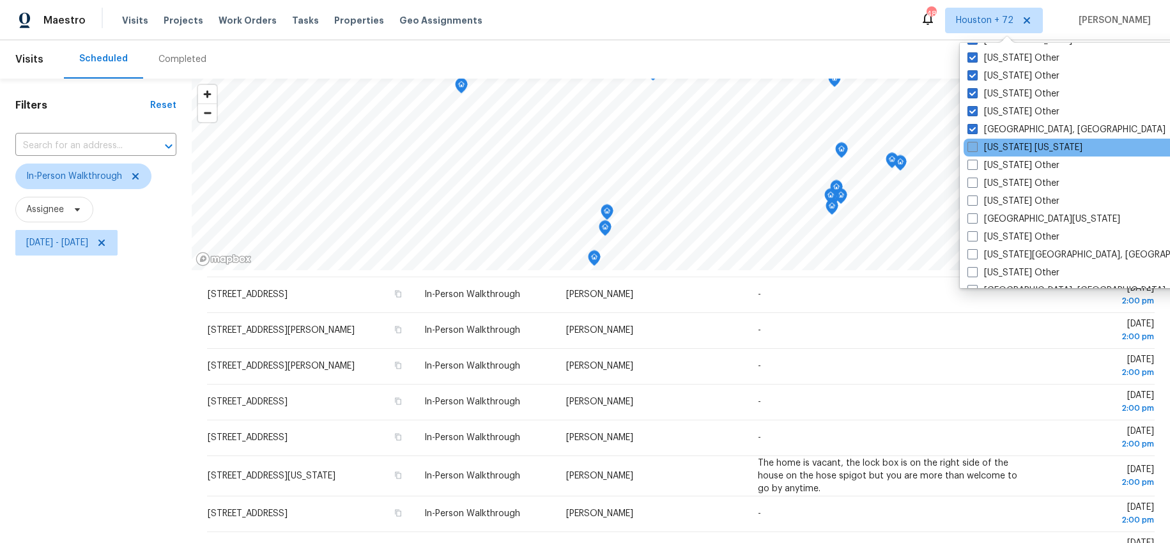
click at [975, 146] on span at bounding box center [972, 147] width 10 height 10
click at [975, 146] on input "[US_STATE] [US_STATE]" at bounding box center [971, 145] width 8 height 8
checkbox input "true"
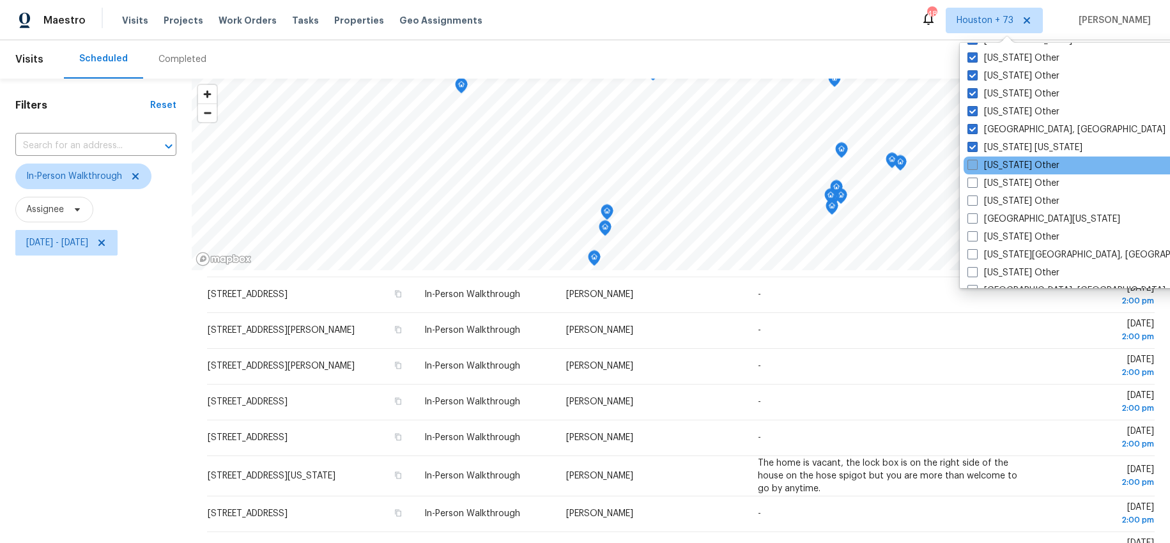
click at [975, 163] on span at bounding box center [972, 165] width 10 height 10
click at [975, 163] on input "[US_STATE] Other" at bounding box center [971, 163] width 8 height 8
checkbox input "true"
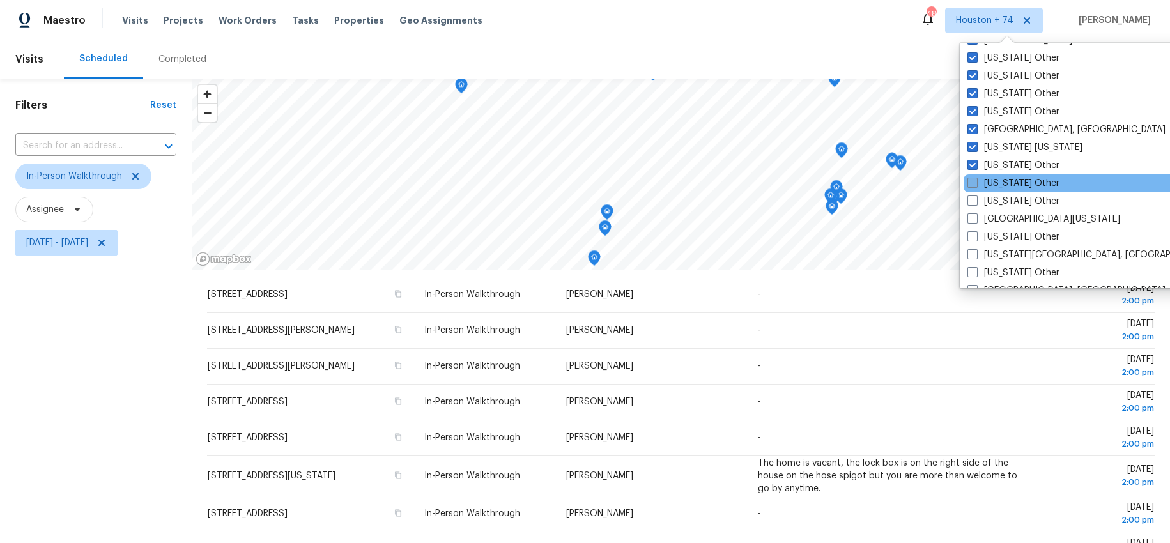
click at [978, 185] on label "[US_STATE] Other" at bounding box center [1013, 183] width 92 height 13
click at [975, 185] on input "[US_STATE] Other" at bounding box center [971, 181] width 8 height 8
checkbox input "true"
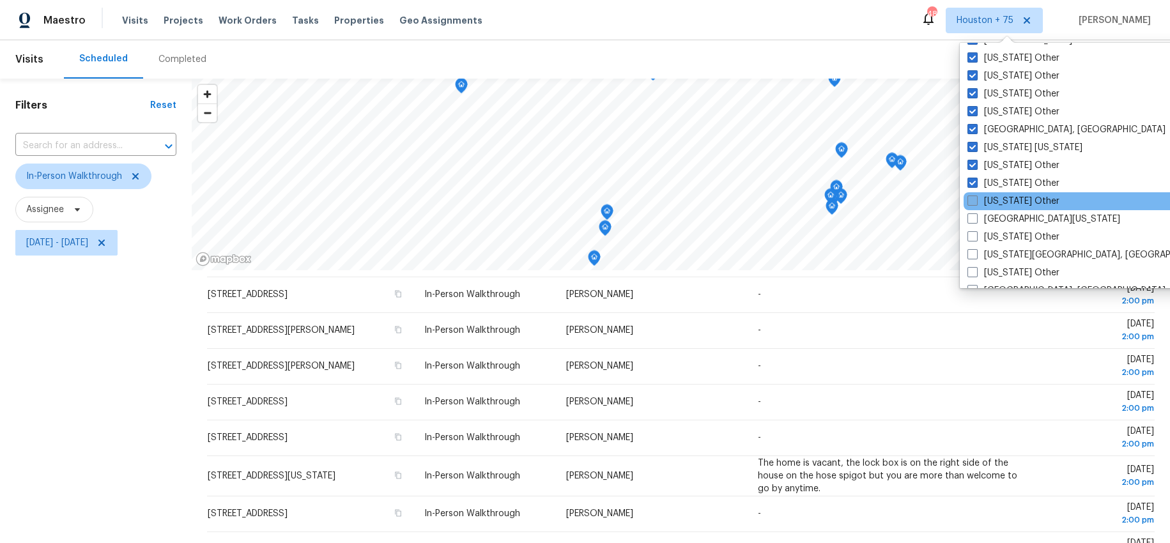
click at [977, 197] on label "[US_STATE] Other" at bounding box center [1013, 201] width 92 height 13
click at [975, 197] on input "[US_STATE] Other" at bounding box center [971, 199] width 8 height 8
checkbox input "true"
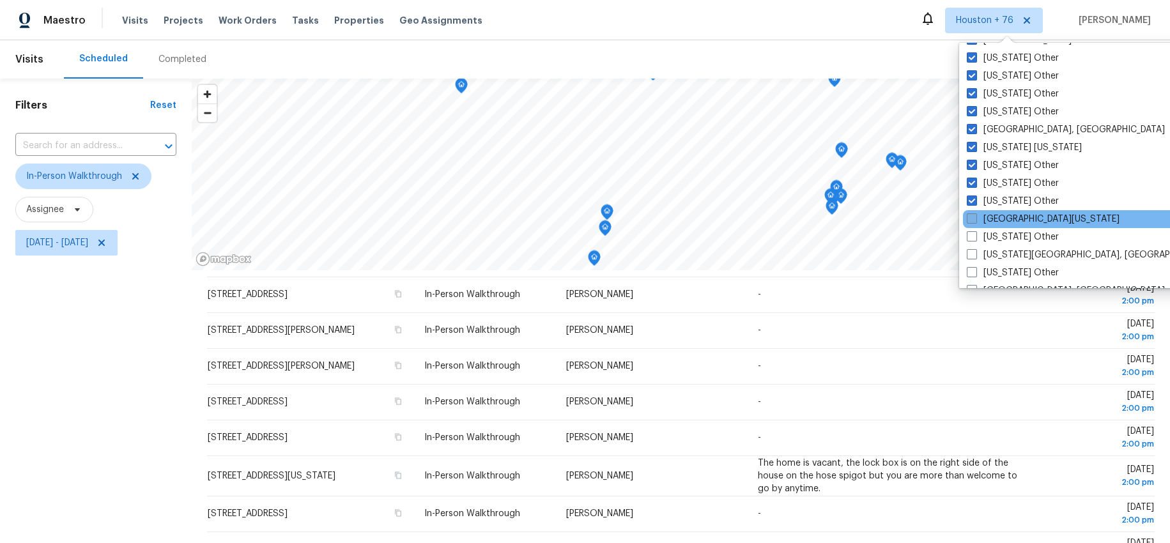
click at [975, 215] on span at bounding box center [971, 218] width 10 height 10
click at [975, 215] on input "[GEOGRAPHIC_DATA][US_STATE]" at bounding box center [970, 217] width 8 height 8
checkbox input "true"
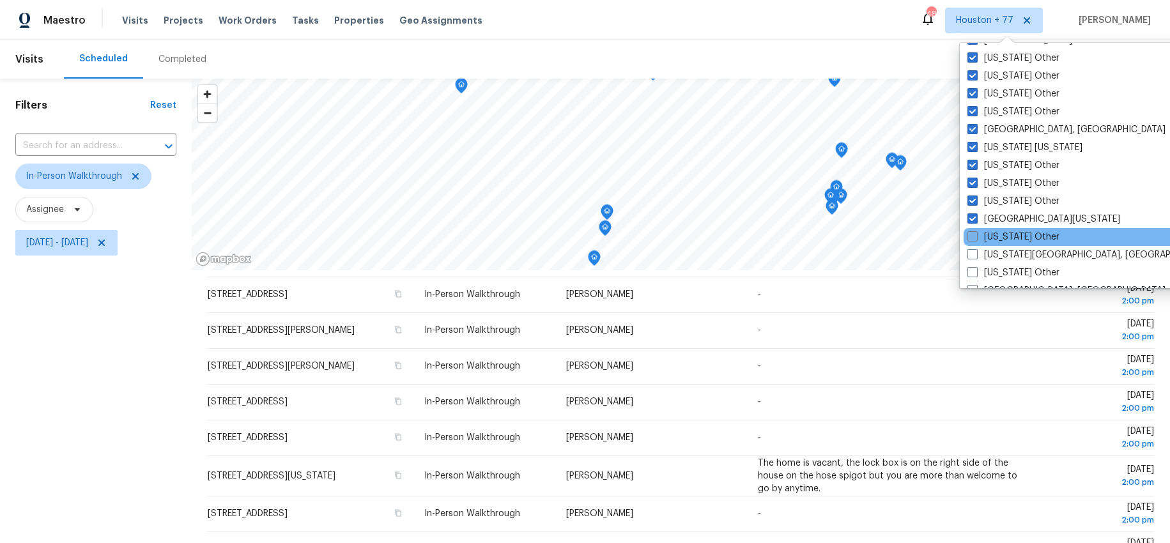
click at [975, 233] on span at bounding box center [972, 236] width 10 height 10
click at [975, 233] on input "[US_STATE] Other" at bounding box center [971, 235] width 8 height 8
checkbox input "true"
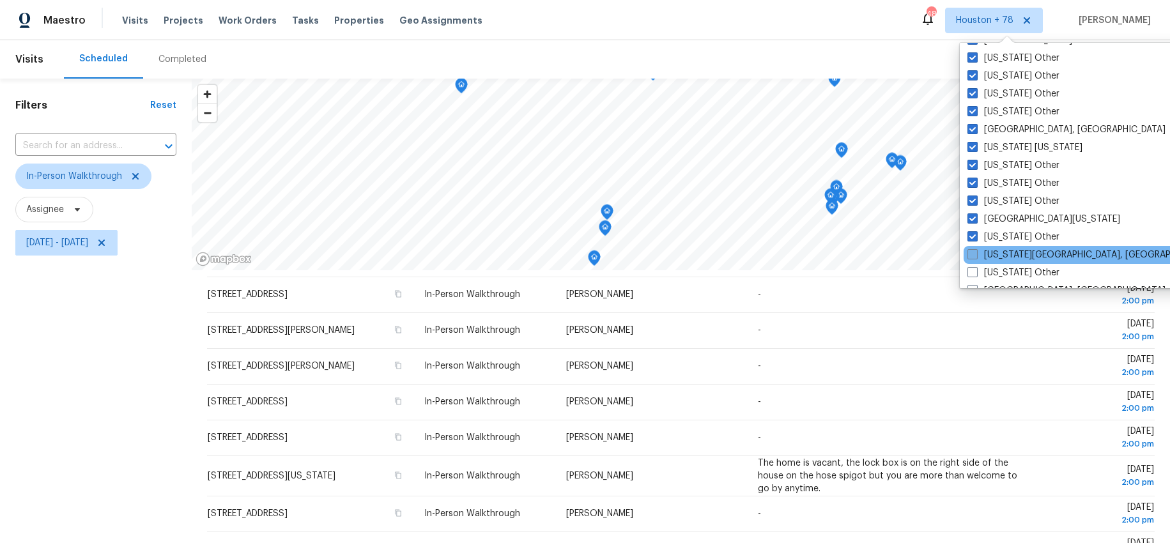
click at [978, 250] on label "[US_STATE][GEOGRAPHIC_DATA], [GEOGRAPHIC_DATA]" at bounding box center [1090, 254] width 246 height 13
click at [975, 250] on input "[US_STATE][GEOGRAPHIC_DATA], [GEOGRAPHIC_DATA]" at bounding box center [971, 252] width 8 height 8
checkbox input "true"
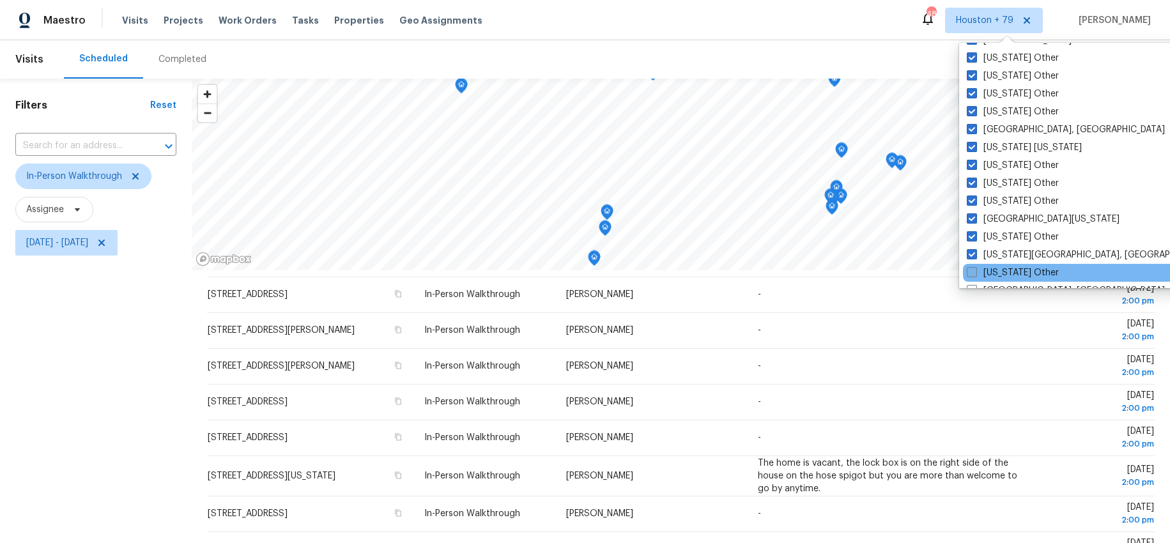
click at [977, 268] on label "[US_STATE] Other" at bounding box center [1012, 272] width 92 height 13
click at [975, 268] on input "[US_STATE] Other" at bounding box center [970, 270] width 8 height 8
checkbox input "true"
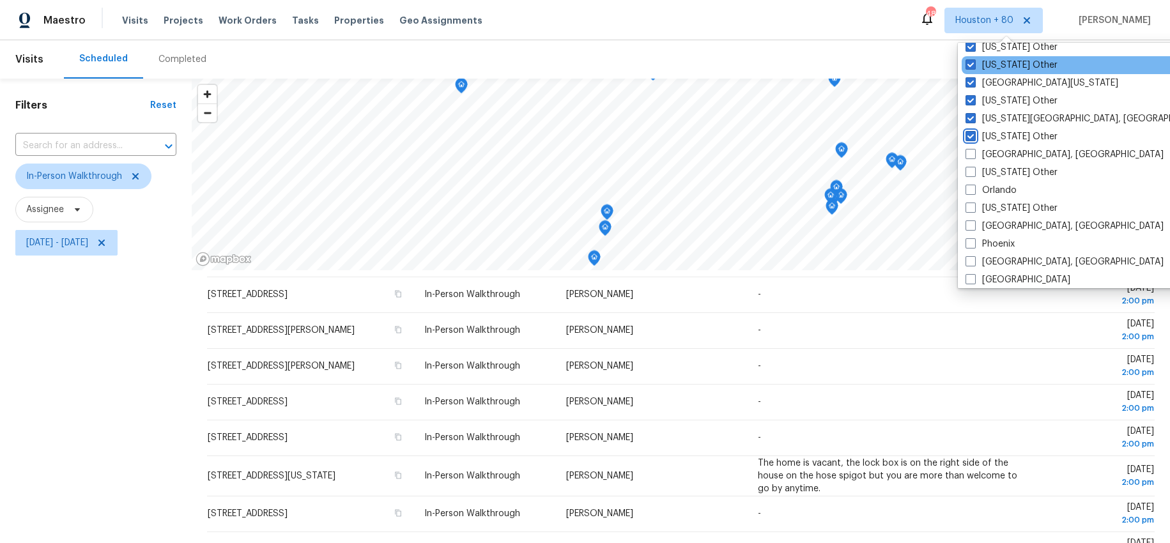
scroll to position [1350, 0]
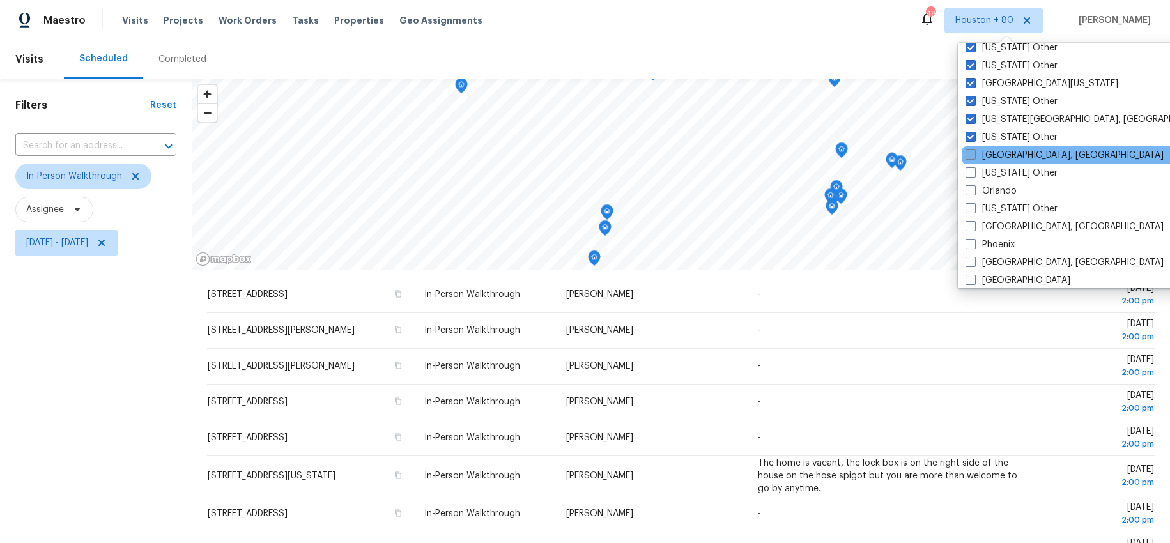
click at [972, 158] on span at bounding box center [970, 154] width 10 height 10
click at [972, 157] on input "[GEOGRAPHIC_DATA], [GEOGRAPHIC_DATA]" at bounding box center [969, 153] width 8 height 8
checkbox input "true"
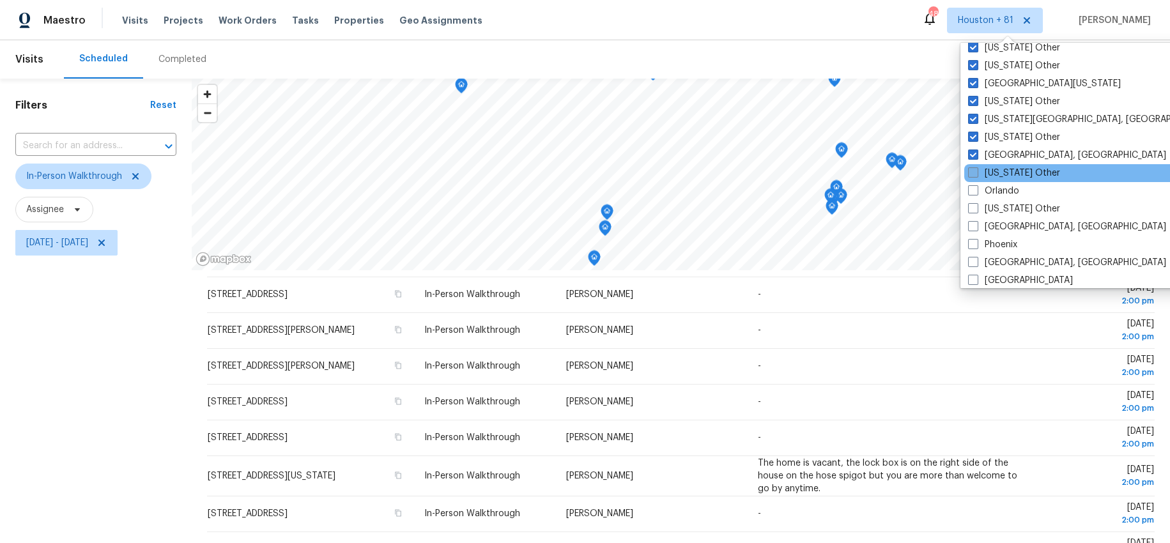
click at [970, 167] on span at bounding box center [973, 172] width 10 height 10
click at [970, 167] on input "[US_STATE] Other" at bounding box center [972, 171] width 8 height 8
checkbox input "true"
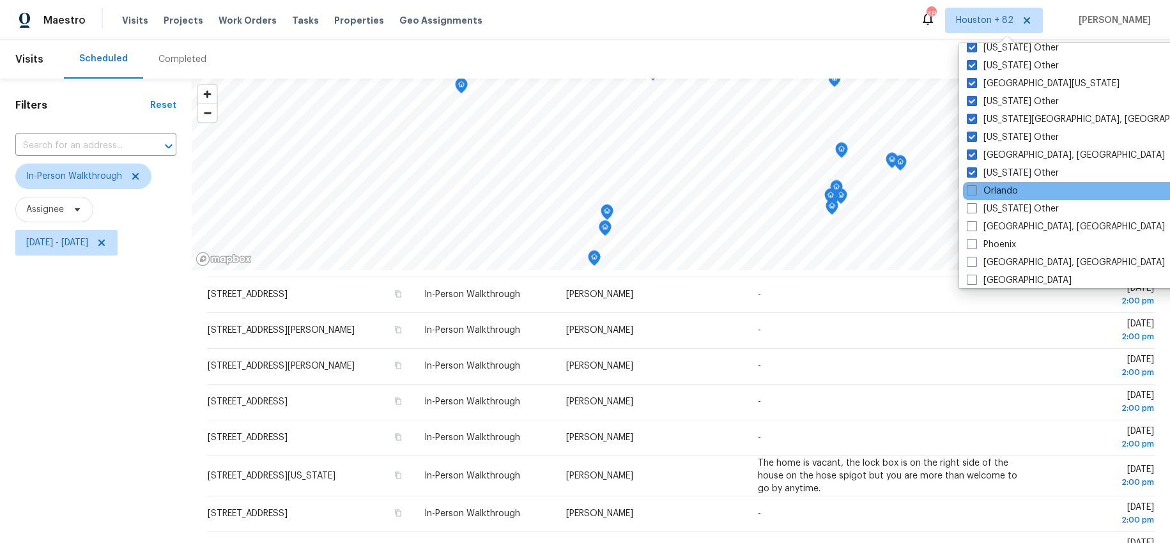
click at [986, 192] on label "Orlando" at bounding box center [991, 191] width 51 height 13
click at [975, 192] on input "Orlando" at bounding box center [970, 189] width 8 height 8
checkbox input "true"
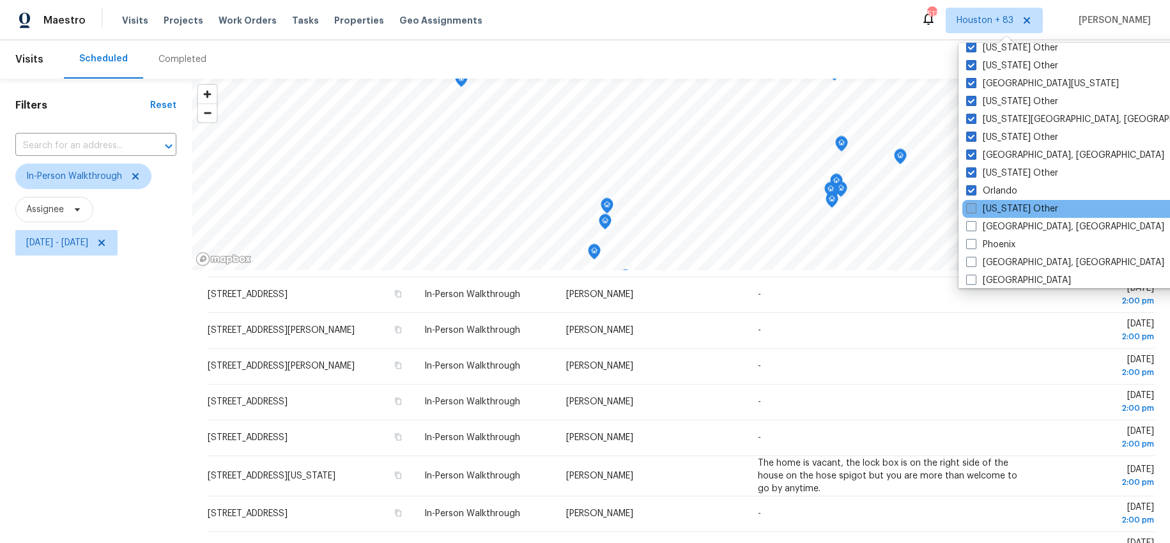
click at [974, 209] on span at bounding box center [971, 208] width 10 height 10
click at [974, 209] on input "[US_STATE] Other" at bounding box center [970, 206] width 8 height 8
checkbox input "true"
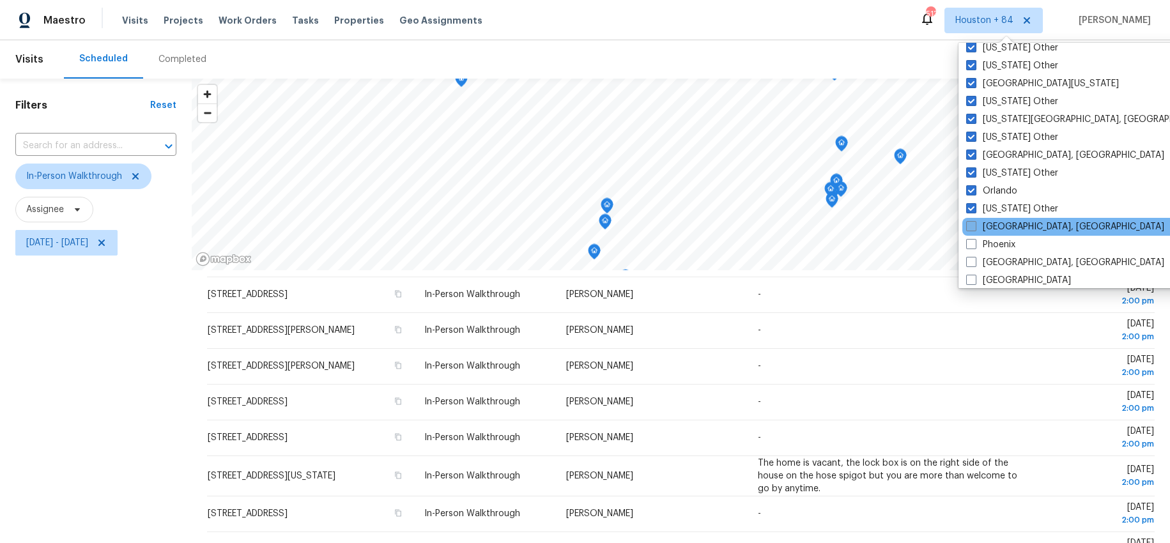
click at [973, 224] on span at bounding box center [971, 226] width 10 height 10
click at [973, 224] on input "[GEOGRAPHIC_DATA], [GEOGRAPHIC_DATA]" at bounding box center [970, 224] width 8 height 8
checkbox input "true"
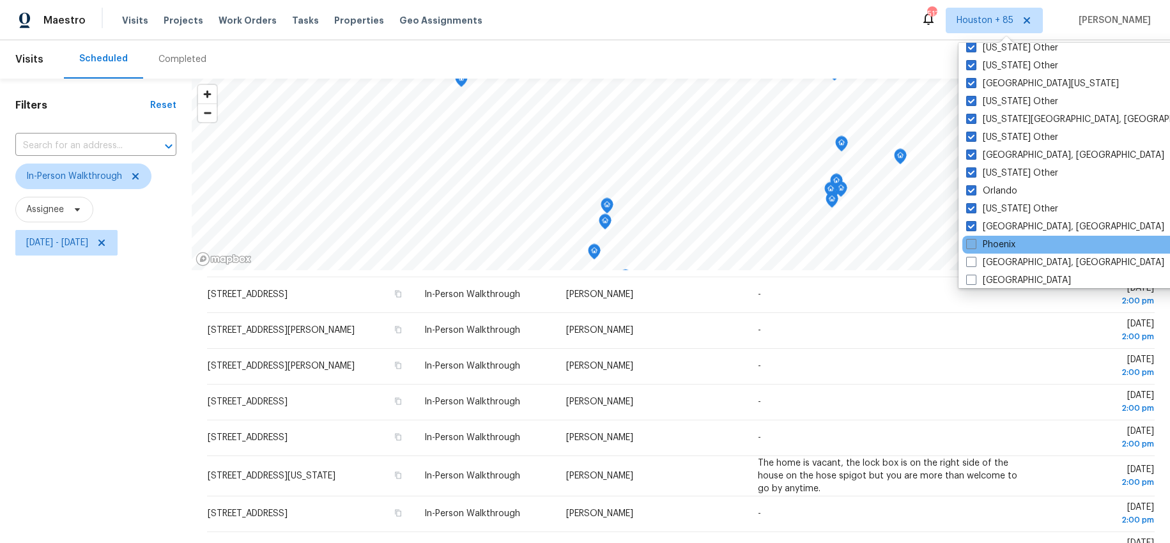
click at [978, 245] on label "Phoenix" at bounding box center [990, 244] width 49 height 13
click at [974, 245] on input "Phoenix" at bounding box center [970, 242] width 8 height 8
checkbox input "true"
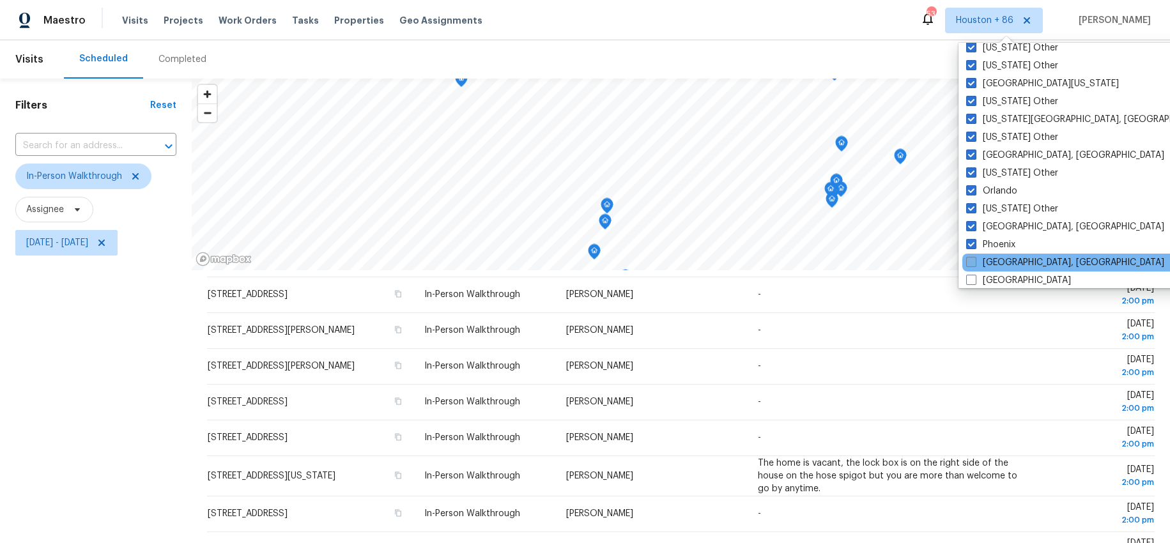
click at [977, 265] on label "[GEOGRAPHIC_DATA], [GEOGRAPHIC_DATA]" at bounding box center [1065, 262] width 198 height 13
click at [974, 264] on input "[GEOGRAPHIC_DATA], [GEOGRAPHIC_DATA]" at bounding box center [970, 260] width 8 height 8
checkbox input "true"
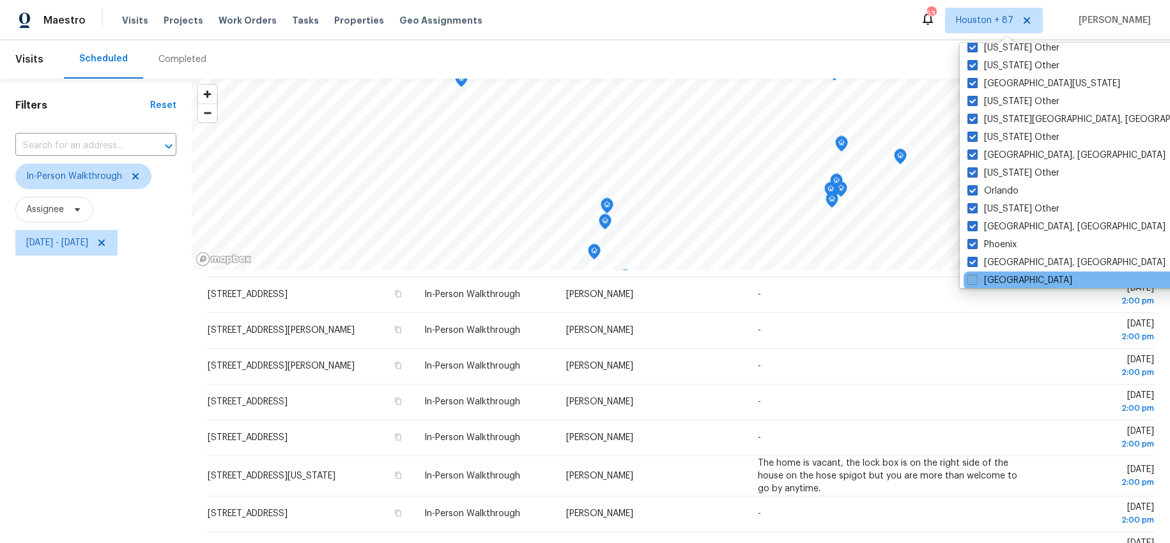
click at [972, 275] on span at bounding box center [972, 280] width 10 height 10
click at [972, 275] on input "[GEOGRAPHIC_DATA]" at bounding box center [971, 278] width 8 height 8
checkbox input "true"
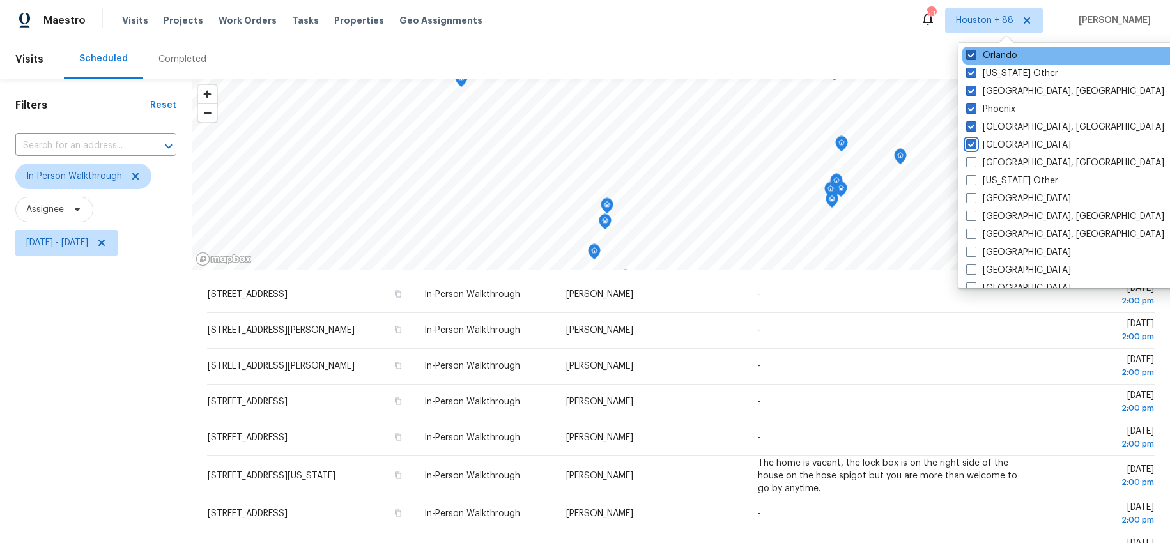
scroll to position [1488, 0]
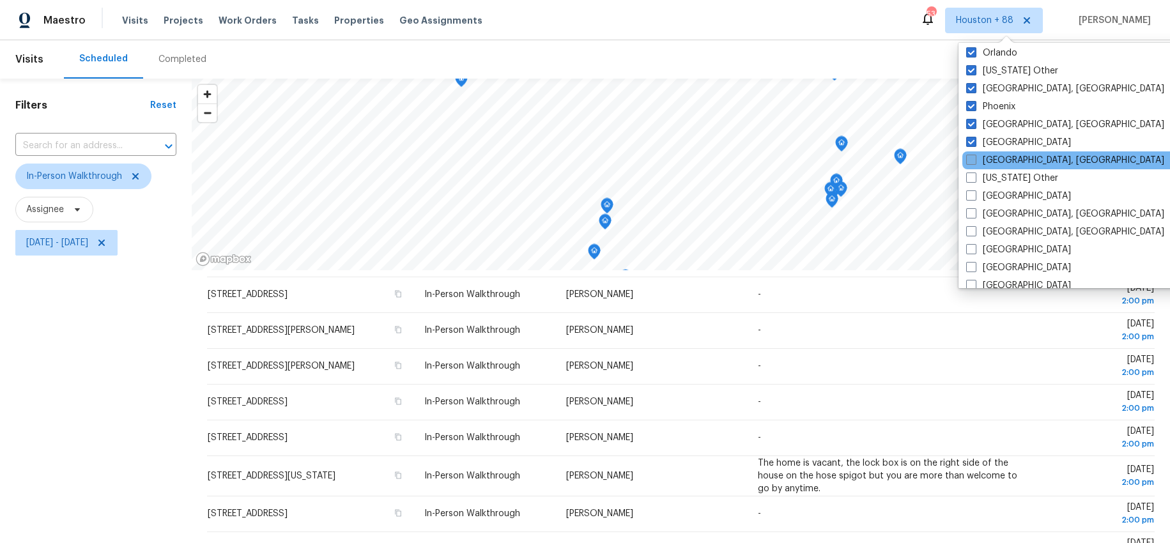
click at [972, 162] on span at bounding box center [971, 160] width 10 height 10
click at [972, 162] on input "[GEOGRAPHIC_DATA], [GEOGRAPHIC_DATA]" at bounding box center [970, 158] width 8 height 8
checkbox input "true"
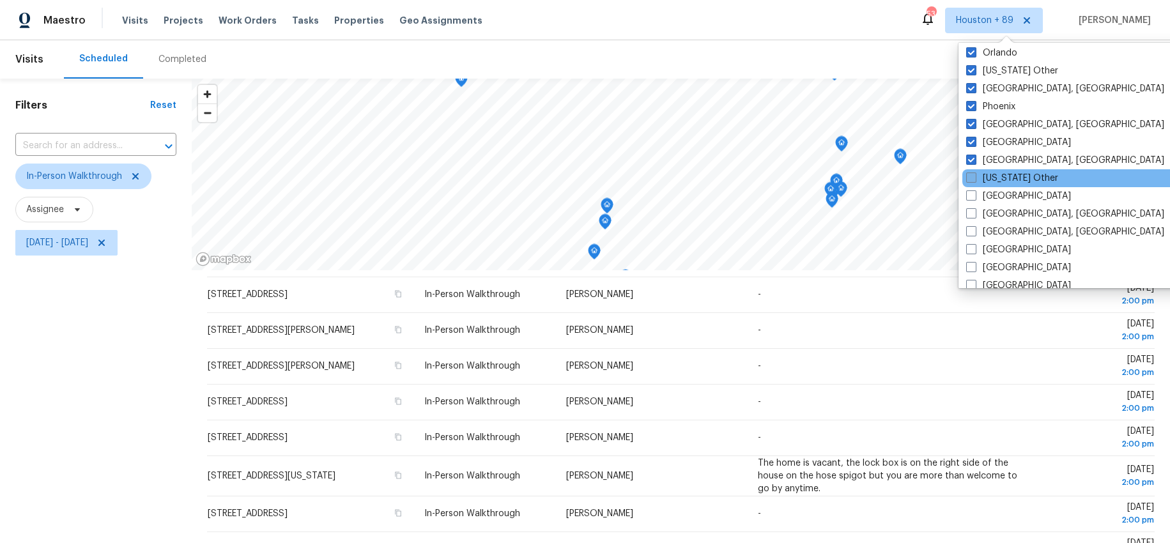
click at [977, 181] on label "[US_STATE] Other" at bounding box center [1012, 178] width 92 height 13
click at [974, 180] on input "[US_STATE] Other" at bounding box center [970, 176] width 8 height 8
checkbox input "true"
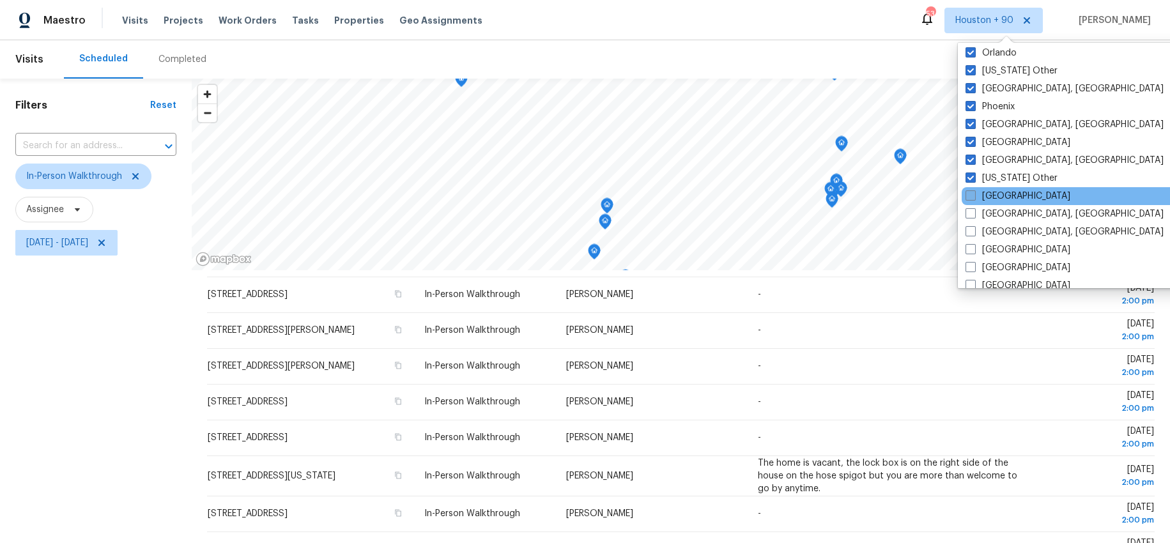
click at [974, 193] on span at bounding box center [970, 195] width 10 height 10
click at [973, 193] on input "[GEOGRAPHIC_DATA]" at bounding box center [969, 194] width 8 height 8
checkbox input "true"
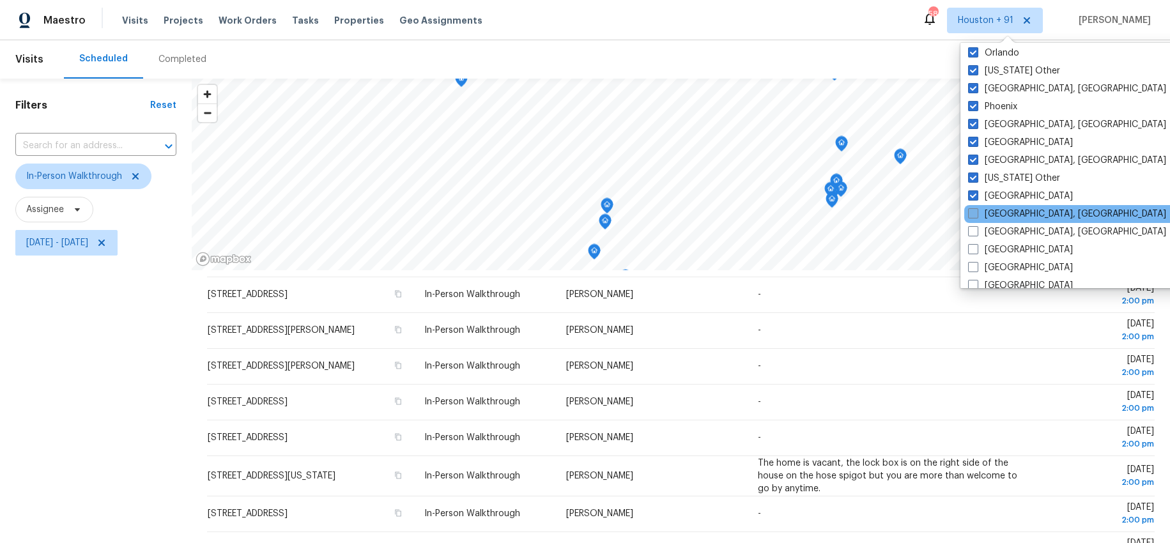
click at [974, 210] on span at bounding box center [973, 213] width 10 height 10
click at [974, 210] on input "[GEOGRAPHIC_DATA], [GEOGRAPHIC_DATA]" at bounding box center [972, 212] width 8 height 8
checkbox input "true"
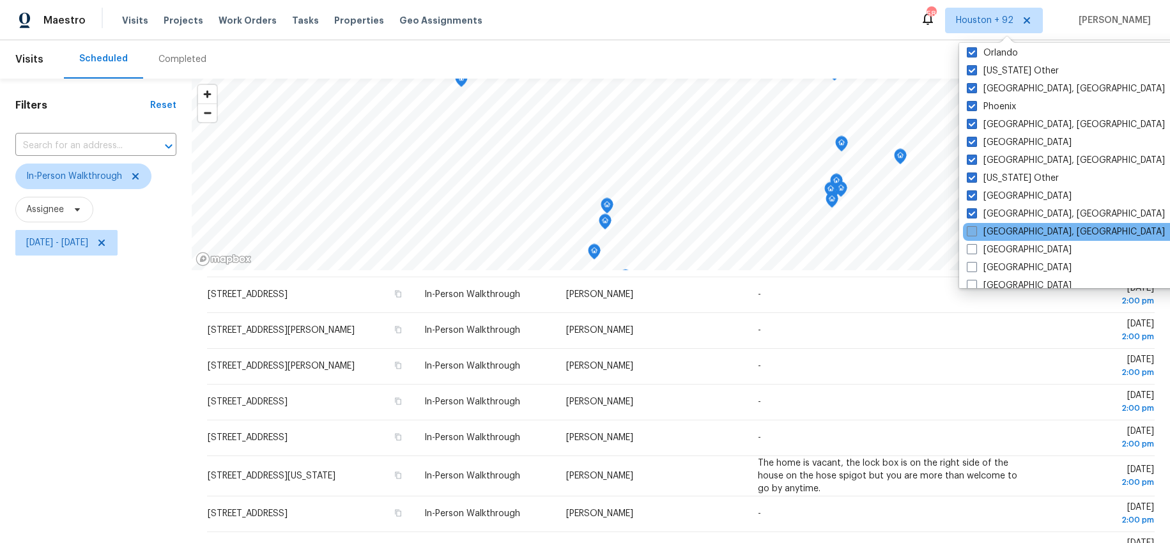
click at [980, 230] on label "[GEOGRAPHIC_DATA], [GEOGRAPHIC_DATA]" at bounding box center [1065, 231] width 198 height 13
click at [975, 230] on input "[GEOGRAPHIC_DATA], [GEOGRAPHIC_DATA]" at bounding box center [970, 229] width 8 height 8
checkbox input "true"
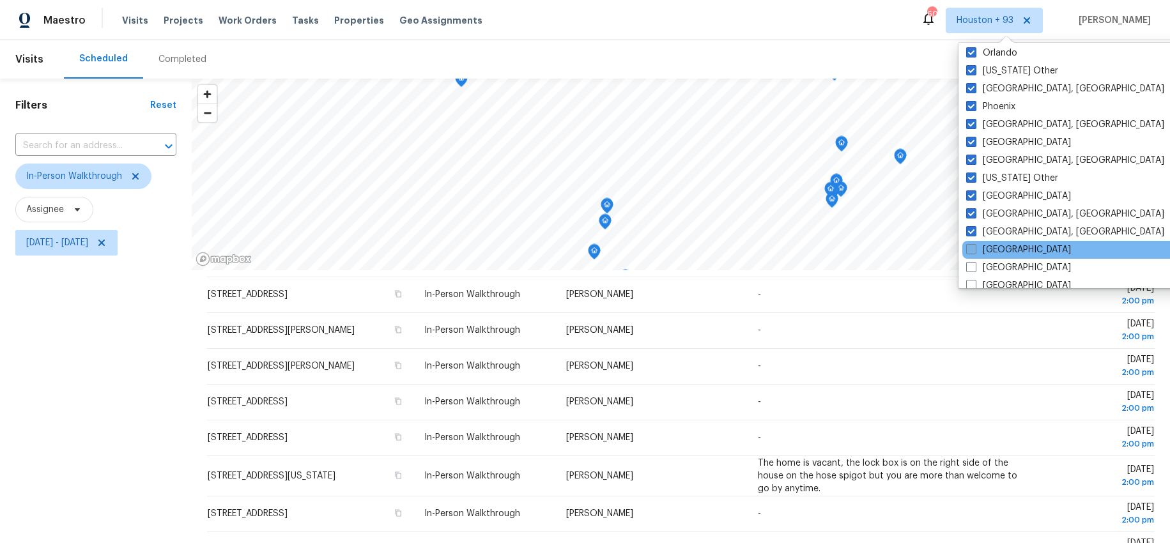
click at [977, 250] on label "[GEOGRAPHIC_DATA]" at bounding box center [1018, 249] width 105 height 13
click at [974, 250] on input "[GEOGRAPHIC_DATA]" at bounding box center [970, 247] width 8 height 8
checkbox input "true"
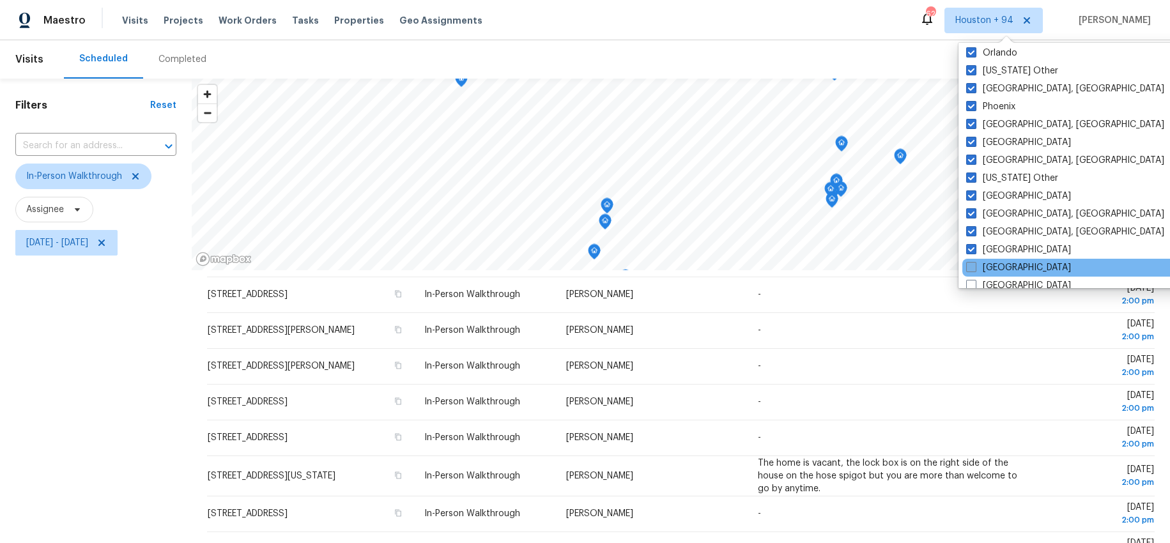
click at [973, 265] on span at bounding box center [971, 267] width 10 height 10
click at [973, 265] on input "[GEOGRAPHIC_DATA]" at bounding box center [970, 265] width 8 height 8
checkbox input "true"
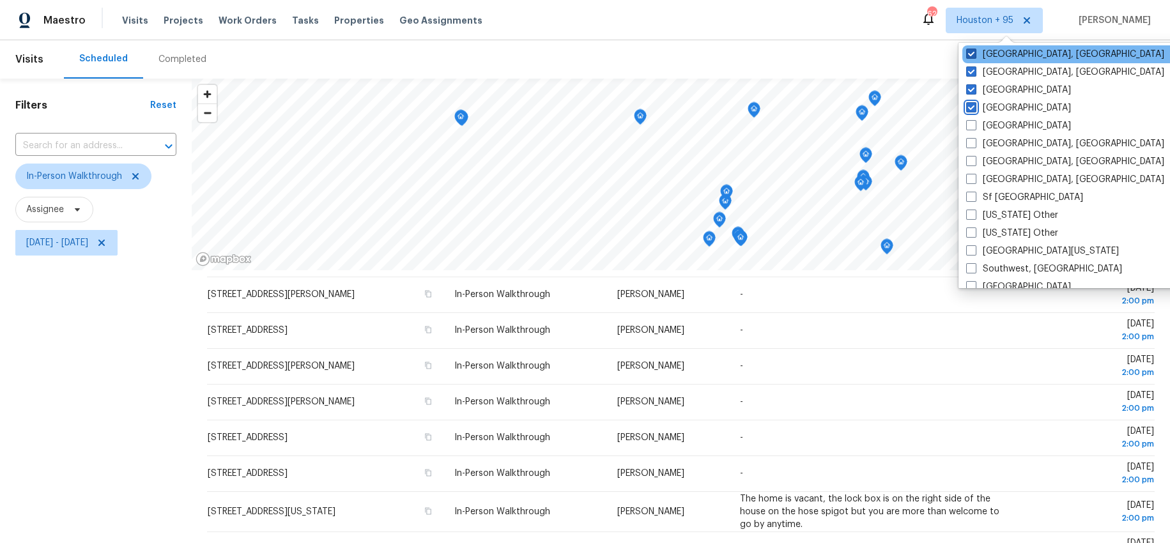
scroll to position [1651, 0]
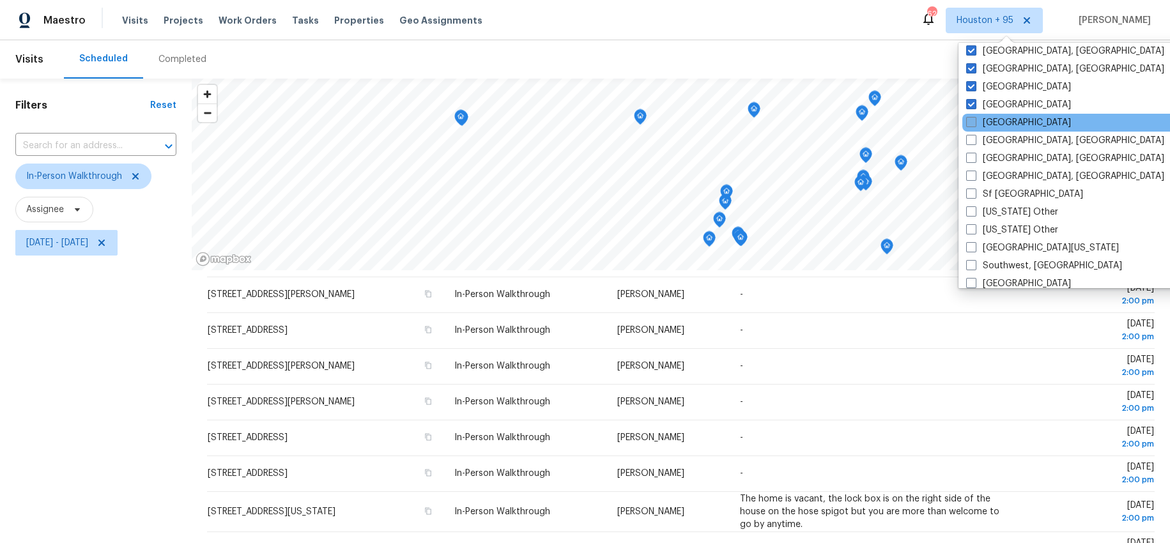
click at [970, 122] on span at bounding box center [971, 122] width 10 height 10
click at [970, 122] on input "[GEOGRAPHIC_DATA]" at bounding box center [970, 120] width 8 height 8
checkbox input "true"
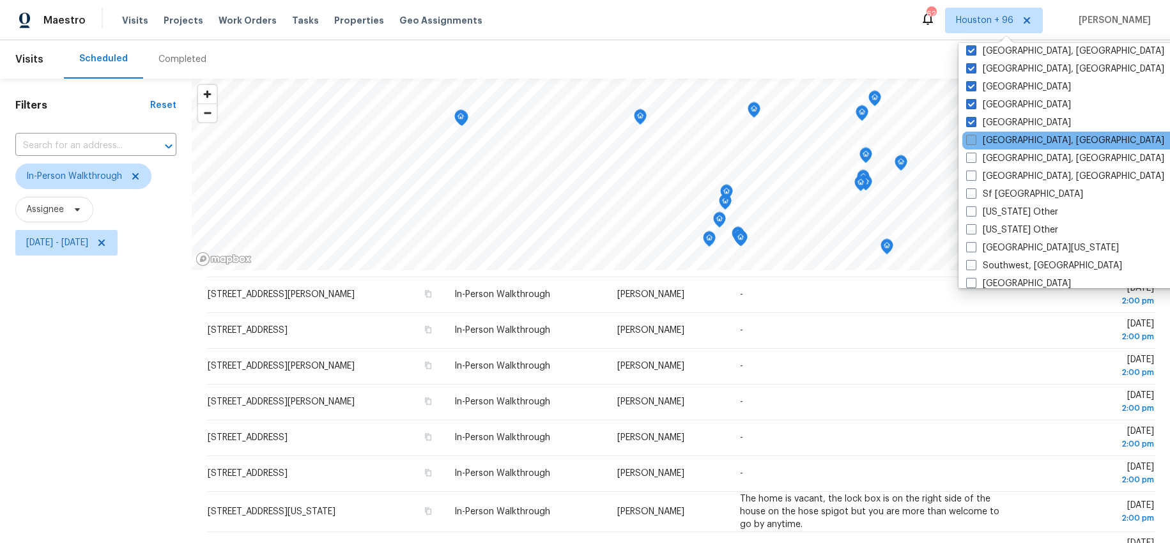
click at [973, 141] on span at bounding box center [971, 140] width 10 height 10
click at [973, 141] on input "[GEOGRAPHIC_DATA], [GEOGRAPHIC_DATA]" at bounding box center [970, 138] width 8 height 8
checkbox input "true"
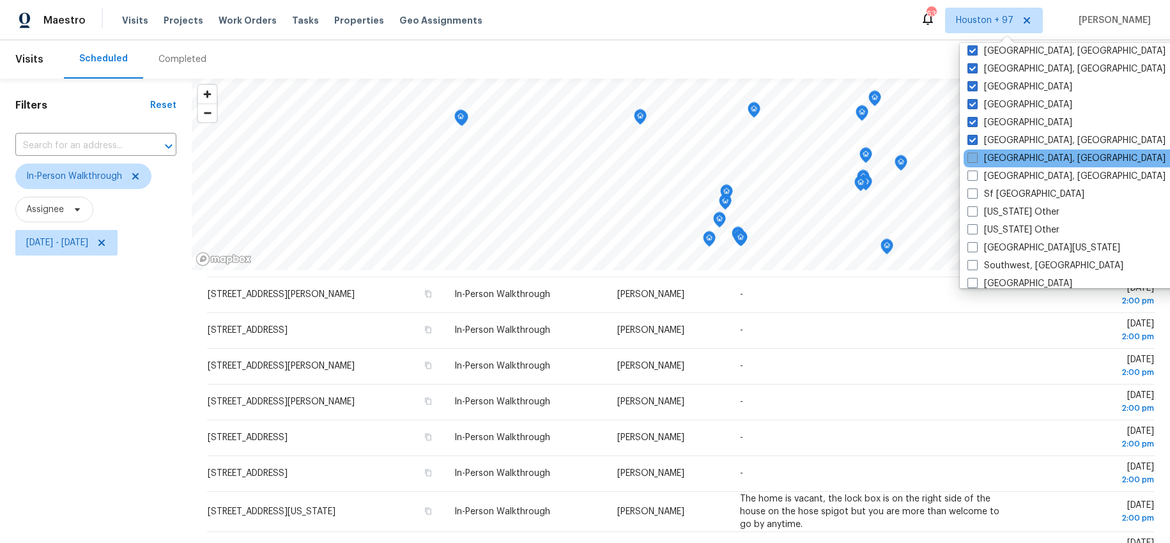
click at [975, 158] on span at bounding box center [972, 158] width 10 height 10
click at [975, 158] on input "[GEOGRAPHIC_DATA], [GEOGRAPHIC_DATA]" at bounding box center [971, 156] width 8 height 8
checkbox input "true"
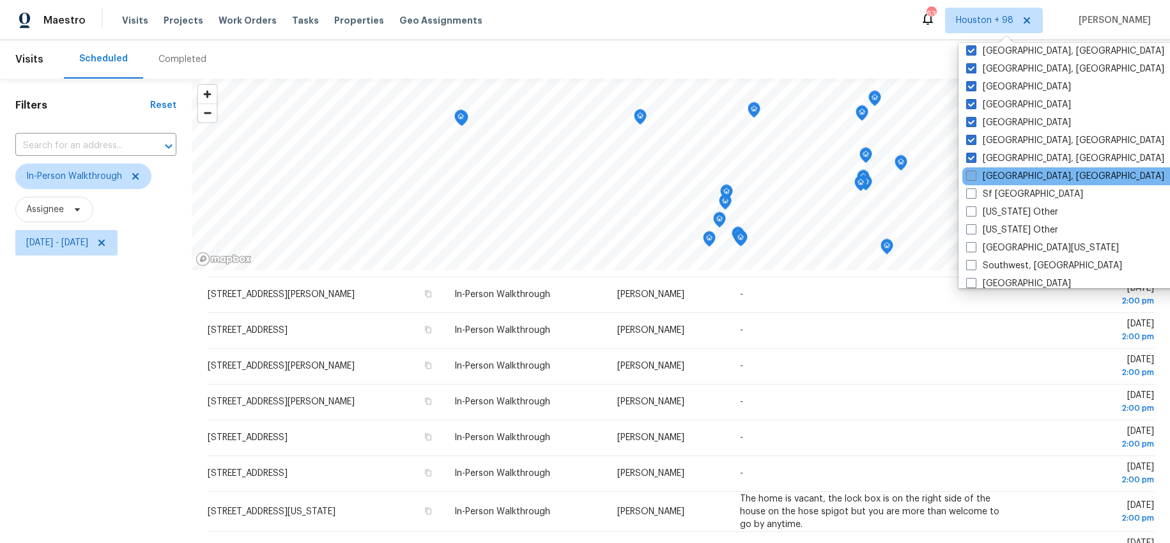
click at [972, 173] on span at bounding box center [971, 176] width 10 height 10
click at [972, 173] on input "[GEOGRAPHIC_DATA], [GEOGRAPHIC_DATA]" at bounding box center [970, 174] width 8 height 8
checkbox input "true"
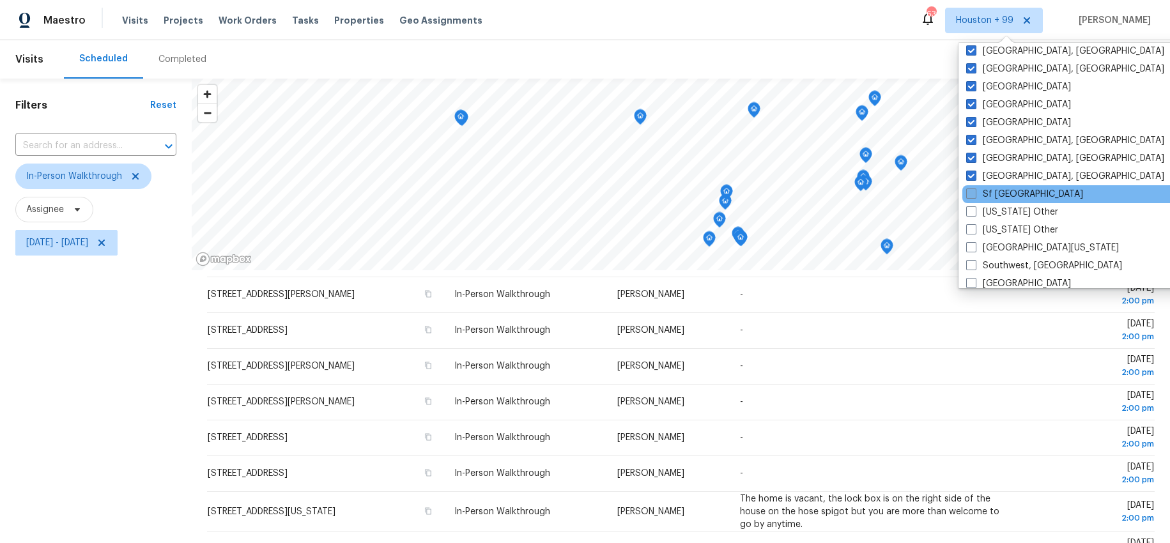
click at [969, 192] on span at bounding box center [971, 193] width 10 height 10
click at [969, 192] on input "Sf [GEOGRAPHIC_DATA]" at bounding box center [970, 192] width 8 height 8
checkbox input "true"
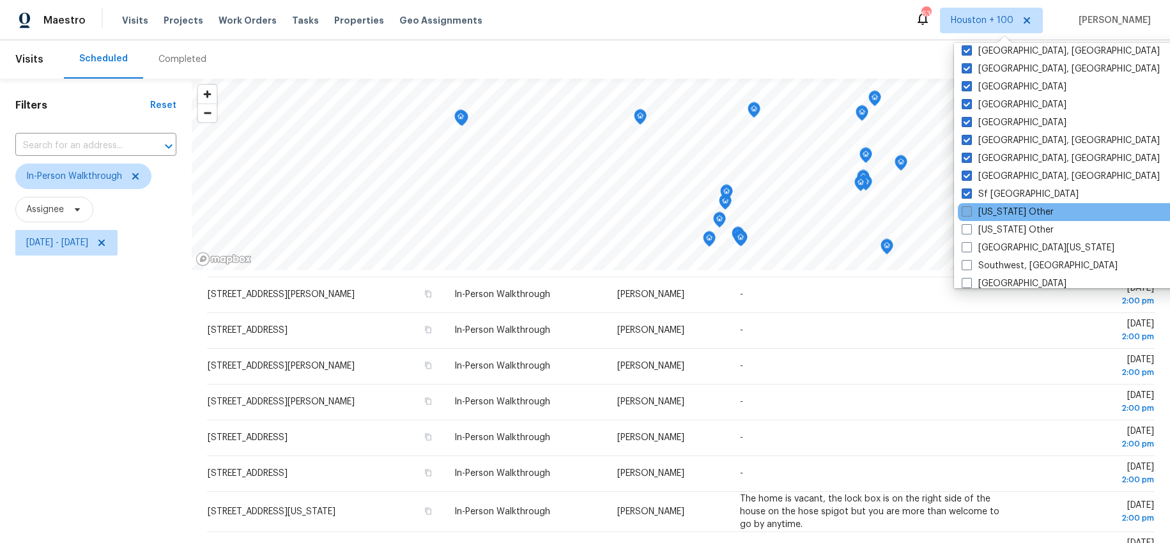
click at [975, 210] on label "[US_STATE] Other" at bounding box center [1007, 212] width 92 height 13
click at [970, 210] on input "[US_STATE] Other" at bounding box center [965, 210] width 8 height 8
checkbox input "true"
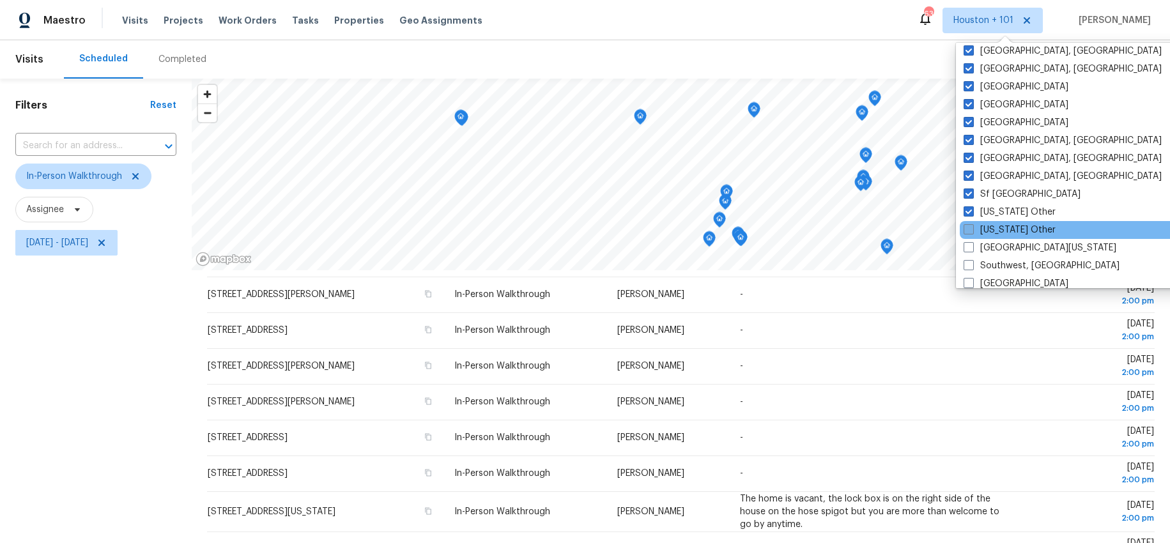
click at [968, 228] on span at bounding box center [968, 229] width 10 height 10
click at [968, 228] on input "[US_STATE] Other" at bounding box center [967, 228] width 8 height 8
checkbox input "true"
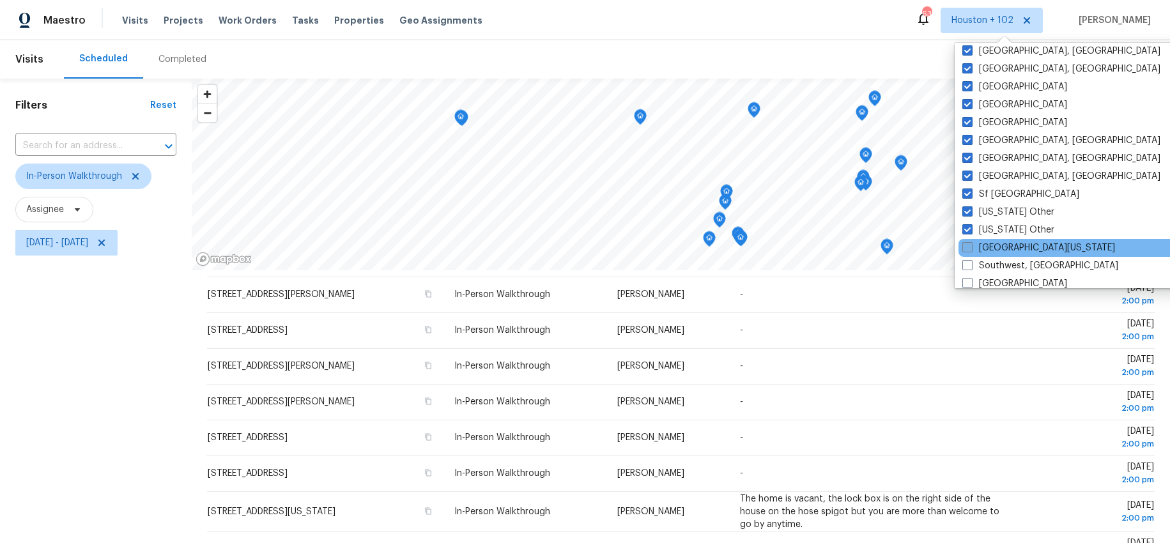
click at [972, 244] on label "[GEOGRAPHIC_DATA][US_STATE]" at bounding box center [1038, 247] width 153 height 13
click at [970, 244] on input "[GEOGRAPHIC_DATA][US_STATE]" at bounding box center [966, 245] width 8 height 8
checkbox input "true"
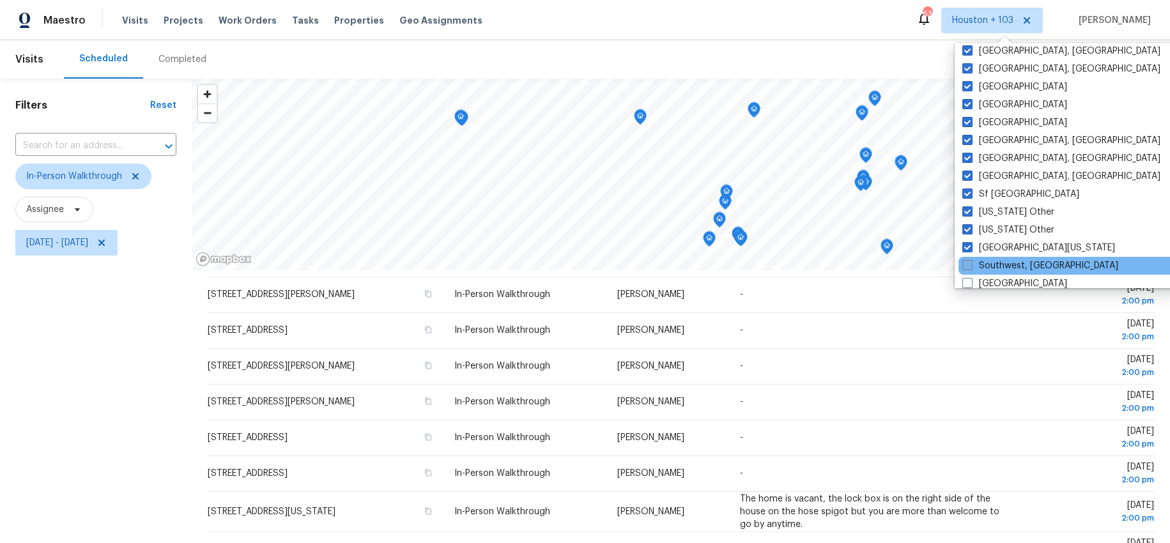
click at [970, 260] on span at bounding box center [967, 265] width 10 height 10
click at [970, 259] on input "Southwest, [GEOGRAPHIC_DATA]" at bounding box center [966, 263] width 8 height 8
checkbox input "true"
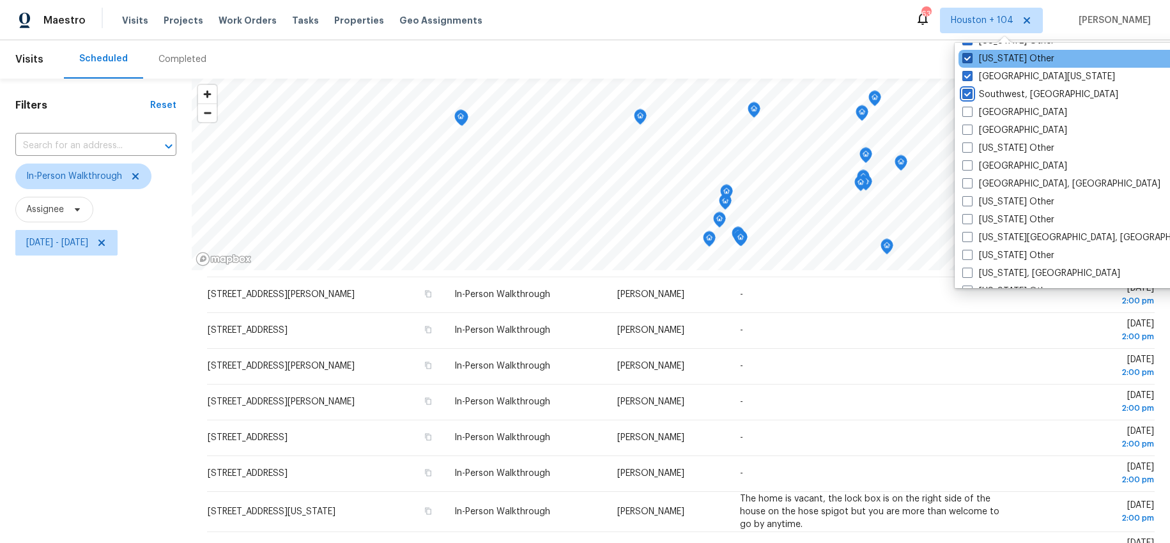
scroll to position [1822, 0]
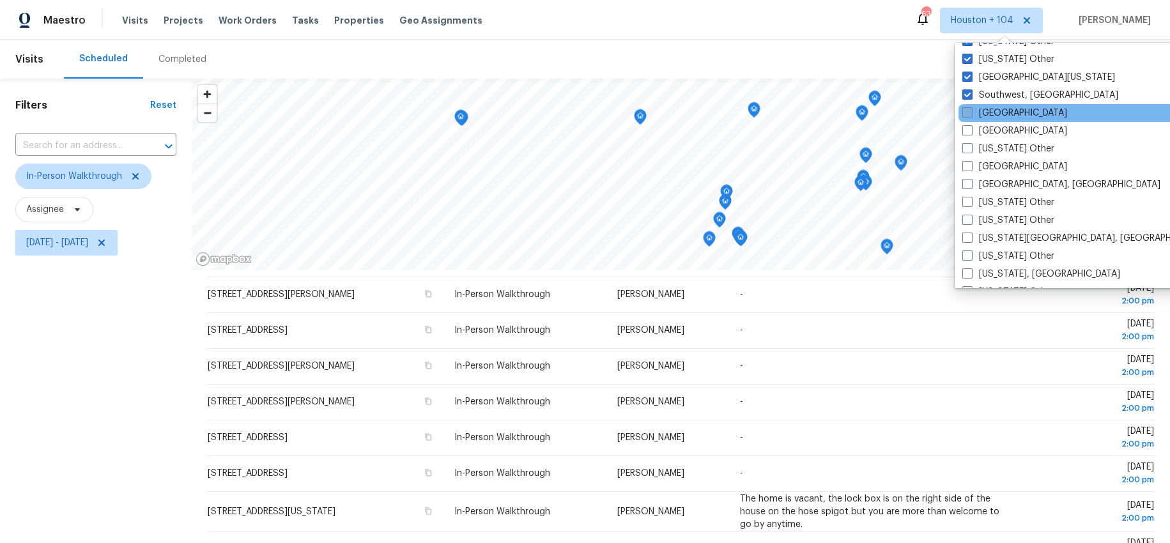
click at [968, 114] on span at bounding box center [967, 112] width 10 height 10
click at [968, 114] on input "[GEOGRAPHIC_DATA]" at bounding box center [966, 111] width 8 height 8
checkbox input "true"
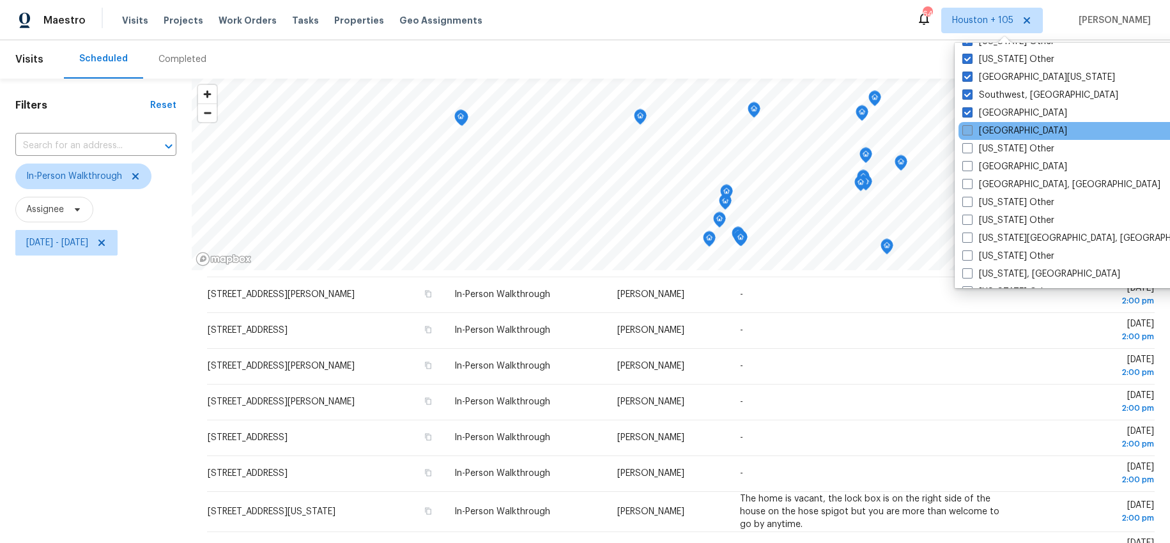
click at [968, 125] on label "[GEOGRAPHIC_DATA]" at bounding box center [1014, 131] width 105 height 13
click at [968, 125] on input "[GEOGRAPHIC_DATA]" at bounding box center [966, 129] width 8 height 8
checkbox input "true"
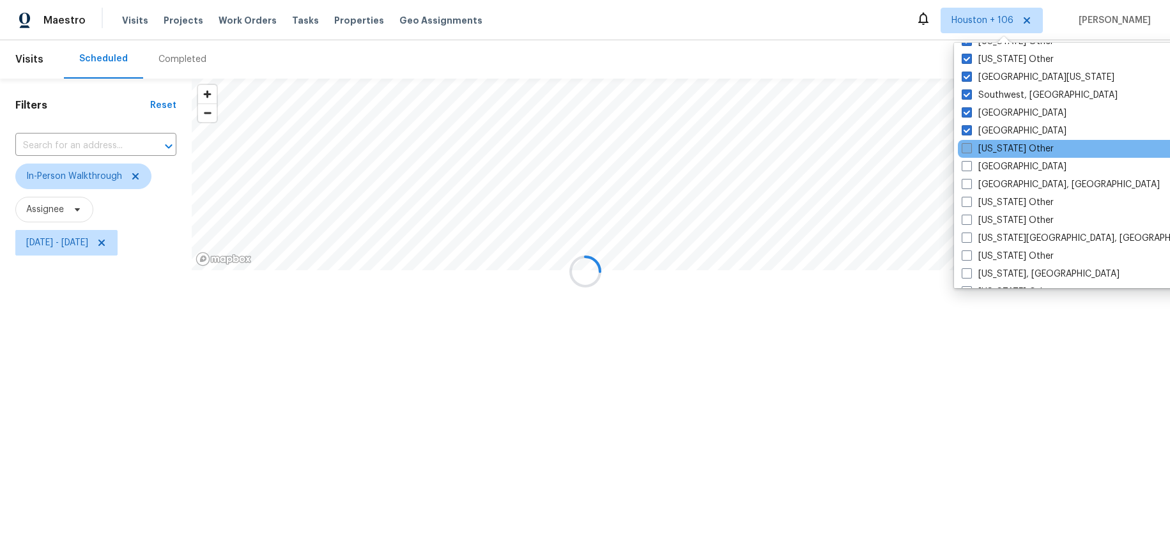
click at [966, 146] on span at bounding box center [966, 148] width 10 height 10
click at [966, 146] on input "[US_STATE] Other" at bounding box center [965, 146] width 8 height 8
checkbox input "true"
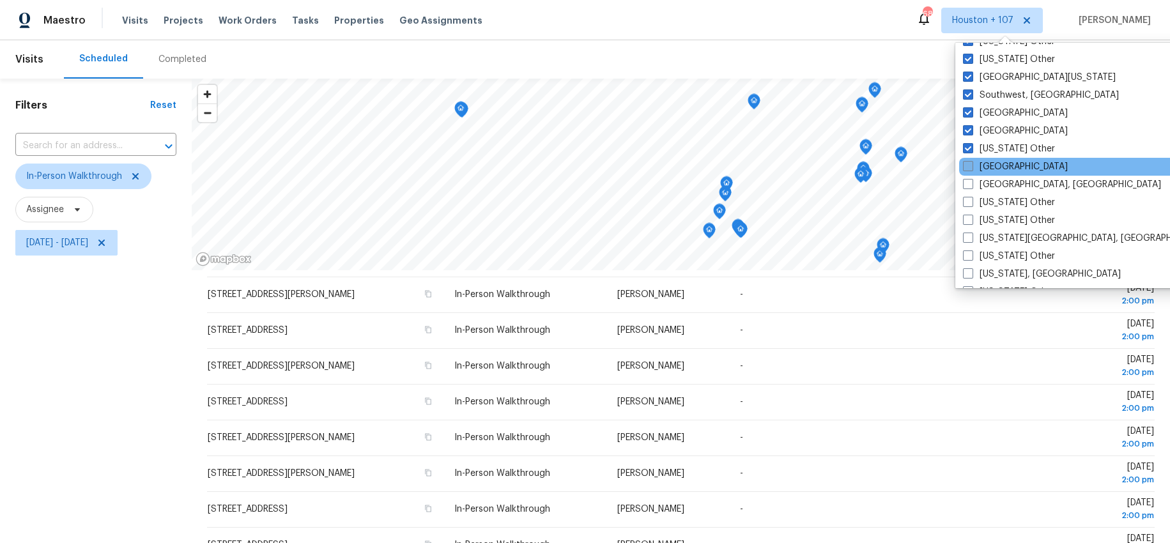
click at [968, 165] on span at bounding box center [968, 166] width 10 height 10
click at [968, 165] on input "[GEOGRAPHIC_DATA]" at bounding box center [967, 164] width 8 height 8
checkbox input "true"
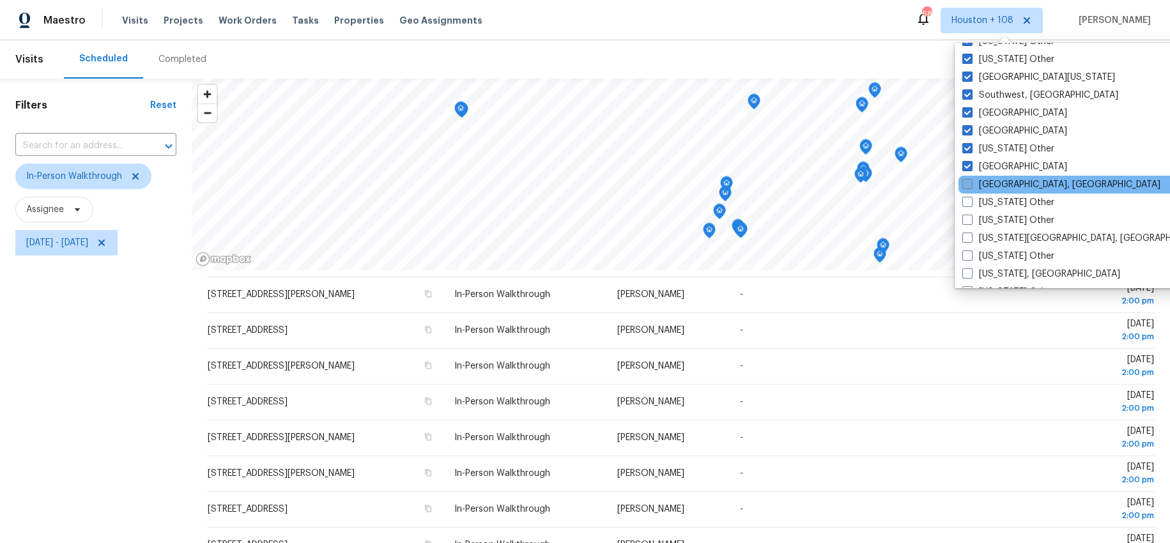
click at [970, 183] on span at bounding box center [967, 184] width 10 height 10
click at [970, 183] on input "[GEOGRAPHIC_DATA], [GEOGRAPHIC_DATA]" at bounding box center [966, 182] width 8 height 8
checkbox input "true"
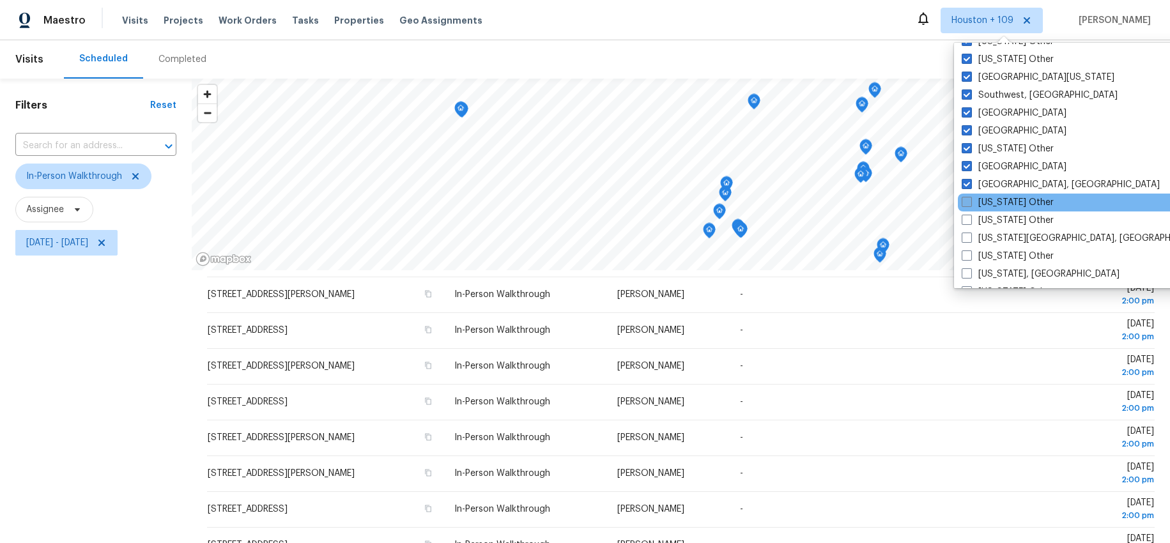
click at [973, 204] on label "[US_STATE] Other" at bounding box center [1007, 202] width 92 height 13
click at [970, 204] on input "[US_STATE] Other" at bounding box center [965, 200] width 8 height 8
checkbox input "true"
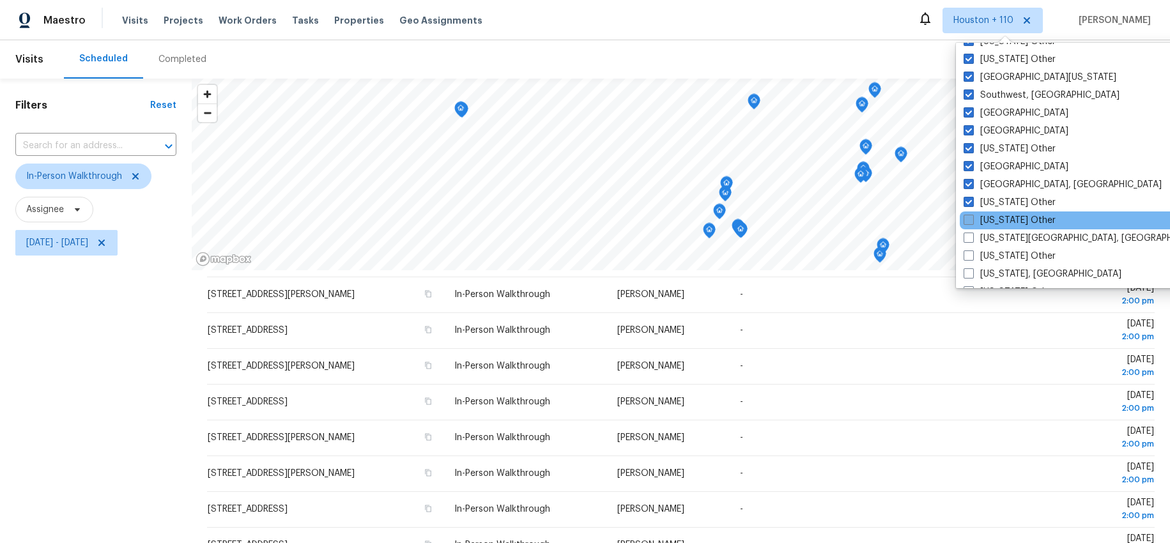
click at [970, 215] on span at bounding box center [968, 220] width 10 height 10
click at [970, 215] on input "[US_STATE] Other" at bounding box center [967, 218] width 8 height 8
checkbox input "true"
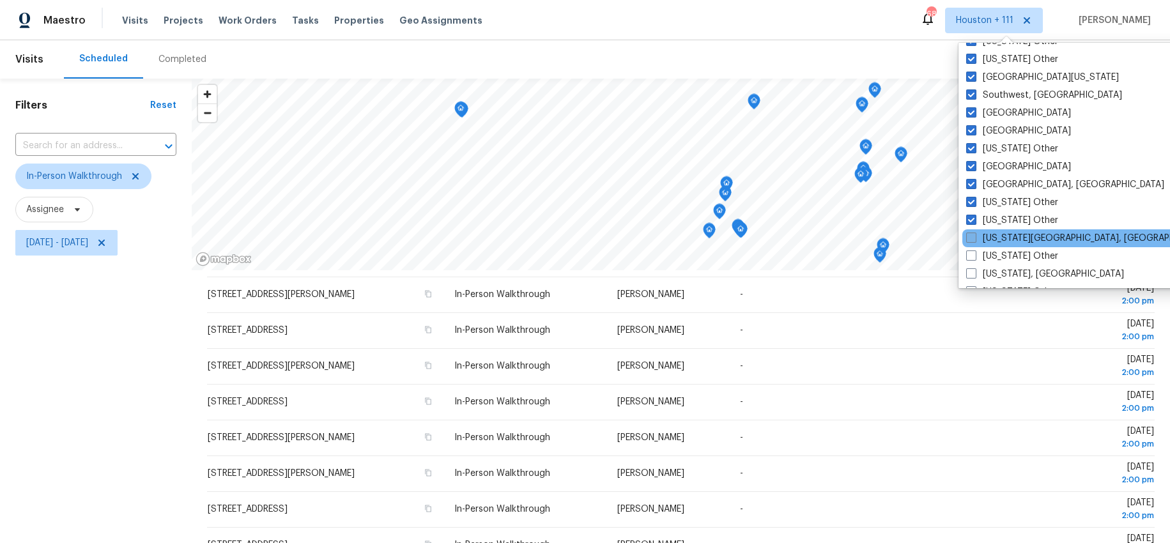
click at [970, 233] on span at bounding box center [971, 237] width 10 height 10
click at [970, 233] on input "[US_STATE][GEOGRAPHIC_DATA], [GEOGRAPHIC_DATA]" at bounding box center [970, 236] width 8 height 8
checkbox input "true"
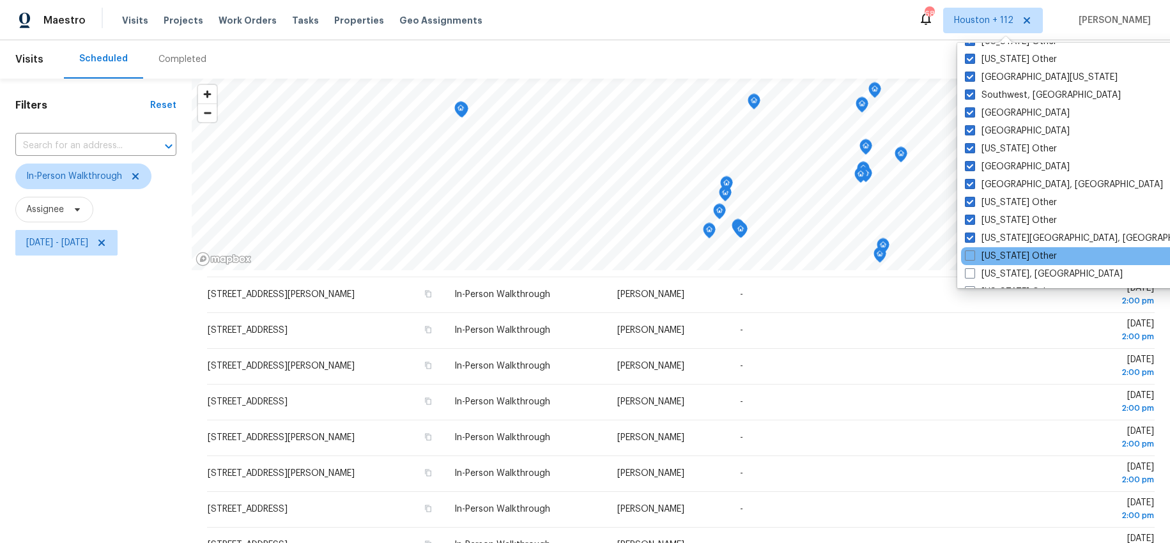
click at [973, 248] on div "[US_STATE] Other" at bounding box center [1089, 256] width 257 height 18
click at [969, 254] on span at bounding box center [969, 255] width 10 height 10
click at [969, 254] on input "[US_STATE] Other" at bounding box center [968, 254] width 8 height 8
checkbox input "true"
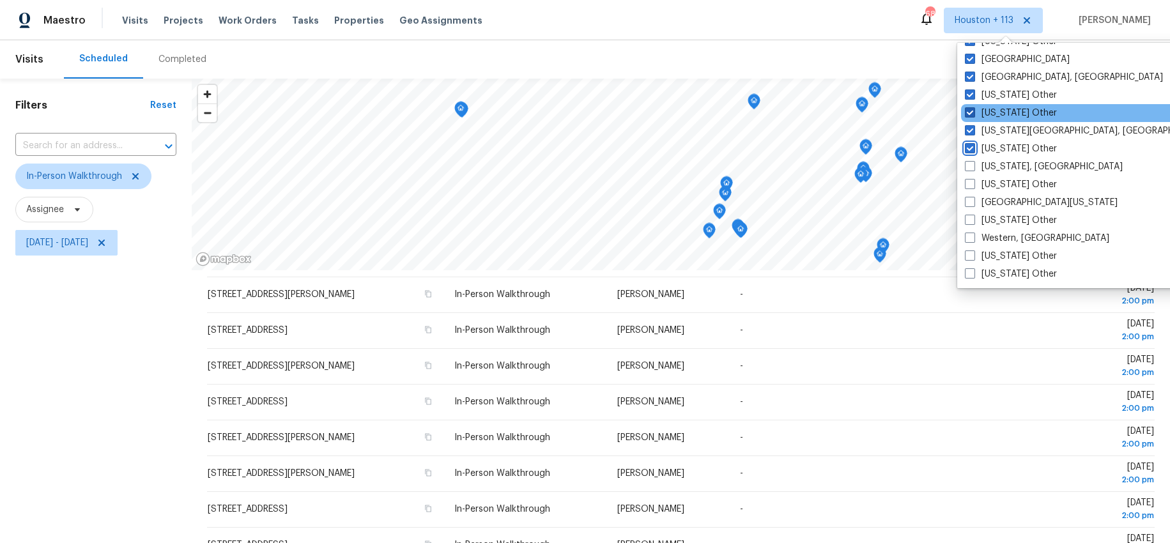
scroll to position [1928, 0]
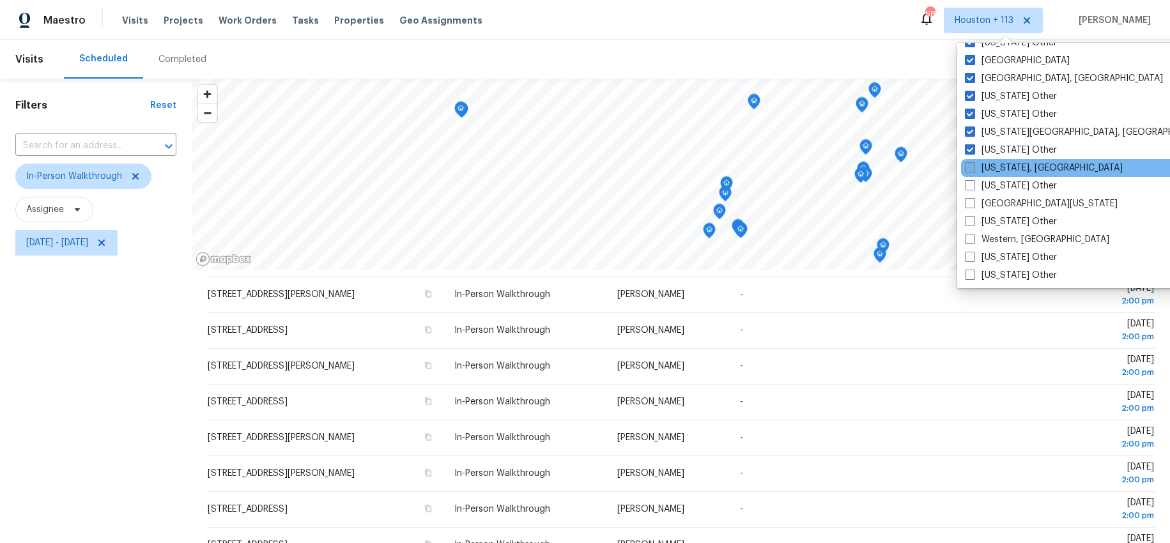
click at [970, 169] on span at bounding box center [969, 167] width 10 height 10
click at [970, 169] on input "[US_STATE], [GEOGRAPHIC_DATA]" at bounding box center [968, 166] width 8 height 8
checkbox input "true"
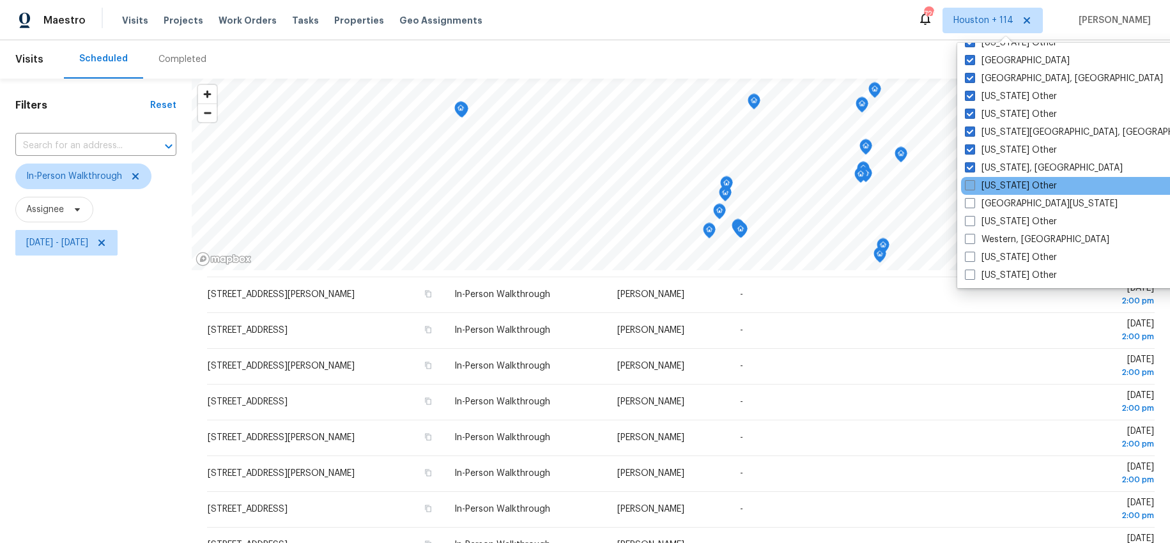
click at [972, 181] on span at bounding box center [969, 185] width 10 height 10
click at [972, 181] on input "[US_STATE] Other" at bounding box center [968, 183] width 8 height 8
checkbox input "true"
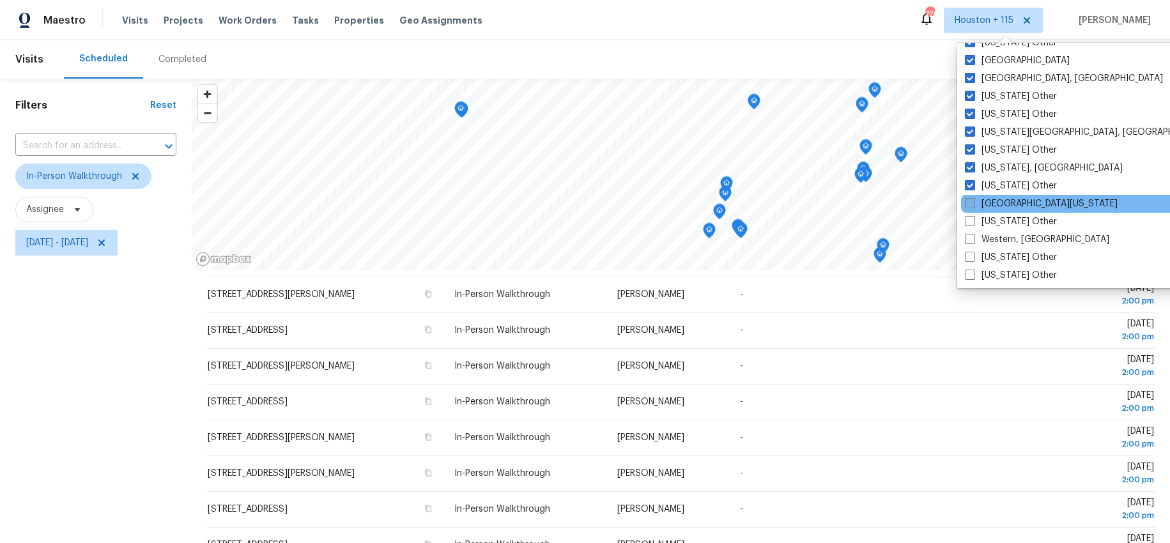
click at [973, 205] on span at bounding box center [969, 203] width 10 height 10
click at [973, 205] on input "[GEOGRAPHIC_DATA][US_STATE]" at bounding box center [968, 201] width 8 height 8
checkbox input "true"
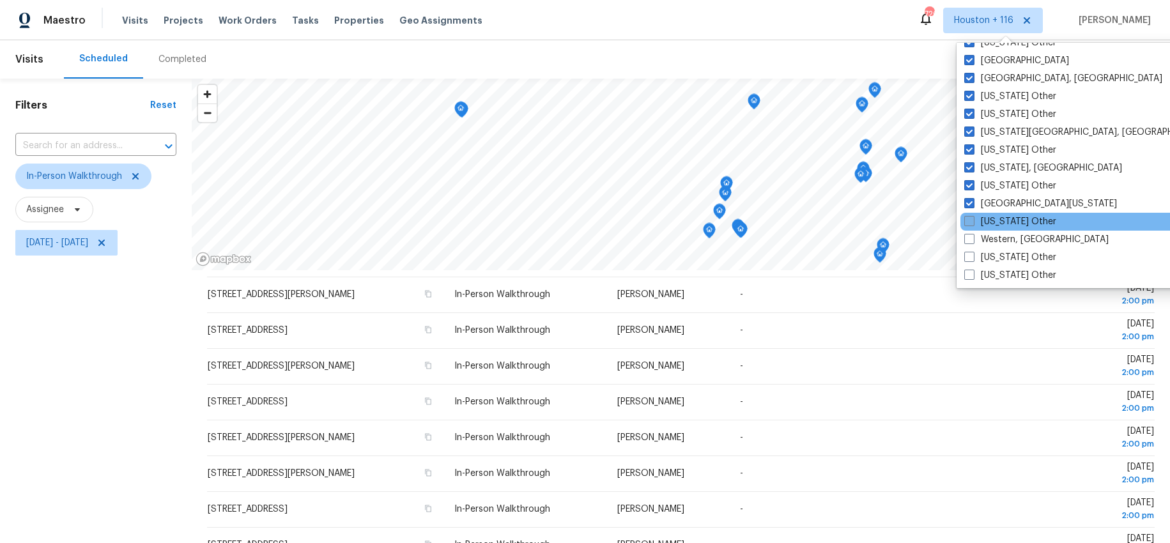
click at [972, 217] on span at bounding box center [969, 221] width 10 height 10
click at [972, 217] on input "[US_STATE] Other" at bounding box center [968, 219] width 8 height 8
checkbox input "true"
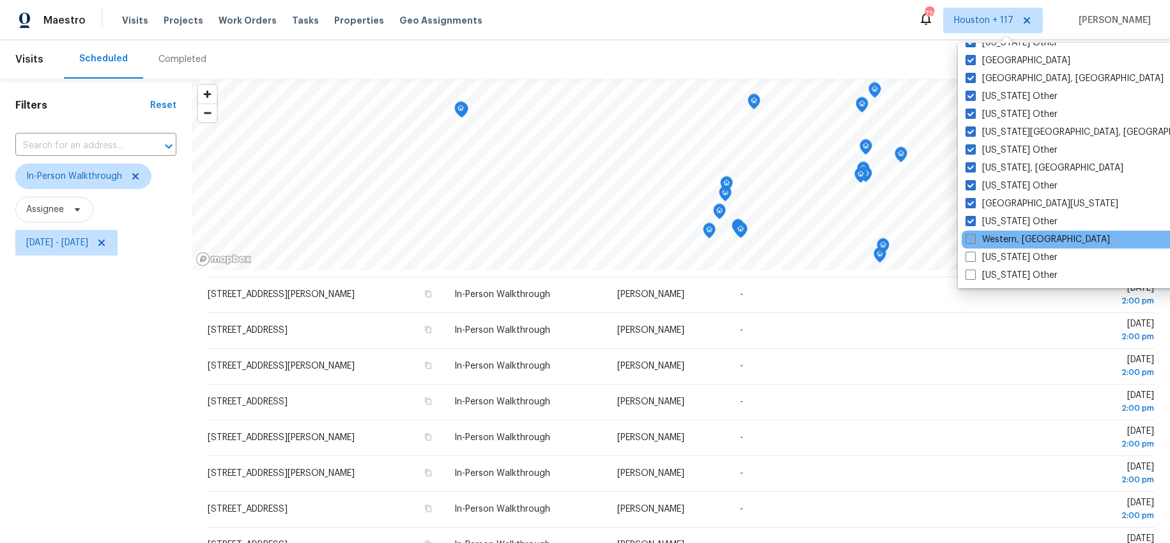
click at [973, 236] on span at bounding box center [970, 239] width 10 height 10
click at [973, 236] on input "Western, [GEOGRAPHIC_DATA]" at bounding box center [969, 237] width 8 height 8
checkbox input "true"
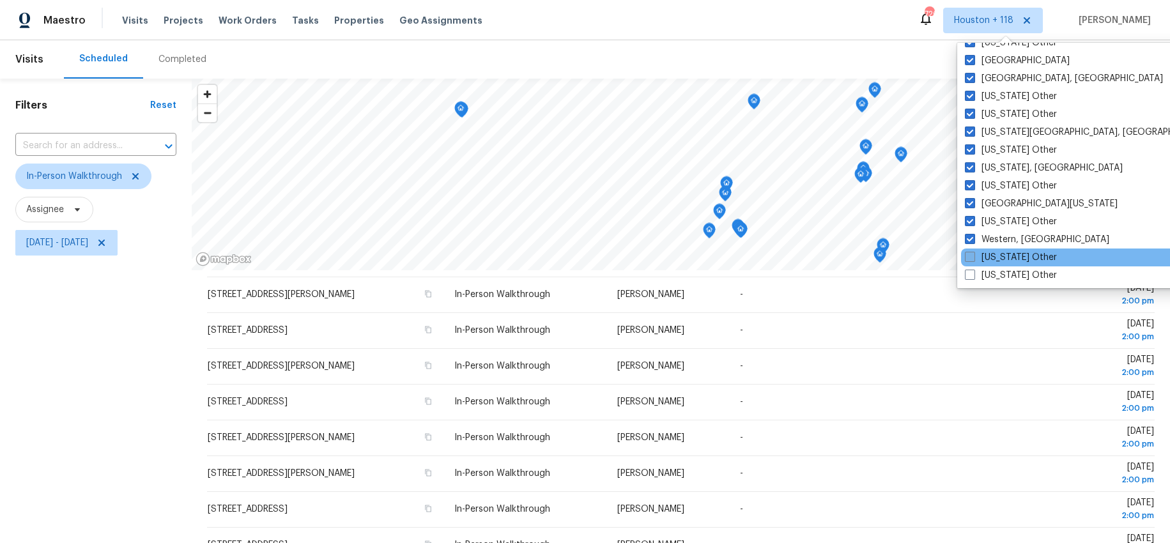
click at [973, 253] on span at bounding box center [969, 257] width 10 height 10
click at [973, 253] on input "[US_STATE] Other" at bounding box center [968, 255] width 8 height 8
checkbox input "true"
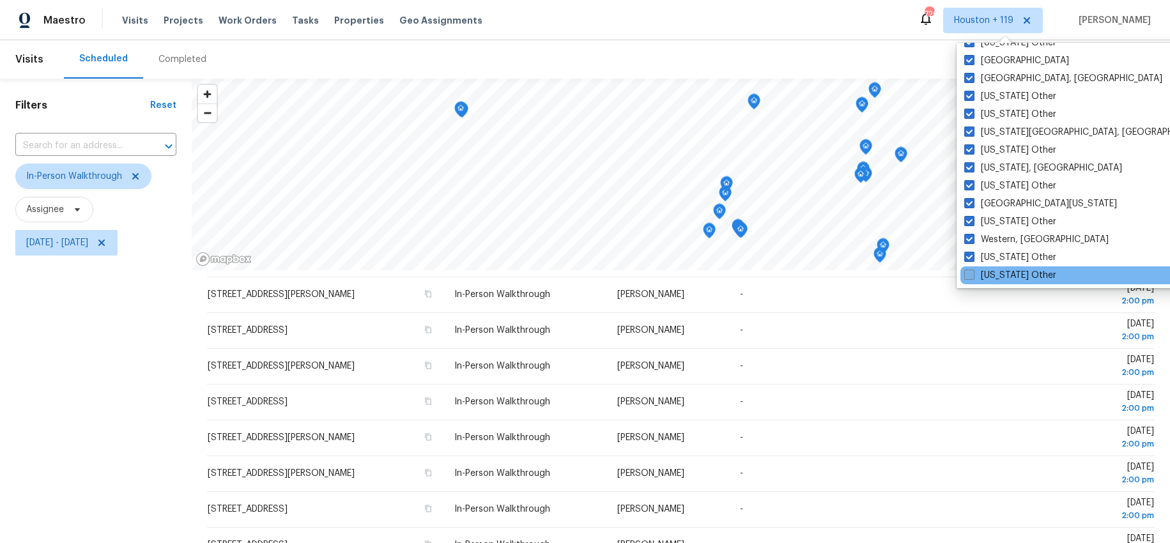
click at [970, 273] on span at bounding box center [969, 275] width 10 height 10
click at [970, 273] on input "[US_STATE] Other" at bounding box center [968, 273] width 8 height 8
checkbox input "true"
click at [852, 40] on div "Scheduled Completed" at bounding box center [577, 59] width 1027 height 38
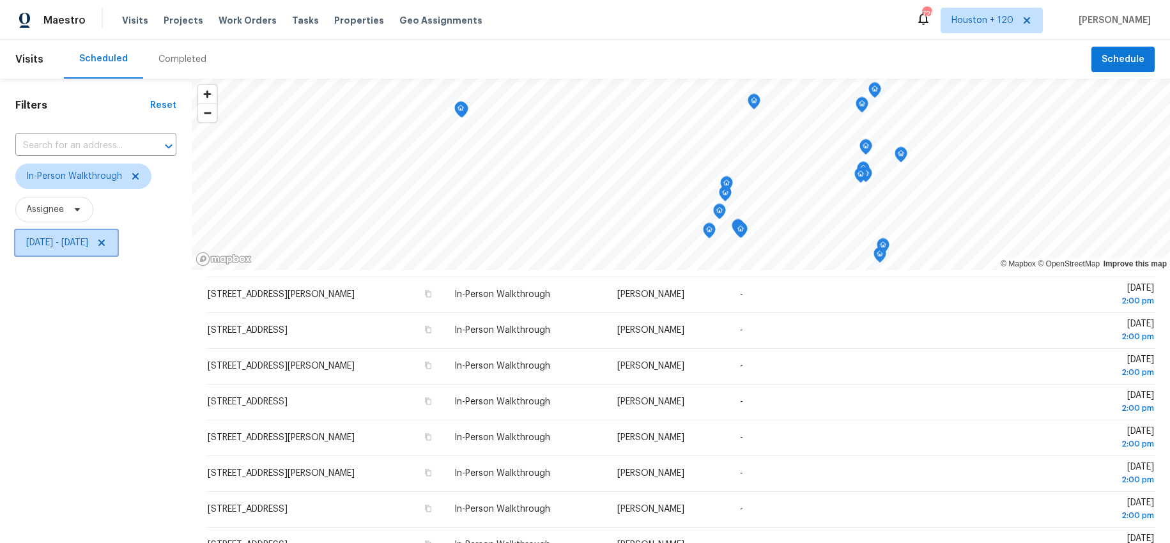
click at [107, 240] on span at bounding box center [100, 243] width 14 height 10
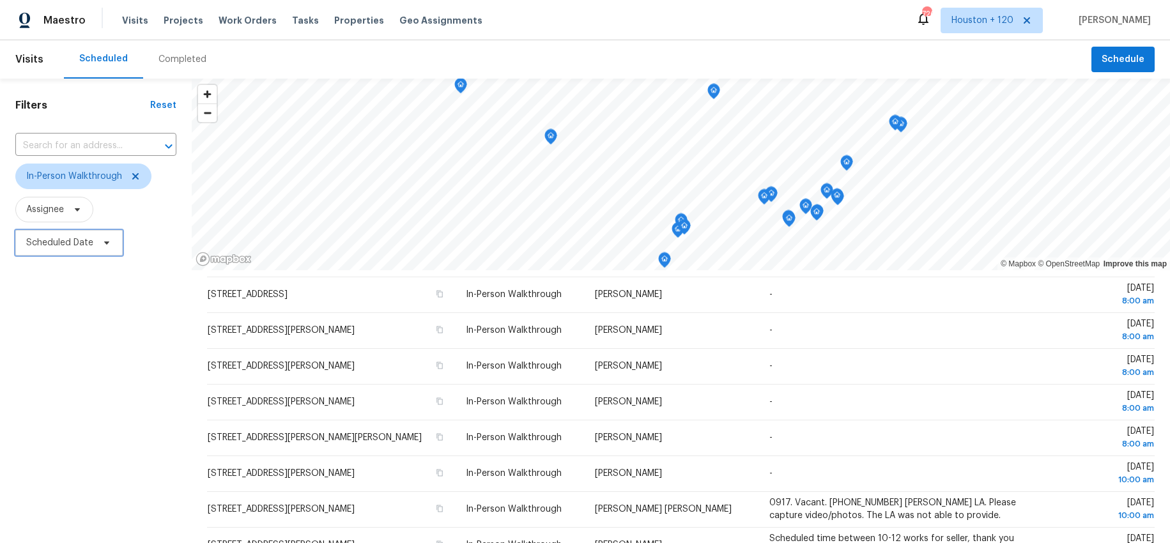
click at [102, 246] on icon at bounding box center [107, 243] width 10 height 10
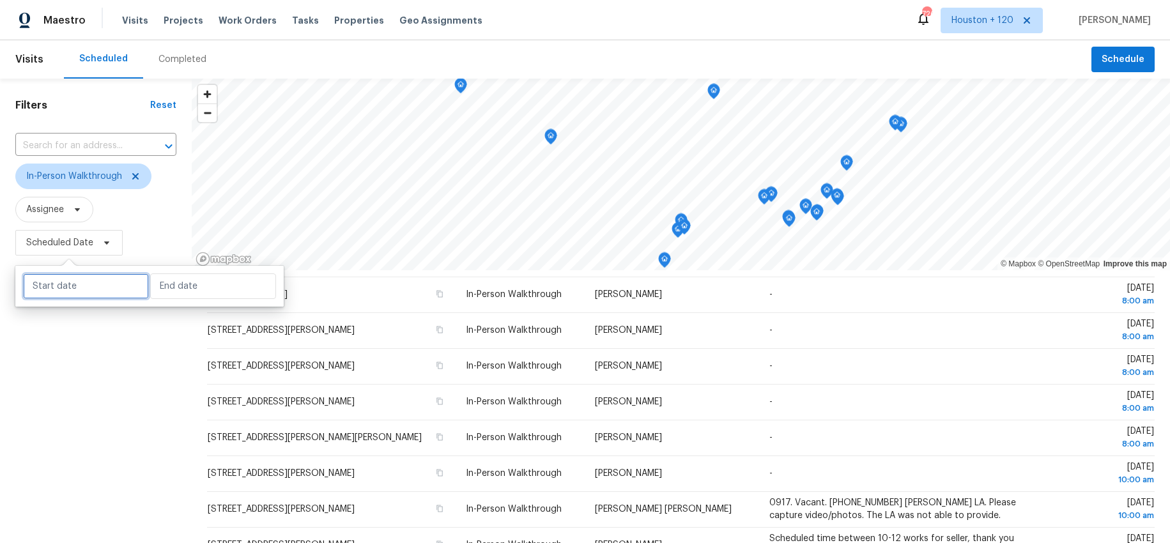
select select "9"
select select "2025"
select select "10"
select select "2025"
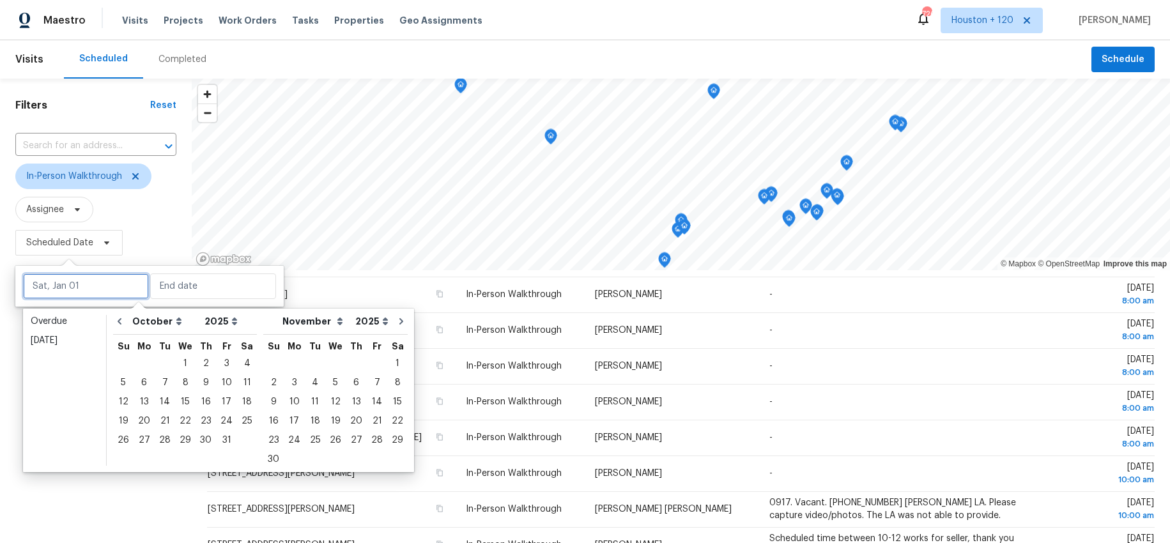
click at [79, 282] on input "text" at bounding box center [86, 286] width 126 height 26
click at [238, 358] on div "4" at bounding box center [247, 363] width 20 height 18
type input "[DATE]"
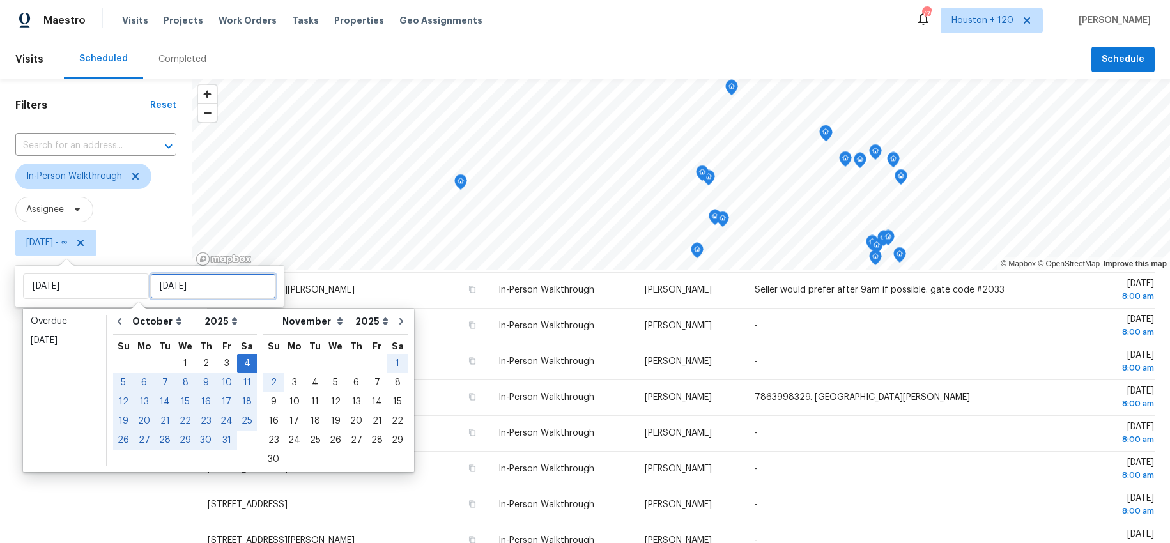
type input "[DATE]"
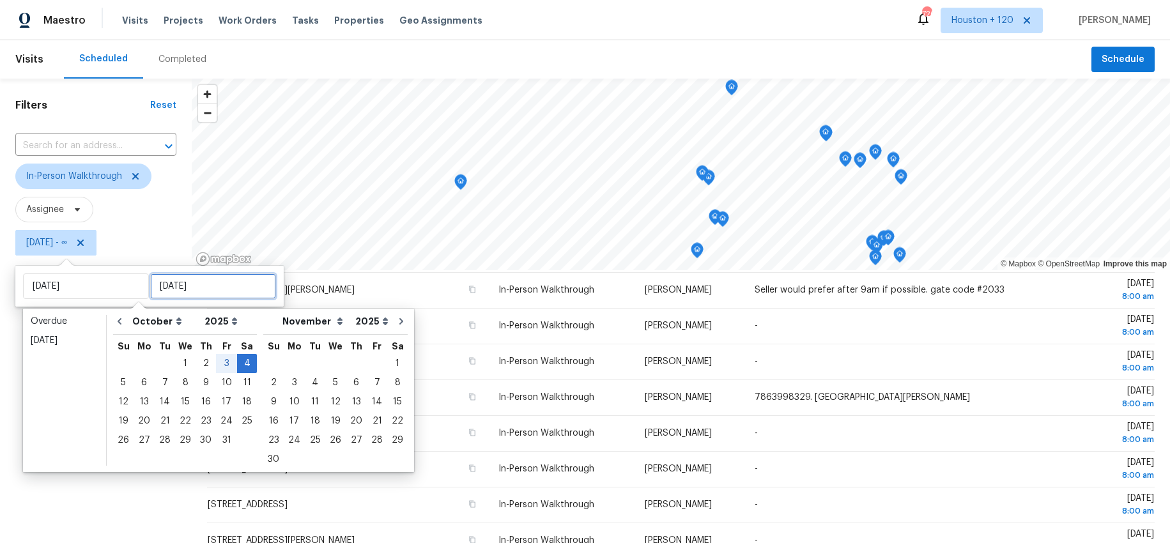
type input "[DATE]"
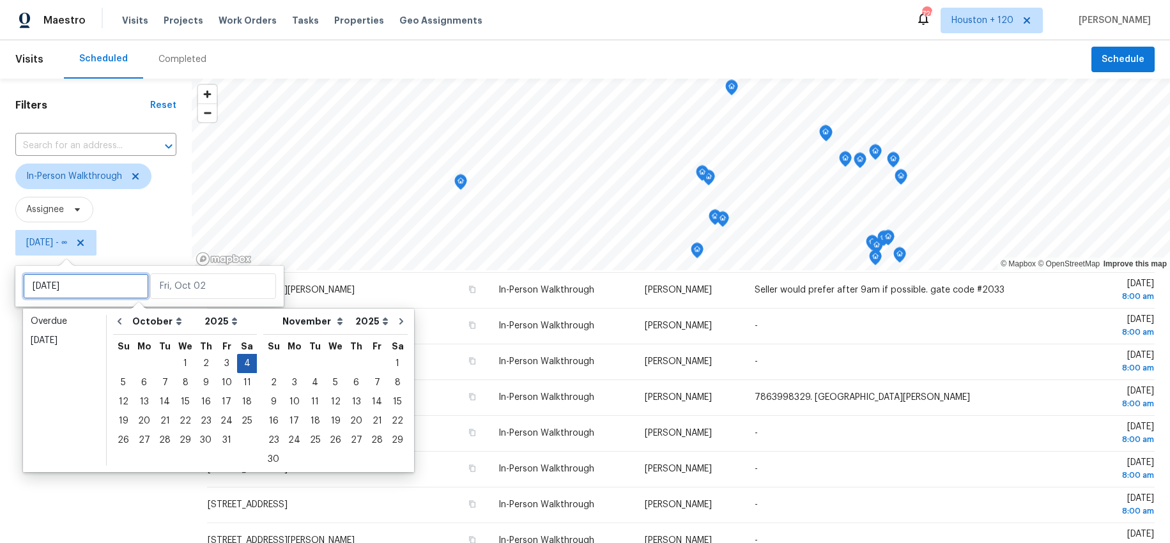
type input "[DATE]"
click at [243, 362] on div "4" at bounding box center [247, 363] width 20 height 18
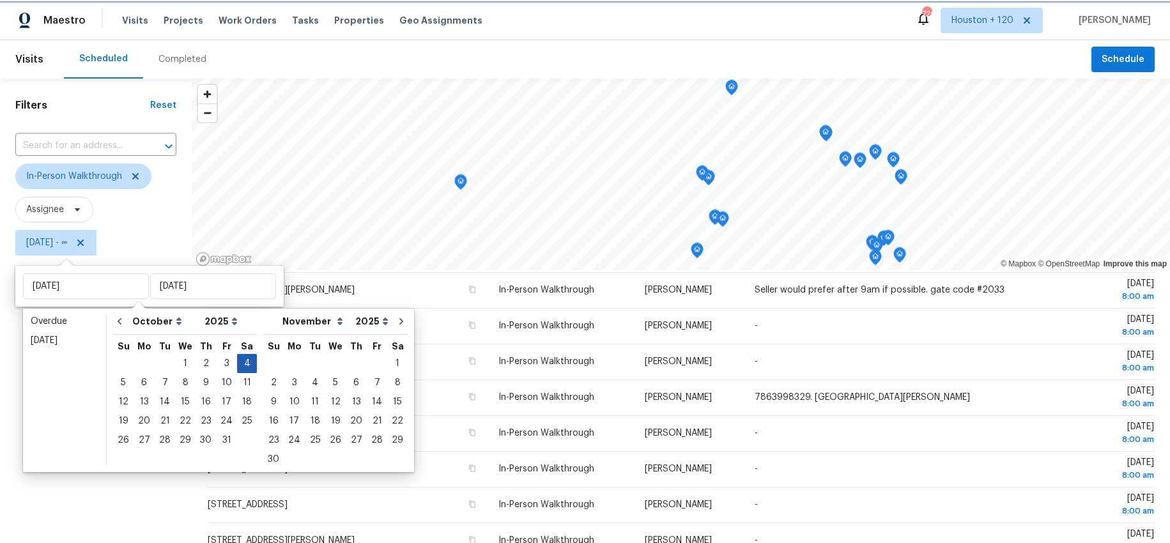
type input "[DATE]"
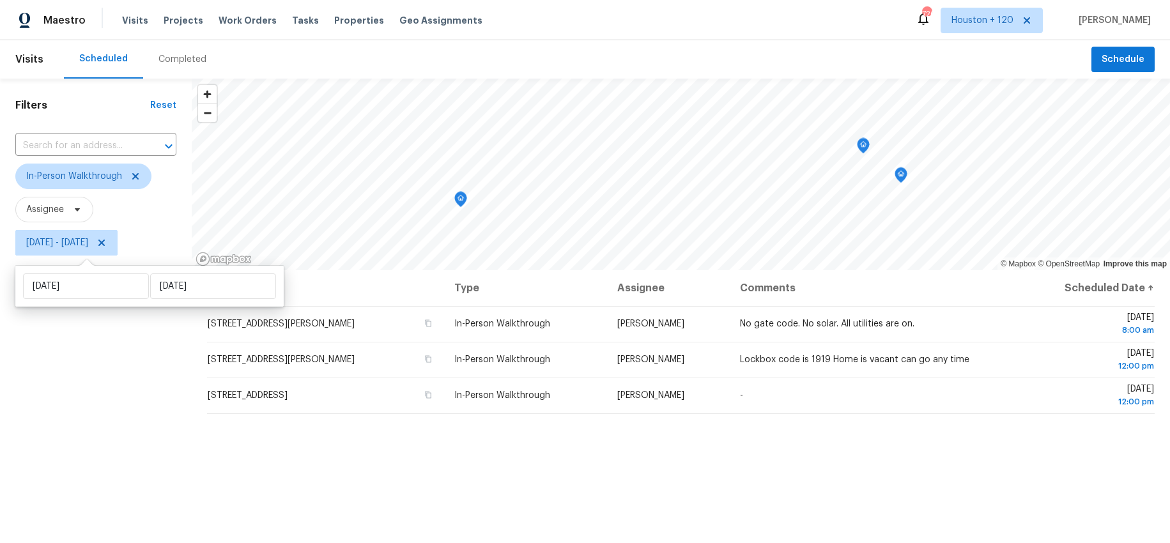
click at [98, 416] on div "Filters Reset ​ In-Person Walkthrough Assignee [DATE] - [DATE]" at bounding box center [96, 392] width 192 height 626
click at [54, 244] on span "[DATE] - [DATE]" at bounding box center [57, 242] width 62 height 13
select select "9"
select select "2025"
select select "10"
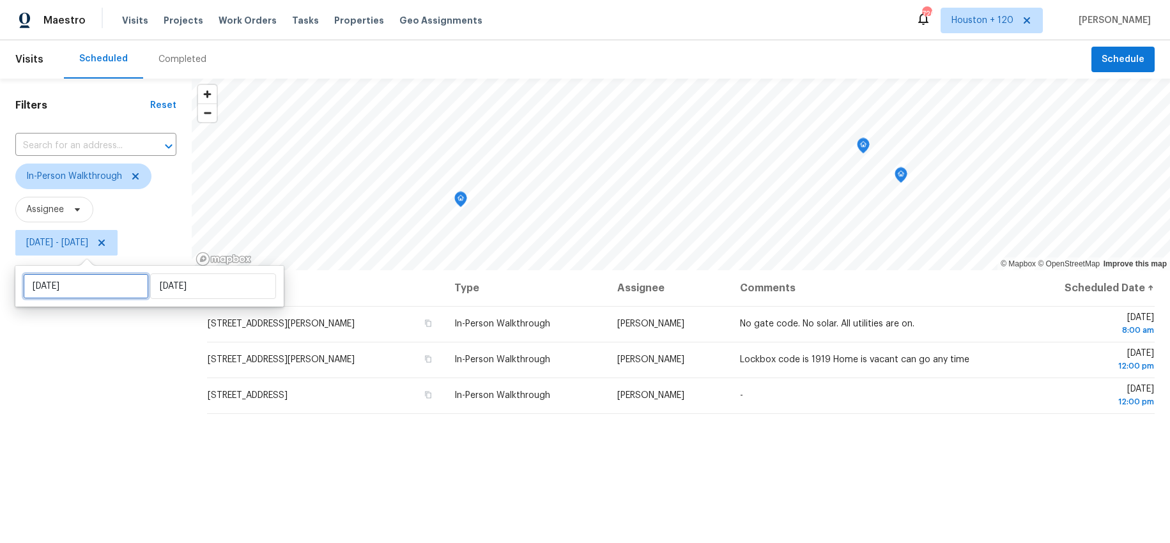
select select "2025"
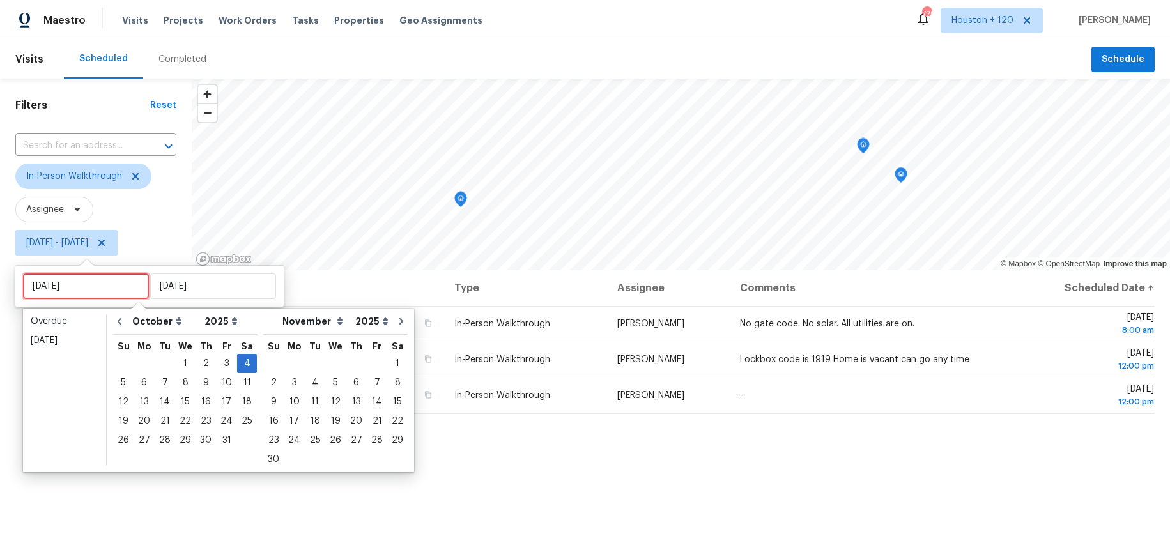
click at [70, 284] on input "[DATE]" at bounding box center [86, 286] width 126 height 26
type input "[DATE]"
click at [217, 369] on div "3" at bounding box center [226, 363] width 21 height 18
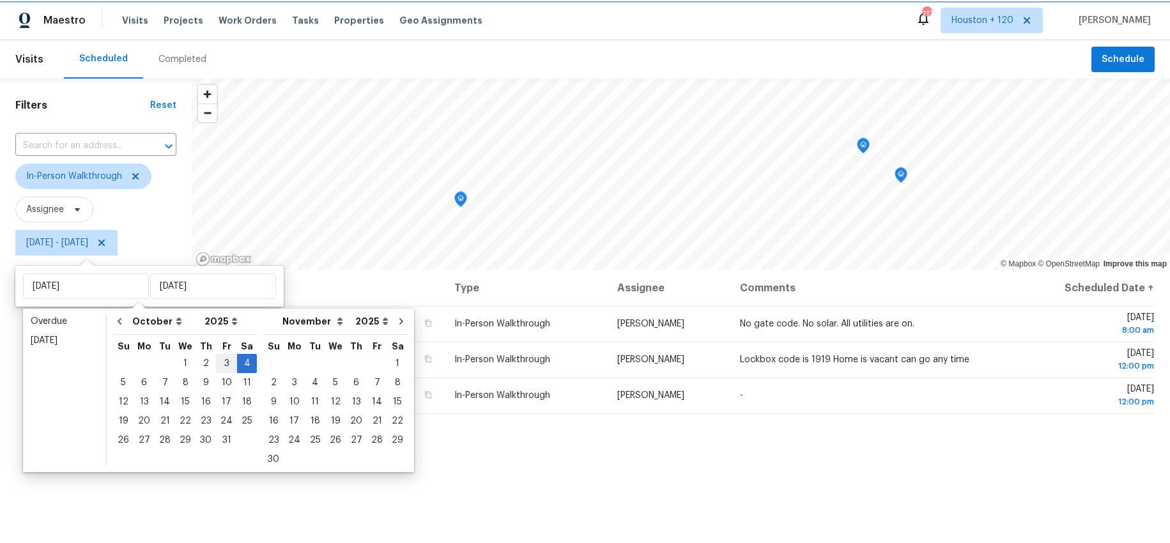
type input "[DATE]"
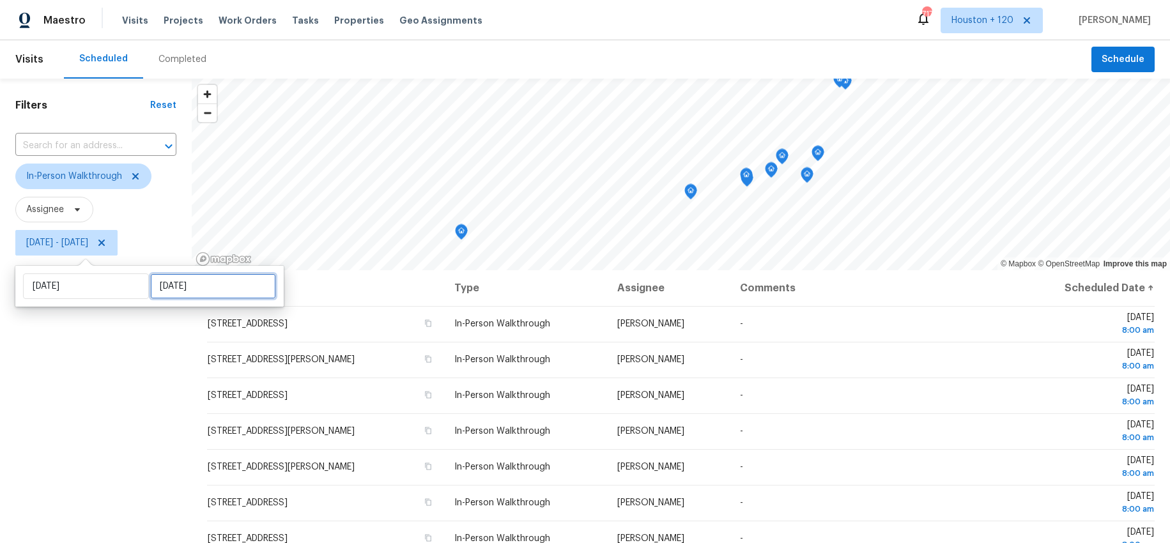
select select "9"
select select "2025"
select select "10"
select select "2025"
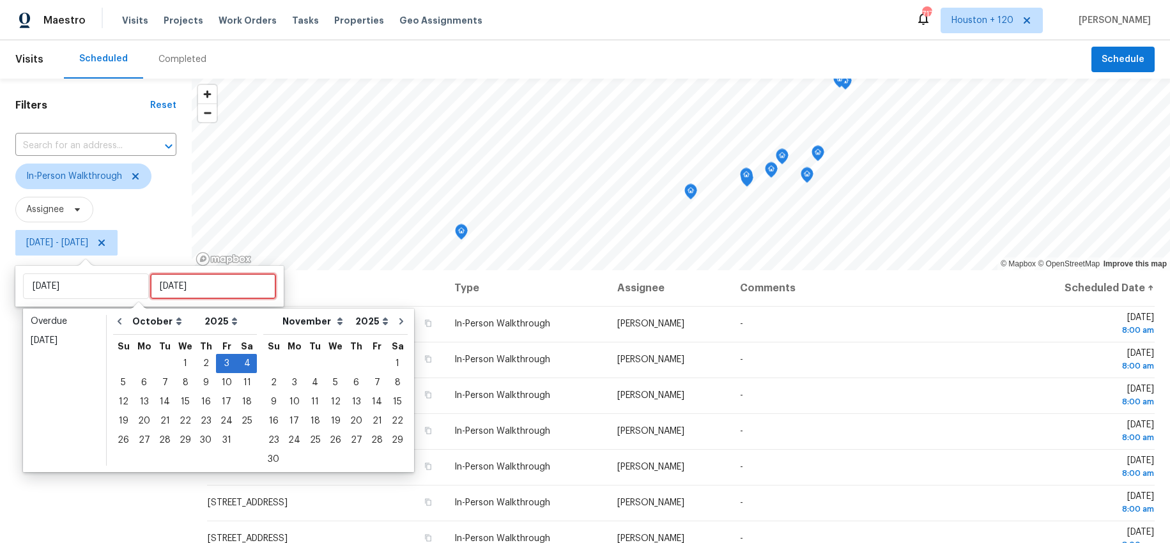
click at [195, 289] on input "[DATE]" at bounding box center [213, 286] width 126 height 26
click at [218, 360] on div "3" at bounding box center [226, 363] width 21 height 18
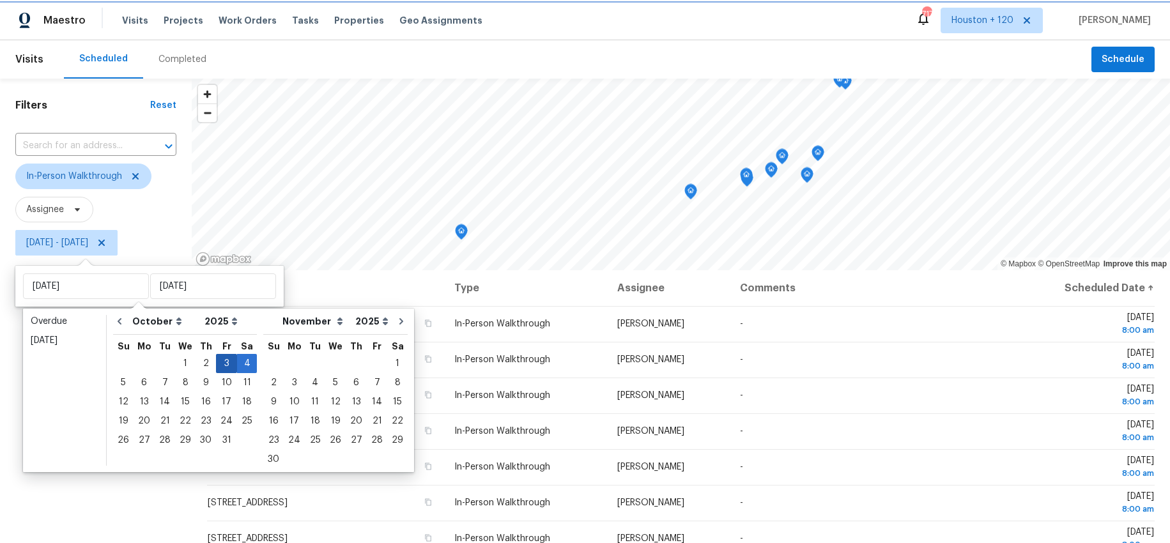
type input "[DATE]"
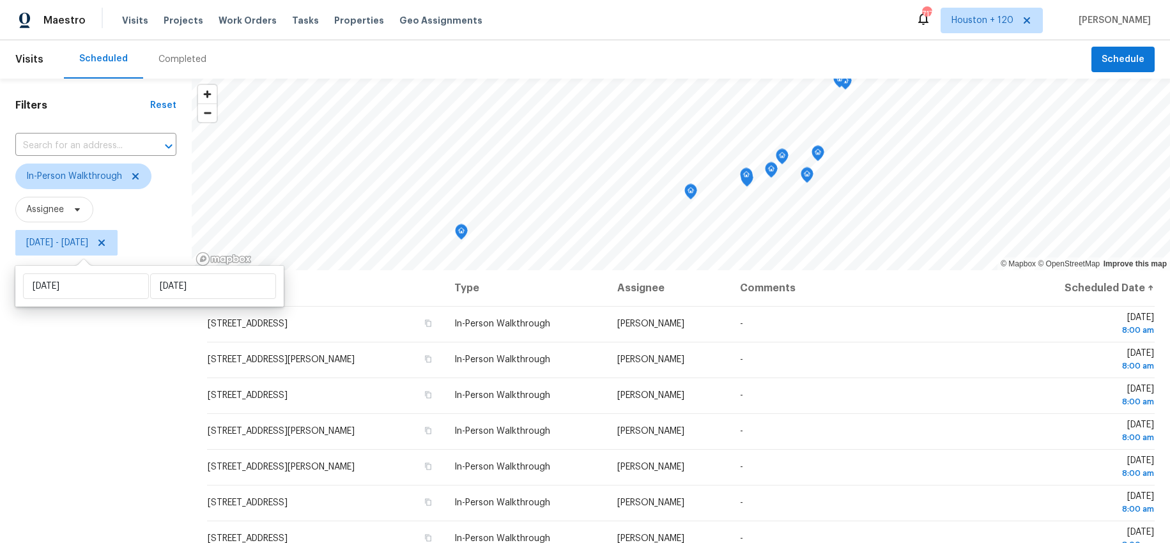
click at [40, 417] on div "Filters Reset ​ In-Person Walkthrough Assignee [DATE] - [DATE]" at bounding box center [96, 392] width 192 height 626
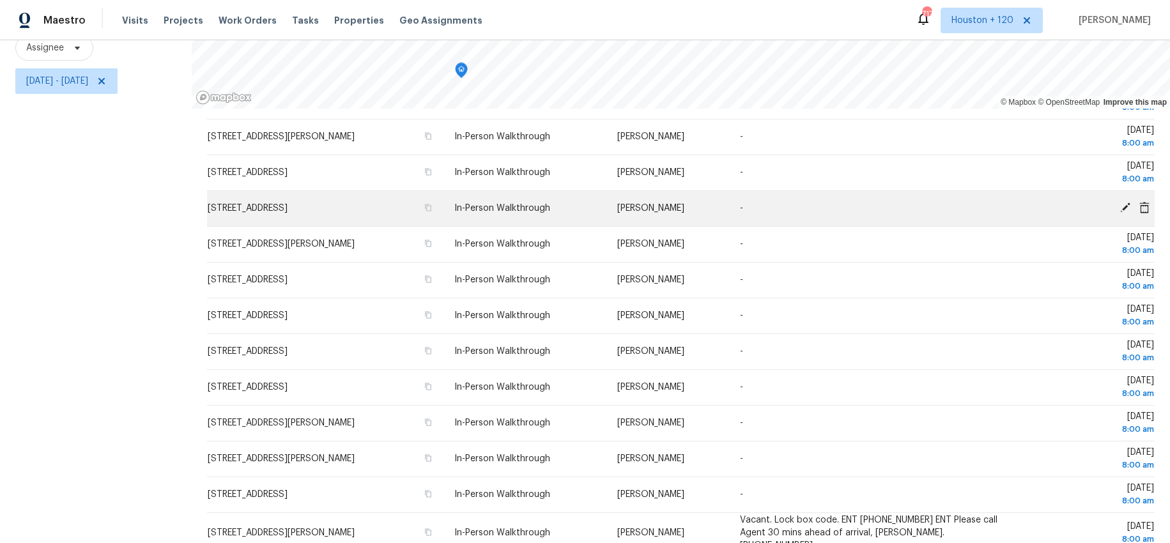
scroll to position [351, 0]
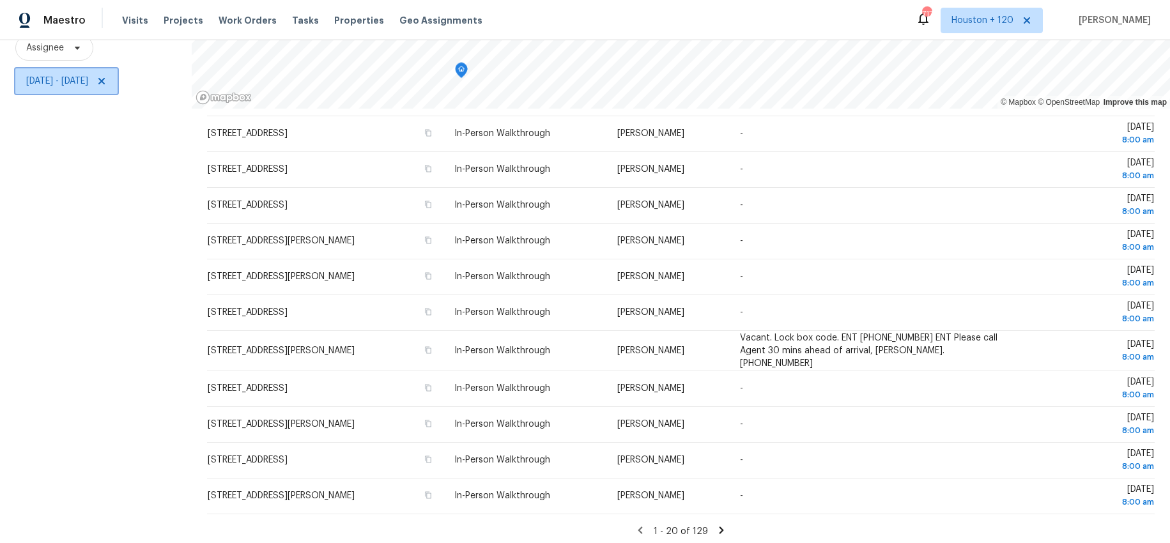
click at [63, 83] on span "[DATE] - [DATE]" at bounding box center [57, 81] width 62 height 13
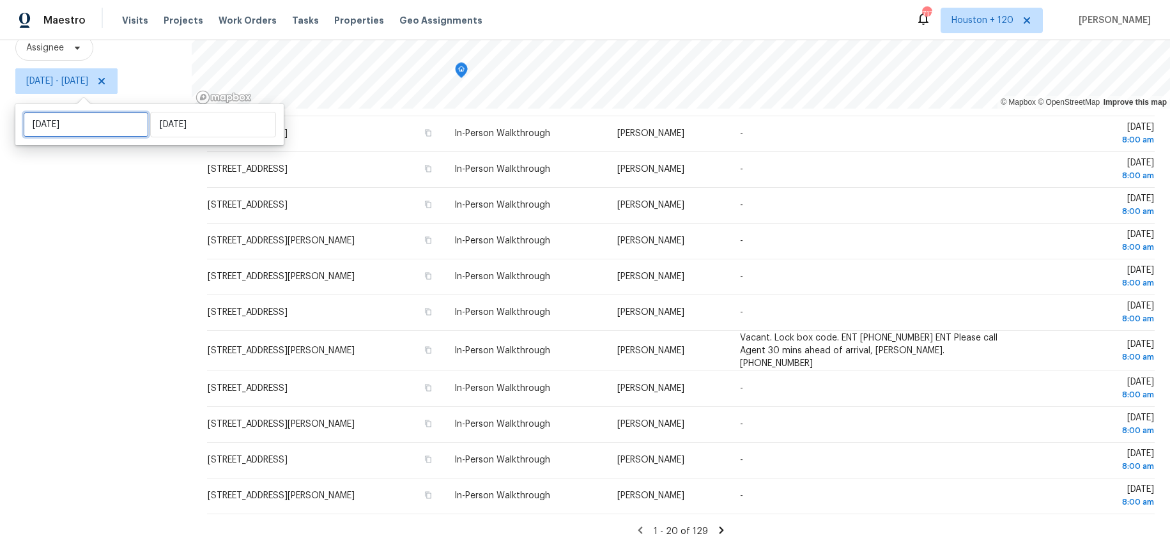
select select "9"
select select "2025"
select select "10"
select select "2025"
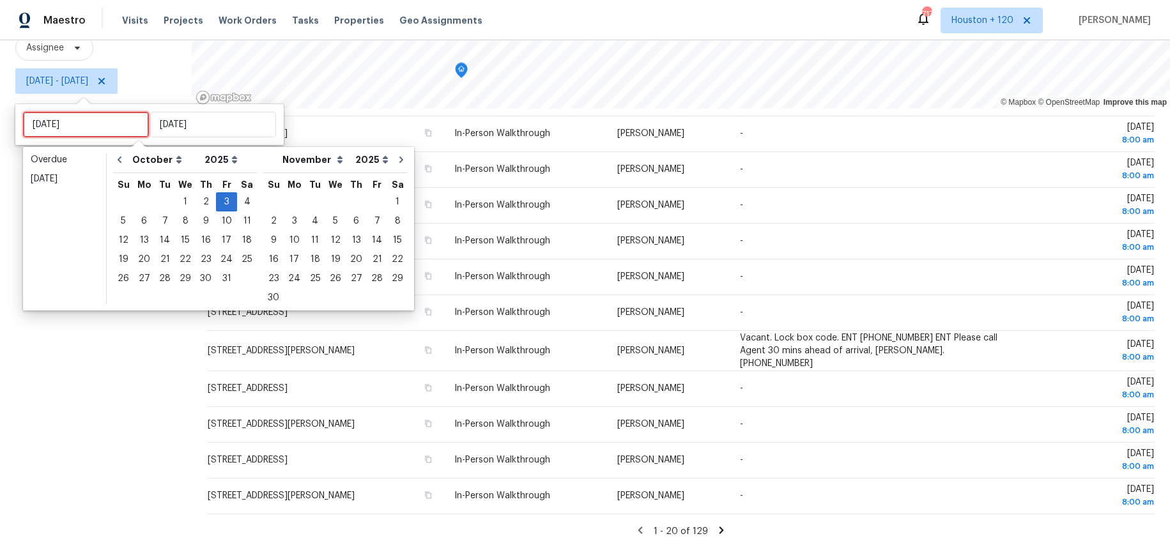
click at [73, 118] on input "[DATE]" at bounding box center [86, 125] width 126 height 26
type input "[DATE]"
click at [141, 218] on div "6" at bounding box center [143, 221] width 21 height 18
type input "[DATE]"
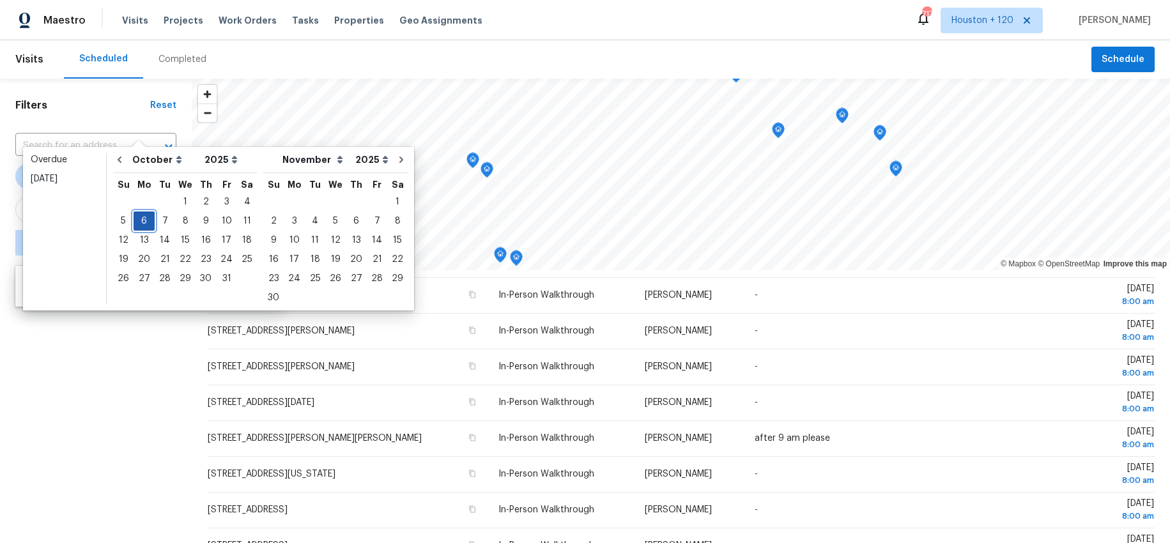
click at [144, 218] on div "6" at bounding box center [143, 221] width 21 height 18
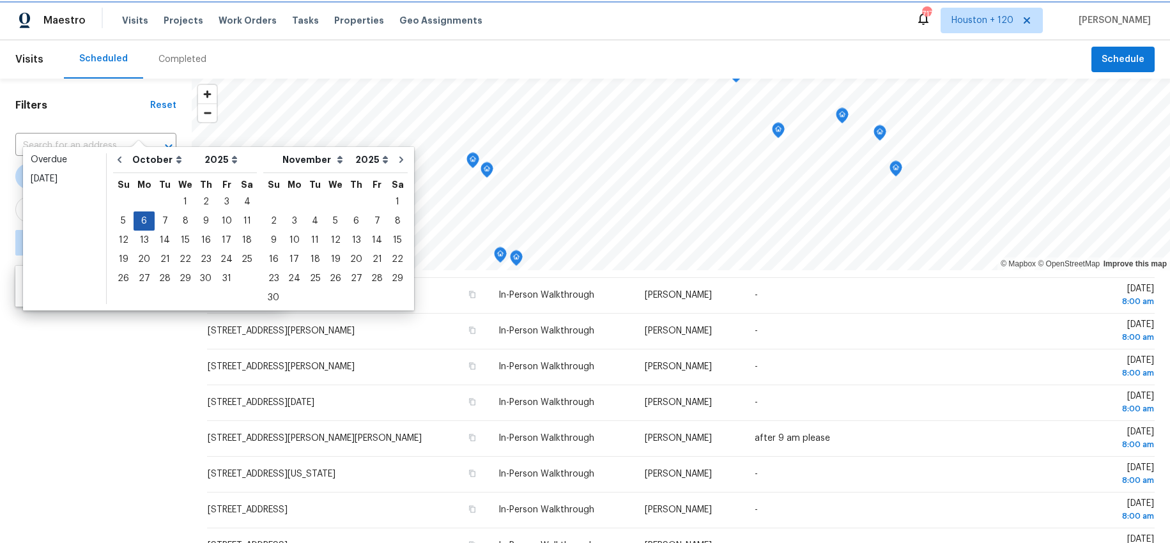
type input "[DATE]"
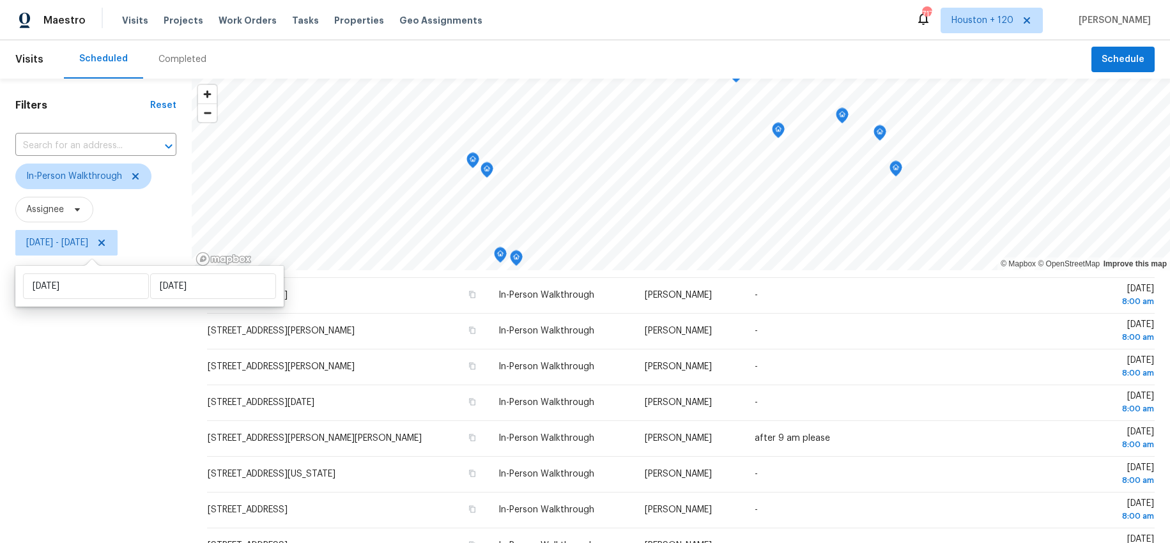
click at [105, 384] on div "Filters Reset ​ In-Person Walkthrough Assignee [DATE] - [DATE]" at bounding box center [96, 392] width 192 height 626
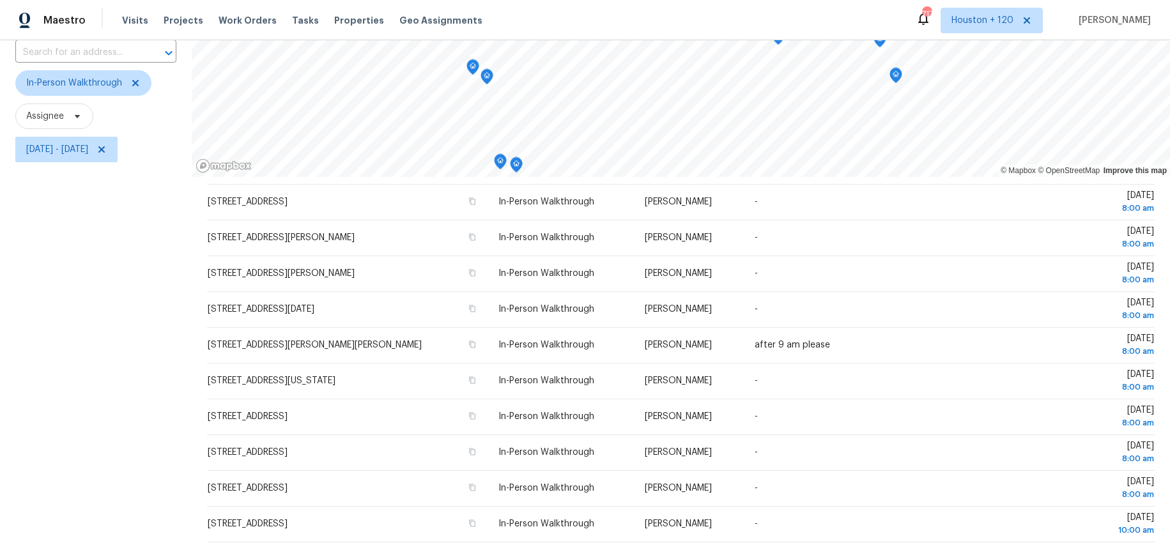
scroll to position [162, 0]
